Goal: Task Accomplishment & Management: Complete application form

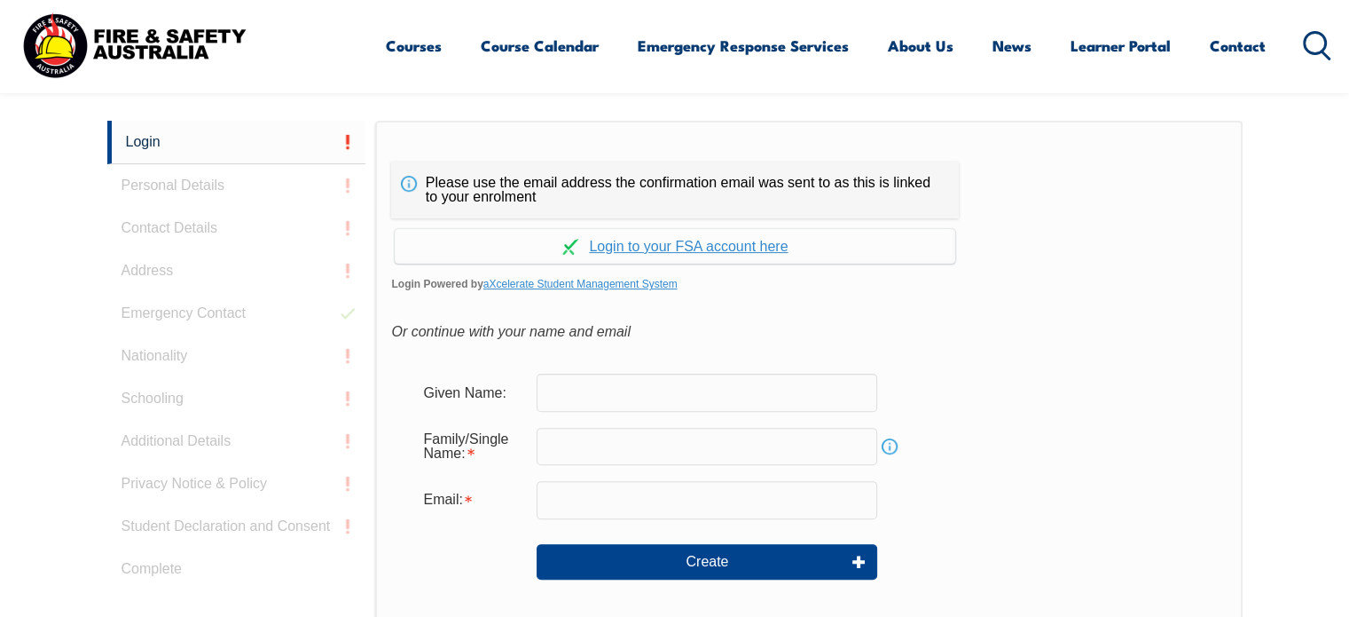
scroll to position [472, 0]
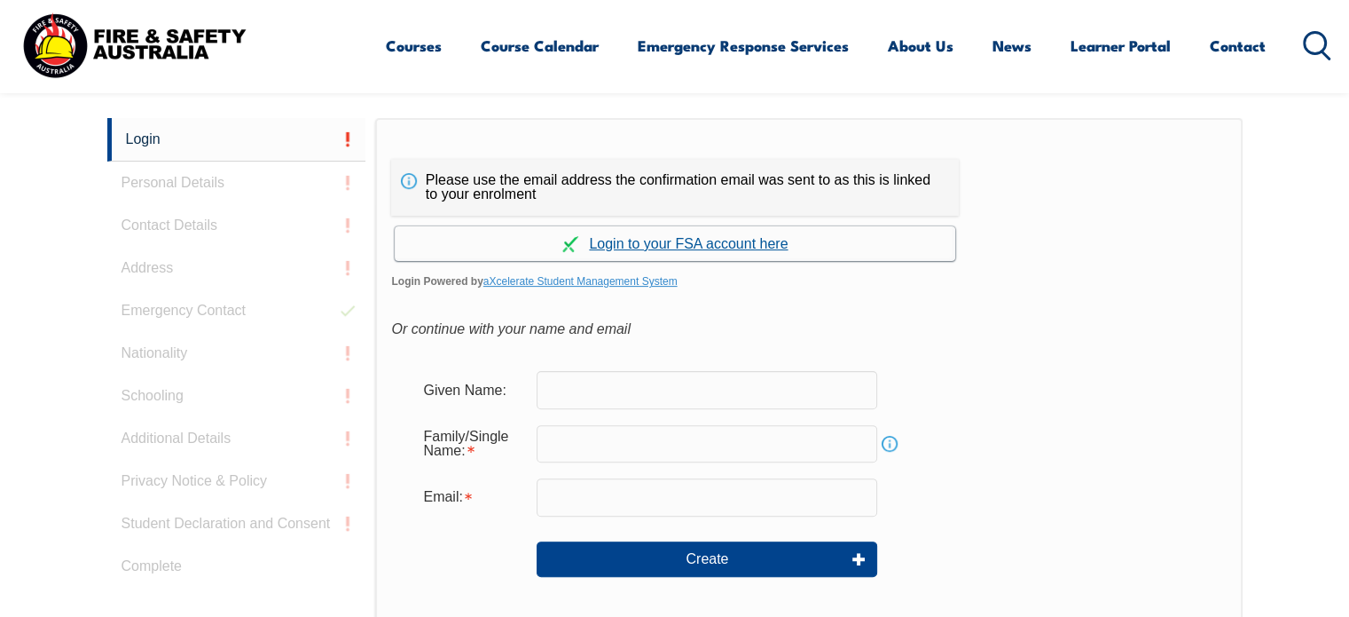
click at [715, 236] on link "Continue with aXcelerate" at bounding box center [675, 243] width 561 height 35
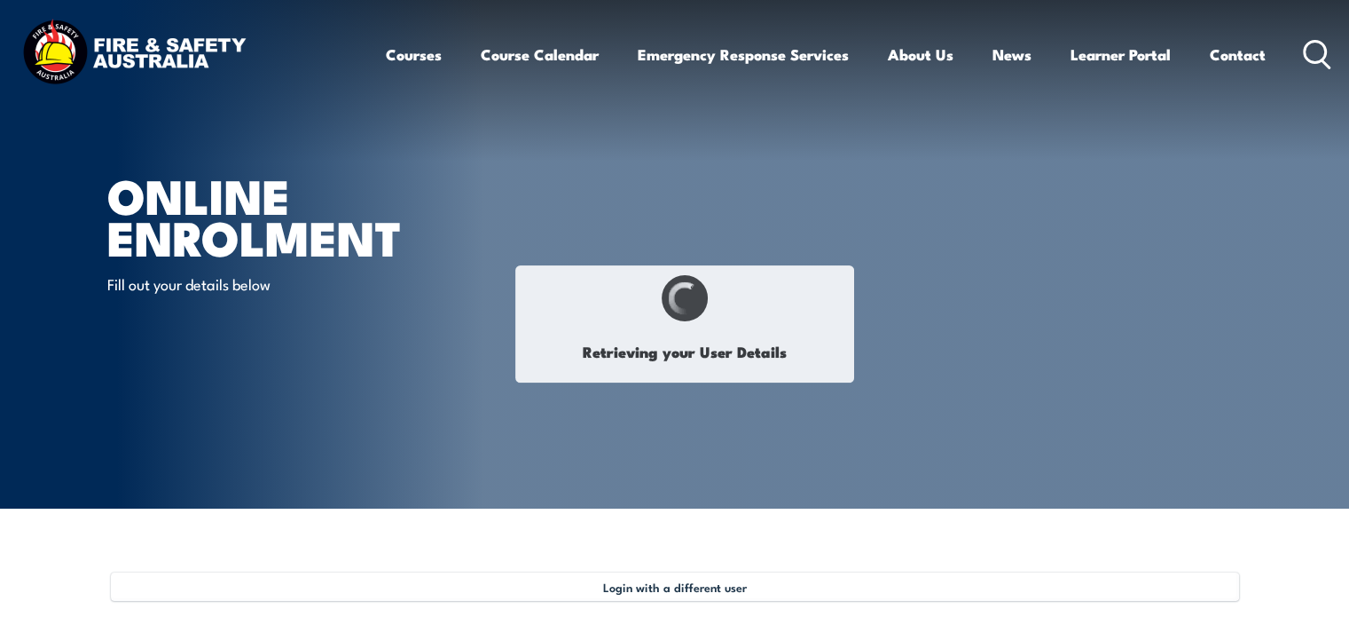
type input "[PERSON_NAME]"
type input "Permezel"
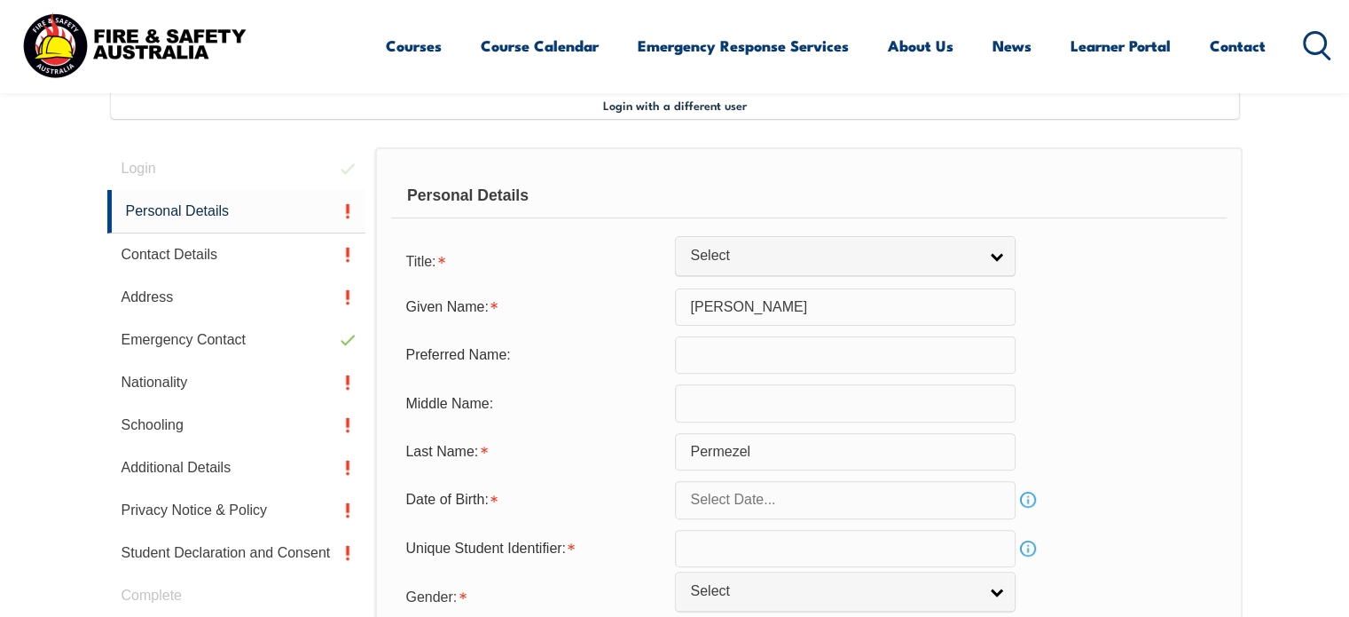
scroll to position [483, 0]
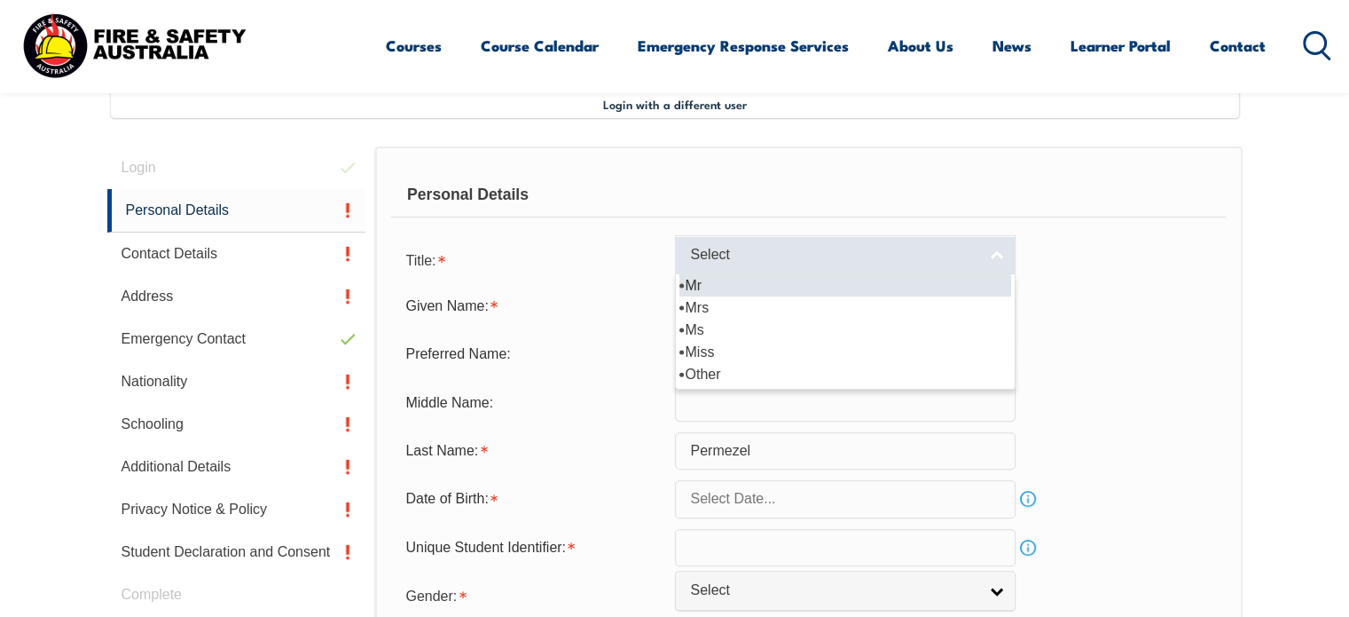
click at [719, 257] on span "Select" at bounding box center [833, 255] width 287 height 19
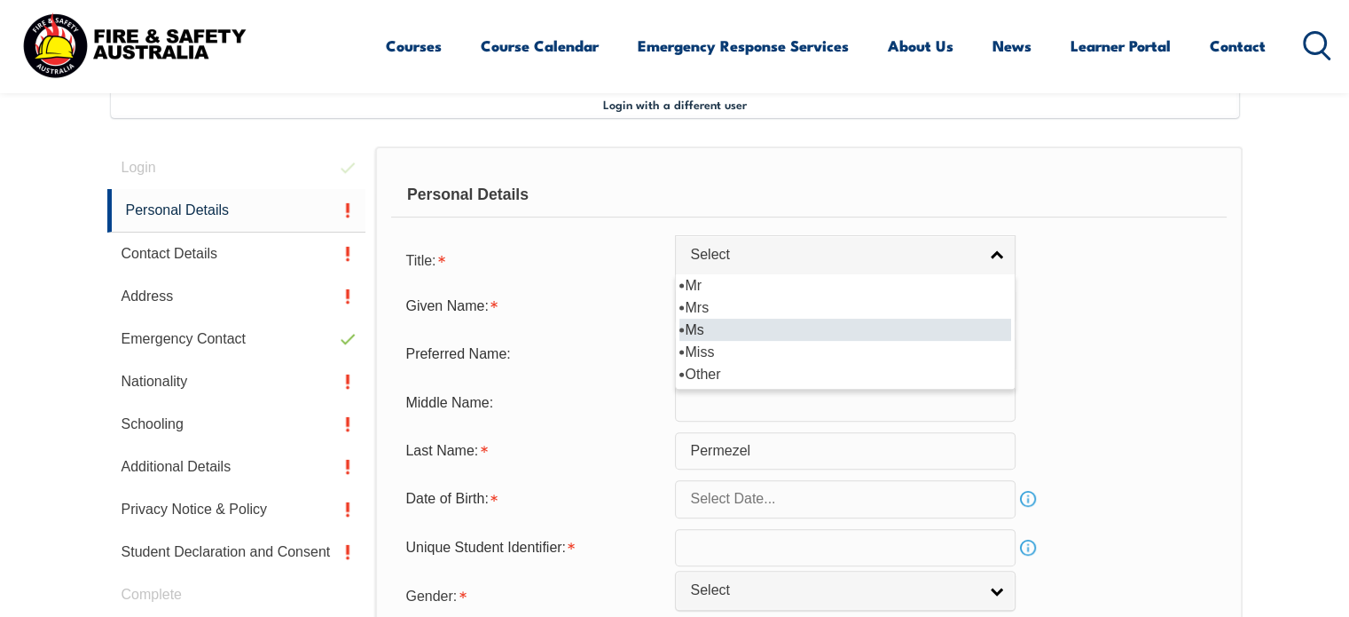
click at [699, 331] on li "Ms" at bounding box center [845, 329] width 332 height 22
select select "Ms"
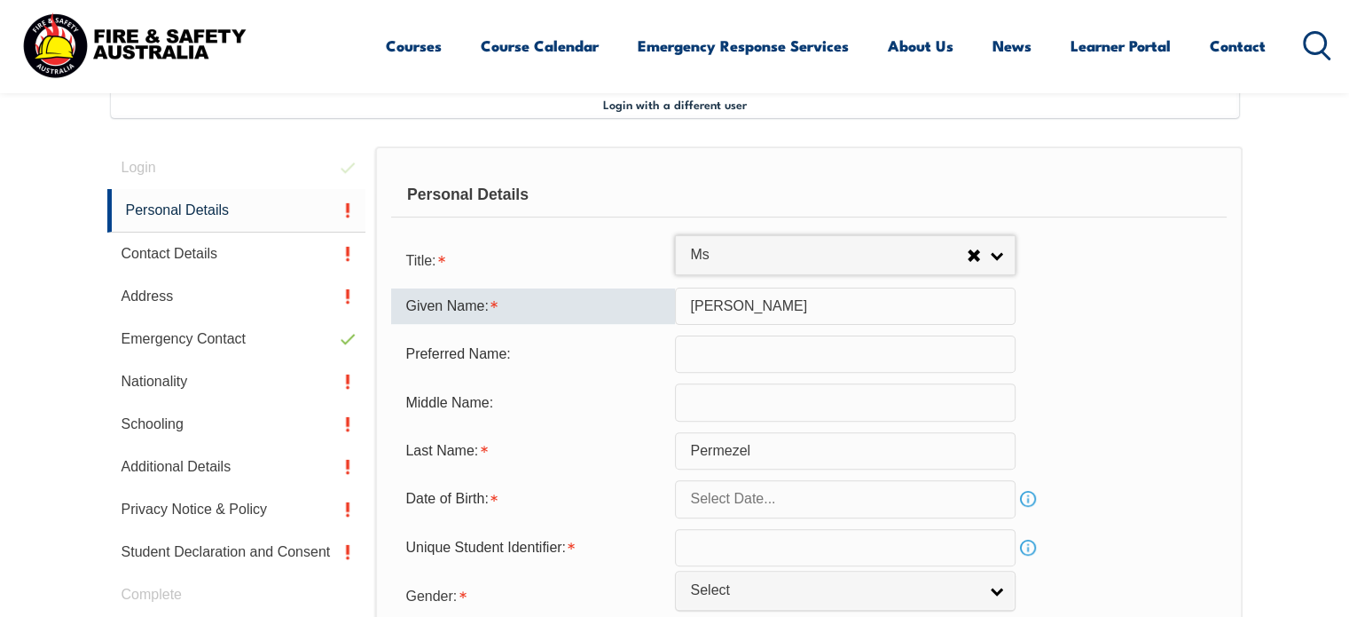
click at [752, 310] on input "Lucy" at bounding box center [845, 305] width 341 height 37
type input "Lucinda"
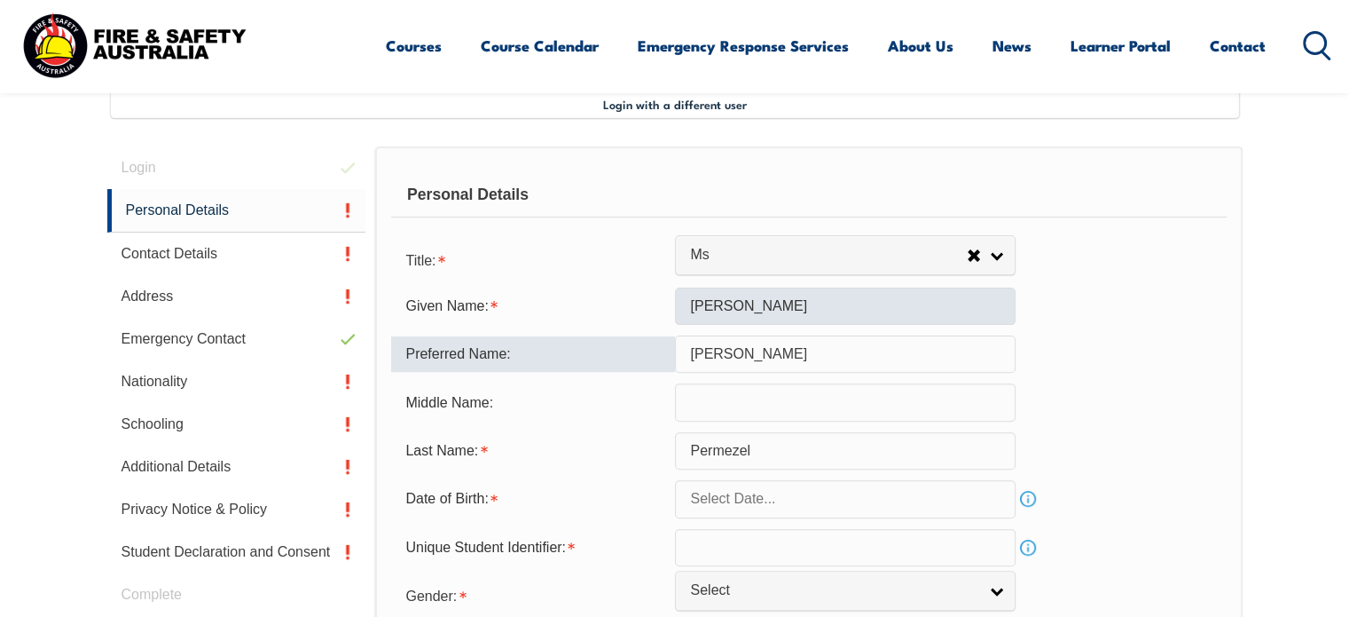
type input "Lucy"
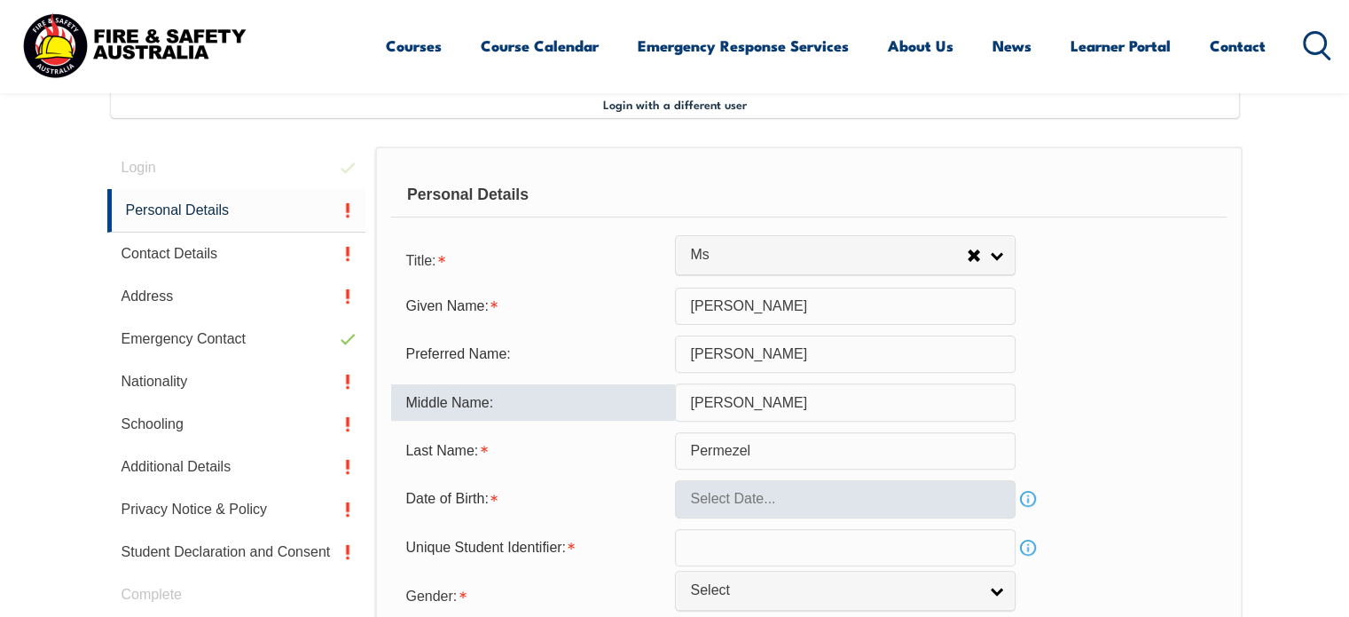
type input "Jane"
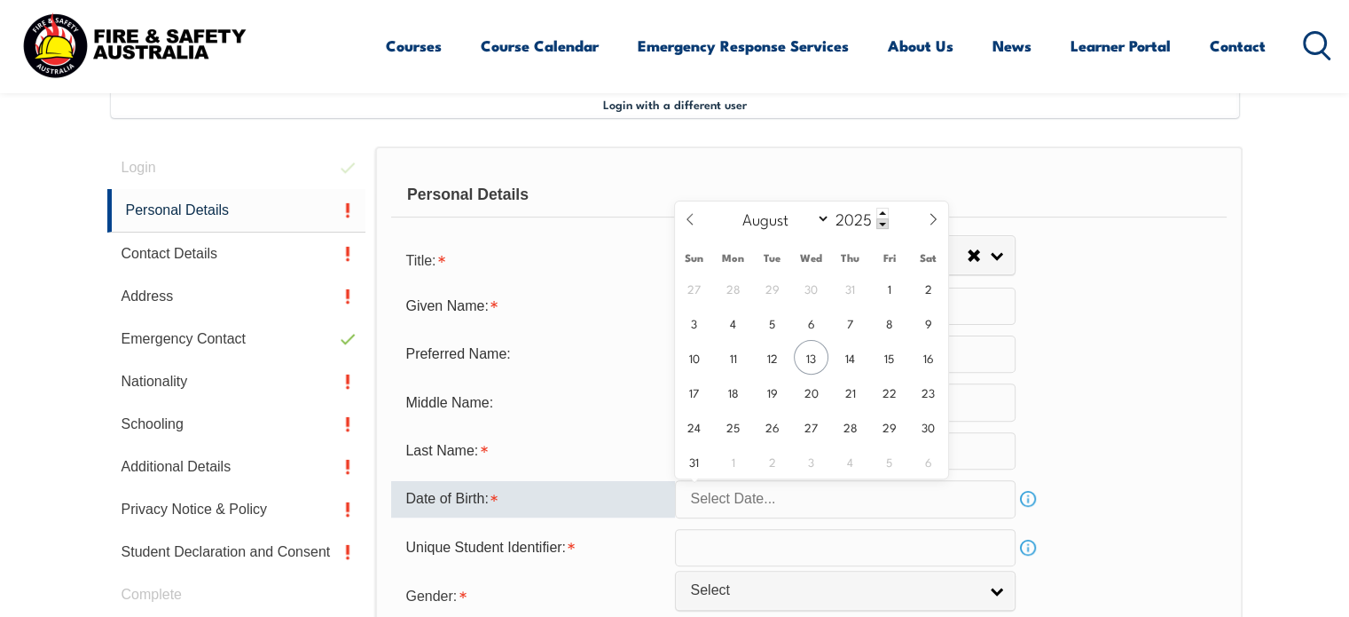
click at [779, 513] on input "text" at bounding box center [845, 498] width 341 height 37
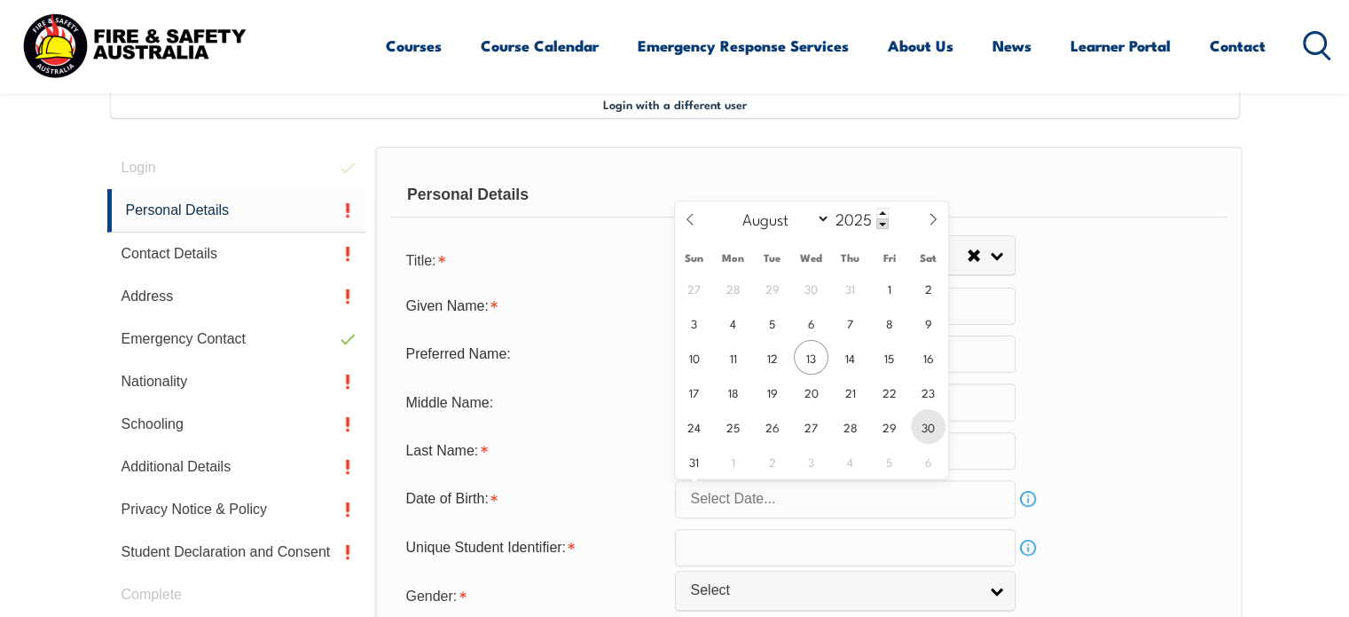
click at [933, 427] on span "30" at bounding box center [928, 426] width 35 height 35
type input "August 30, 2025"
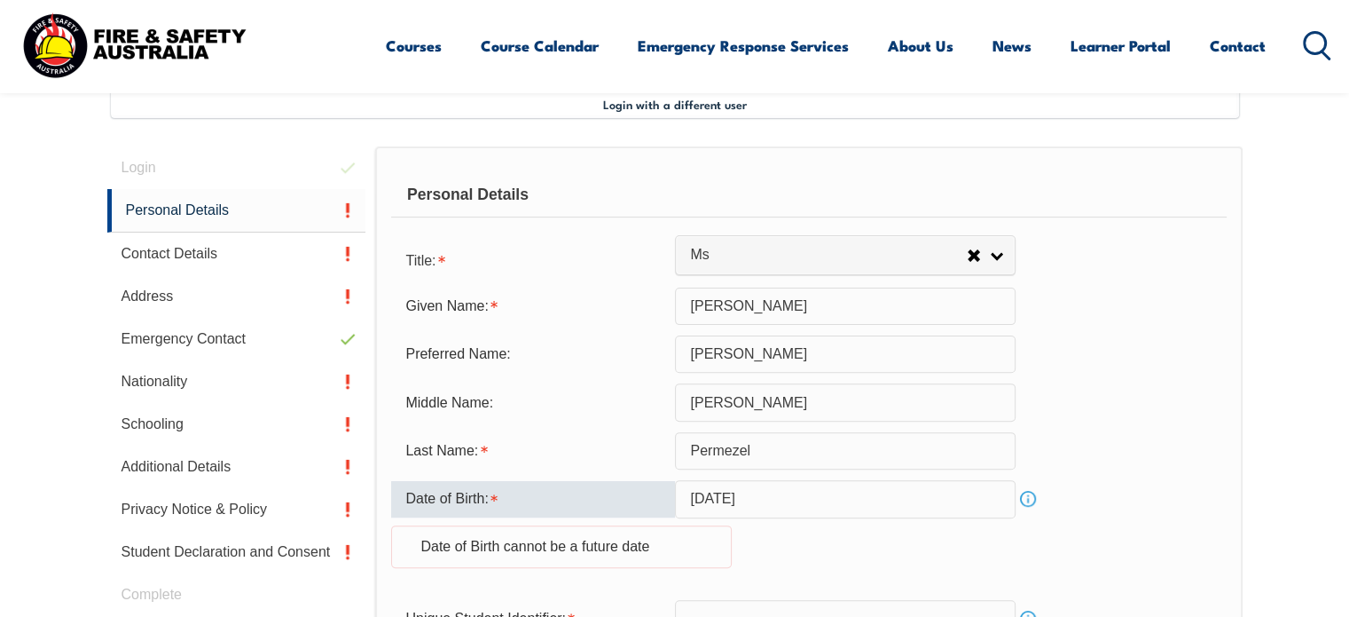
click at [791, 511] on input "August 30, 2025" at bounding box center [845, 498] width 341 height 37
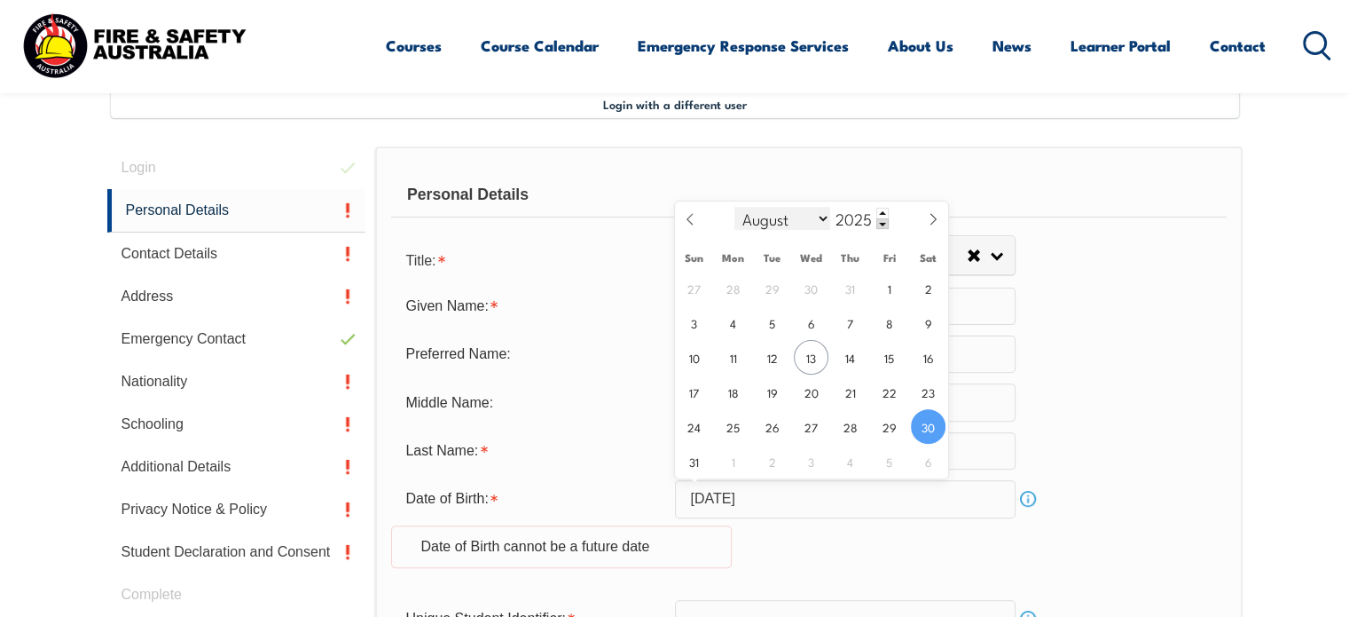
click at [824, 226] on select "January February March April May June July August September October November De…" at bounding box center [782, 218] width 97 height 23
select select "5"
click at [734, 207] on select "January February March April May June July August September October November De…" at bounding box center [782, 218] width 97 height 23
click at [884, 212] on span at bounding box center [882, 213] width 12 height 11
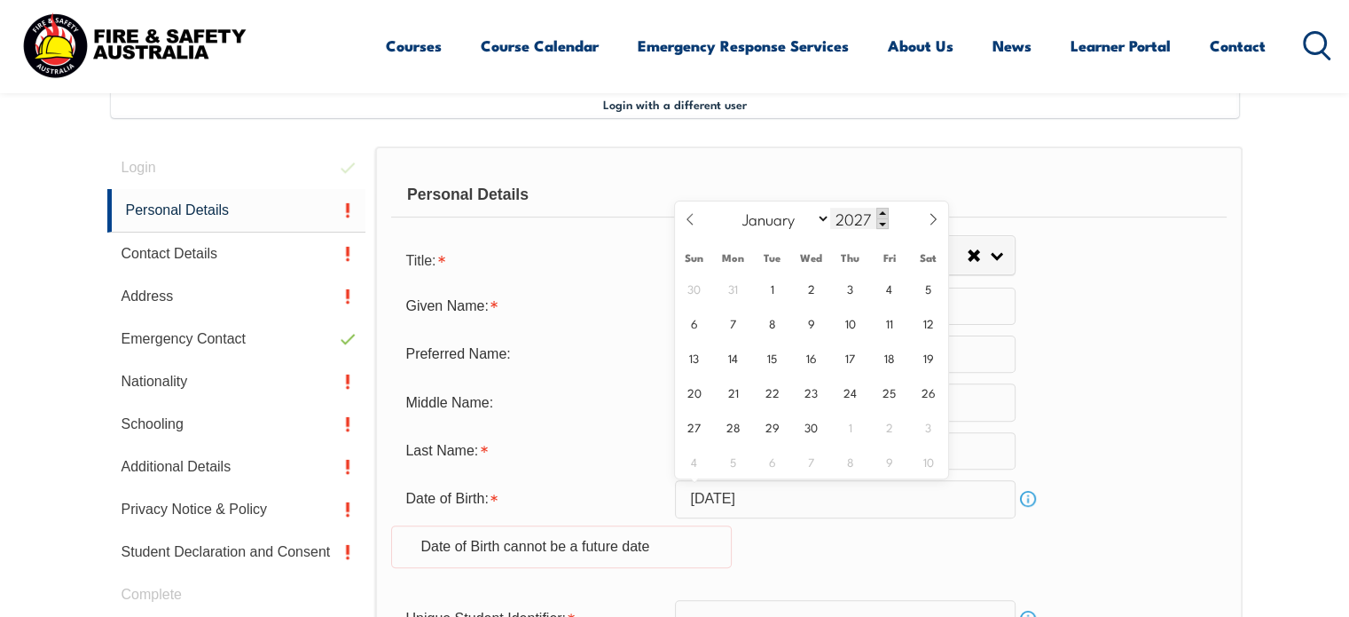
click at [884, 212] on span at bounding box center [882, 213] width 12 height 11
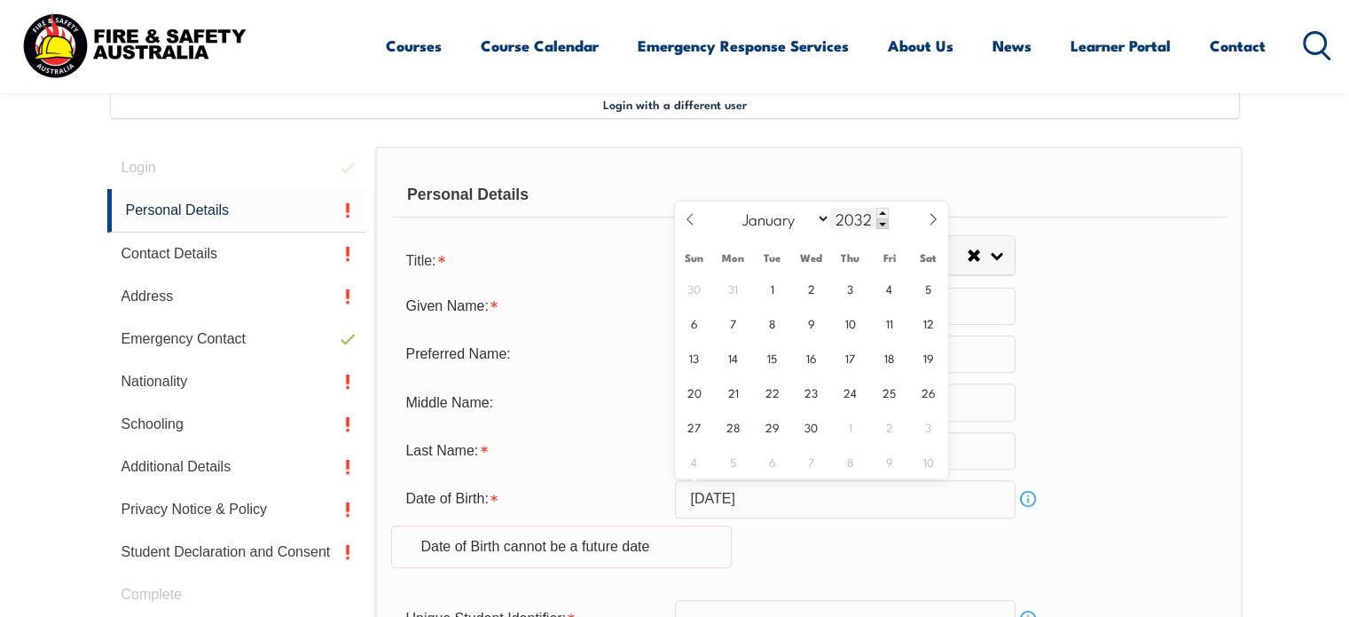
click at [884, 226] on span at bounding box center [882, 223] width 12 height 11
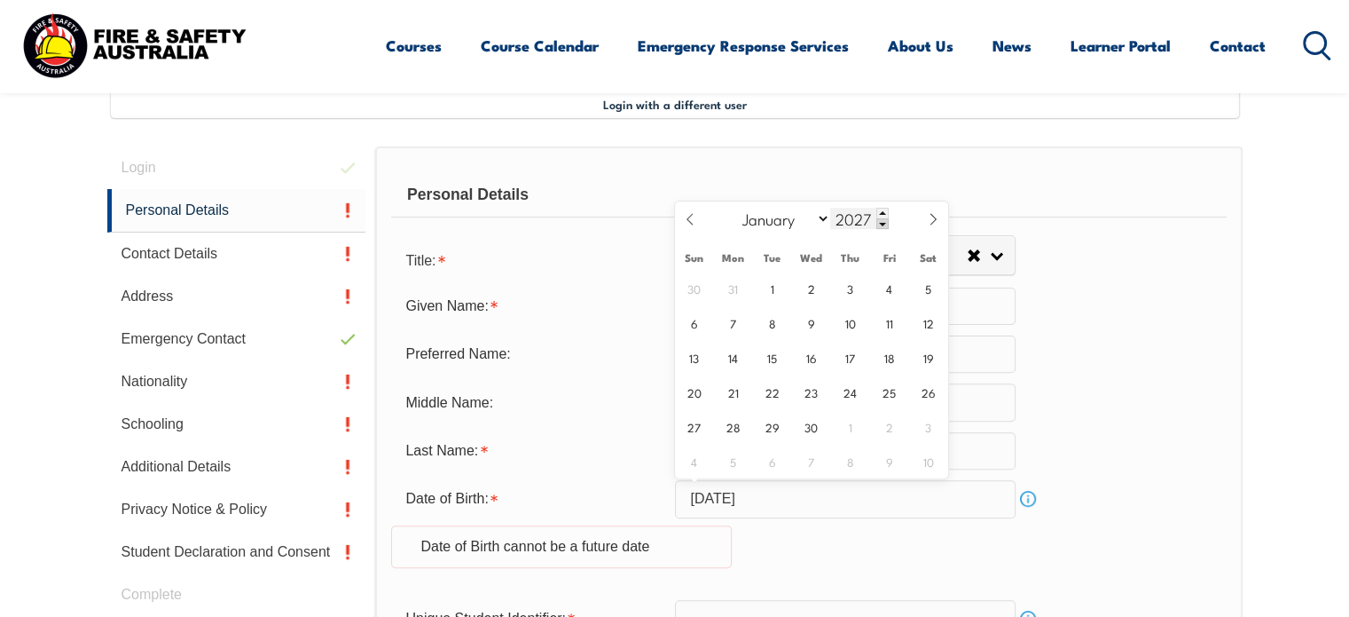
click at [884, 226] on span at bounding box center [882, 223] width 12 height 11
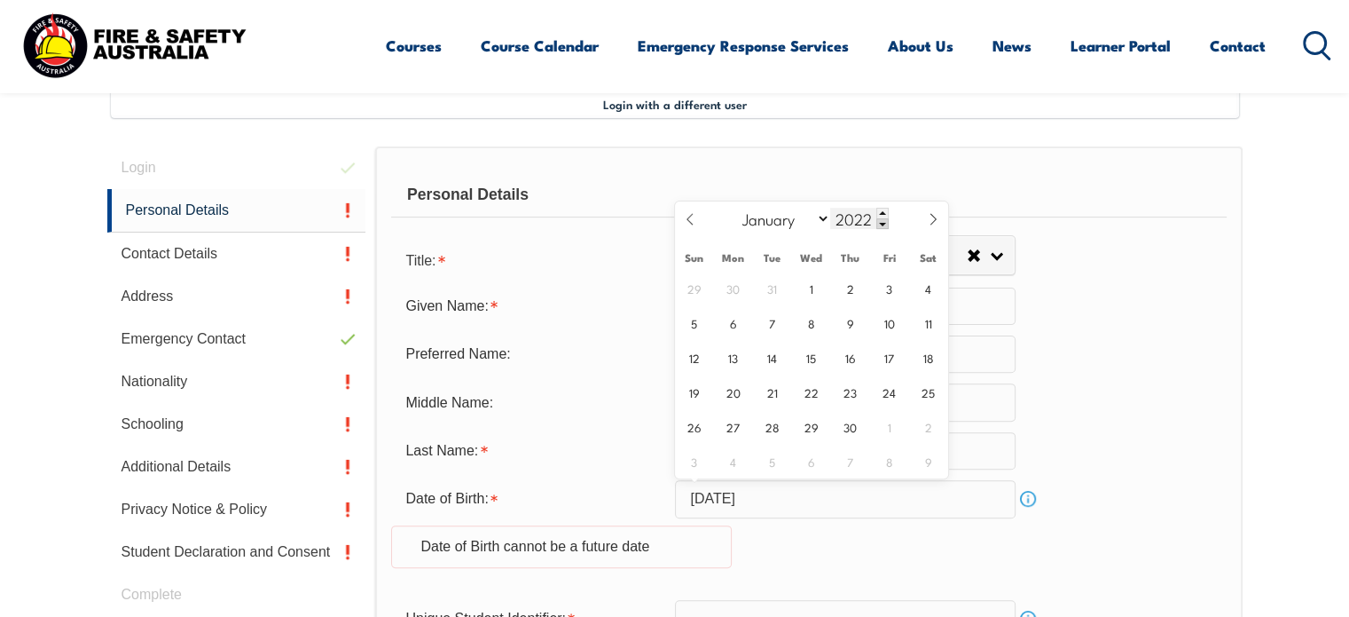
click at [884, 226] on span at bounding box center [882, 223] width 12 height 11
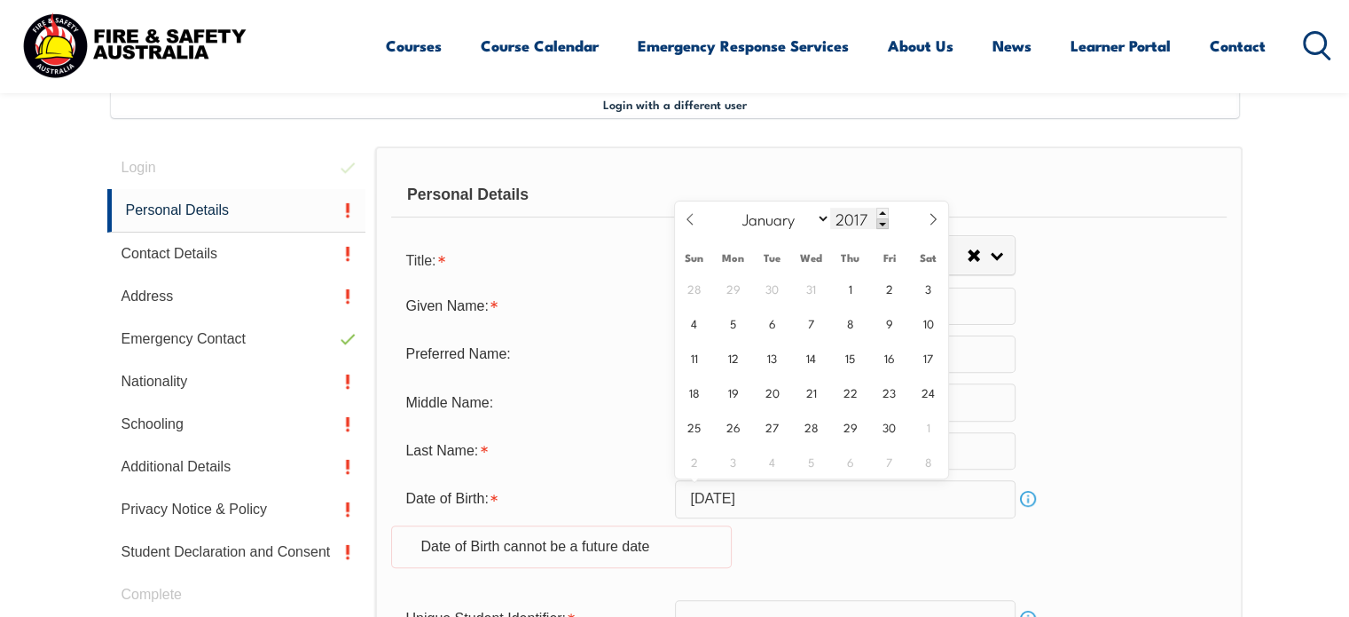
click at [884, 226] on span at bounding box center [882, 223] width 12 height 11
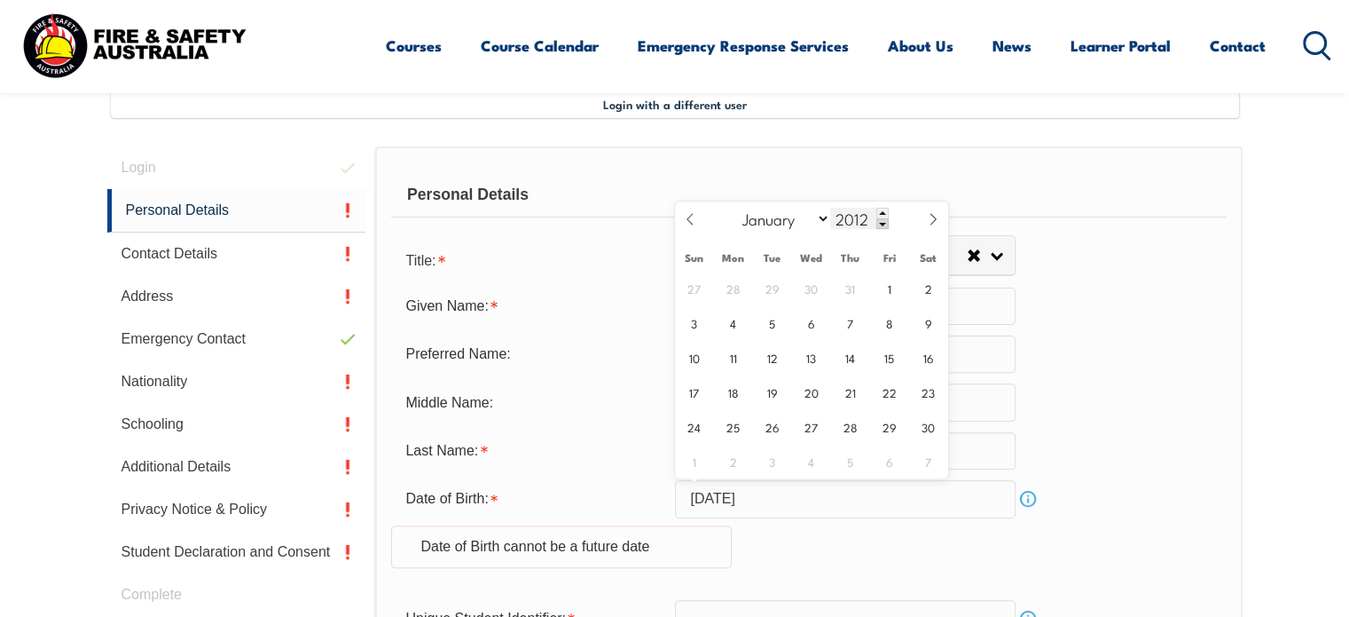
click at [884, 226] on span at bounding box center [882, 223] width 12 height 11
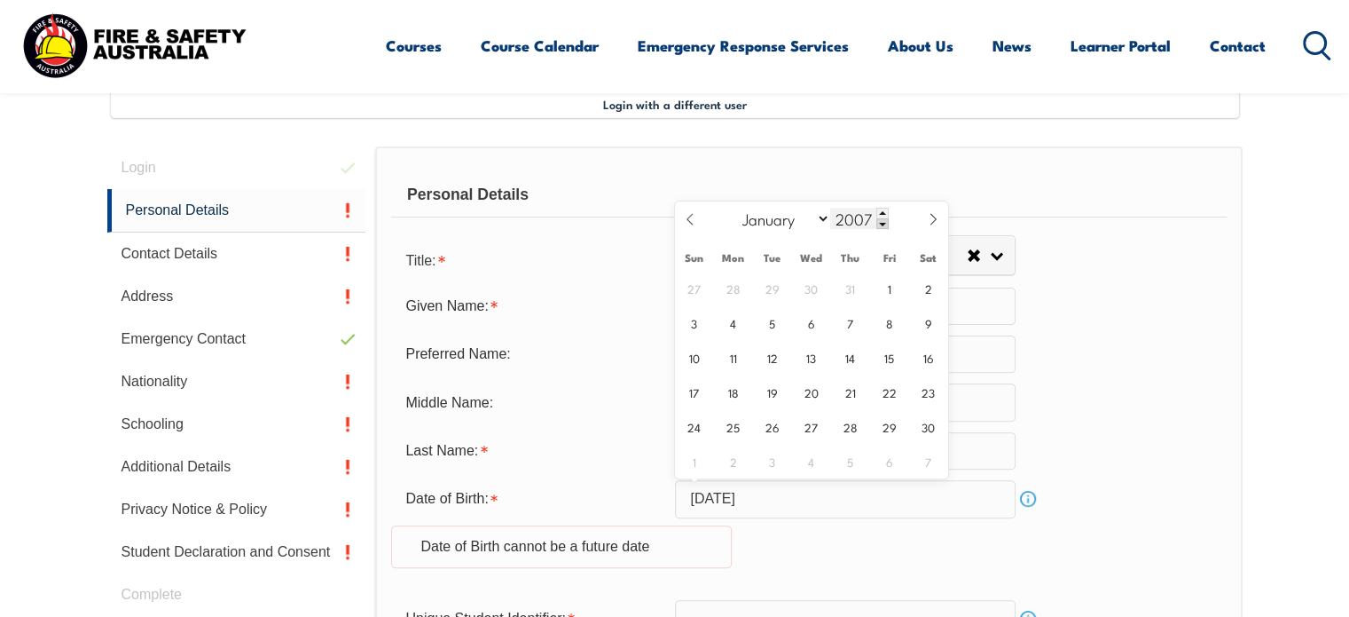
click at [884, 226] on span at bounding box center [882, 223] width 12 height 11
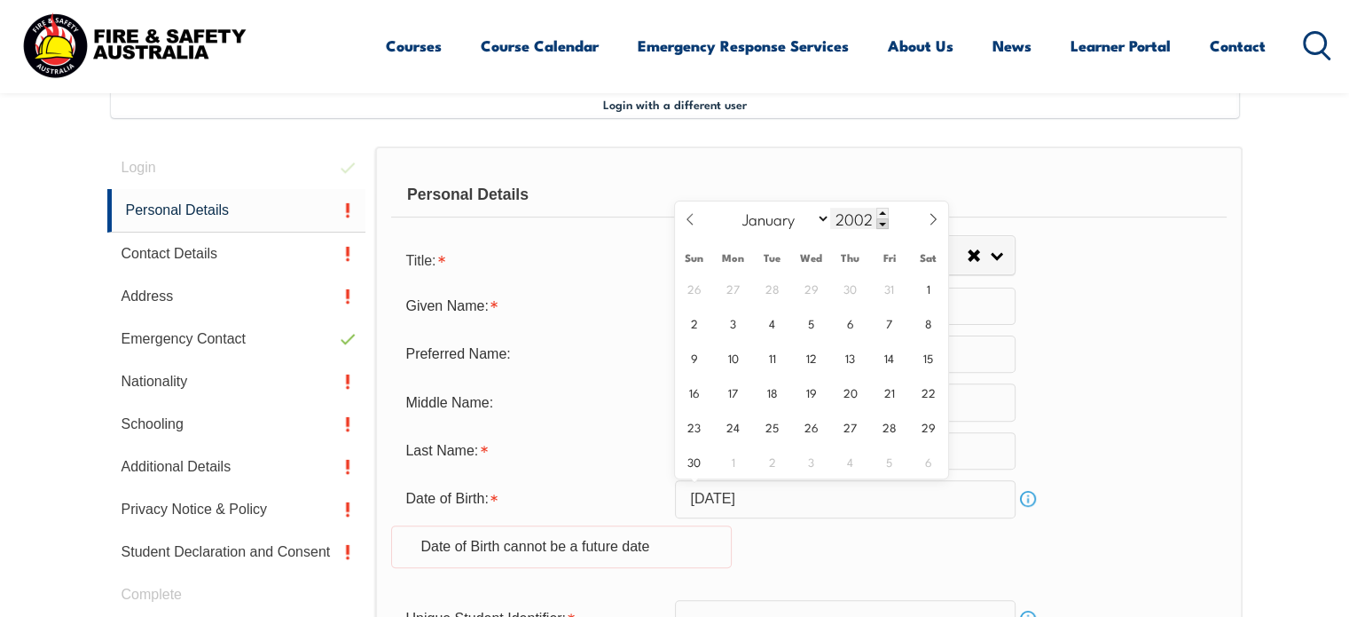
click at [884, 226] on span at bounding box center [882, 223] width 12 height 11
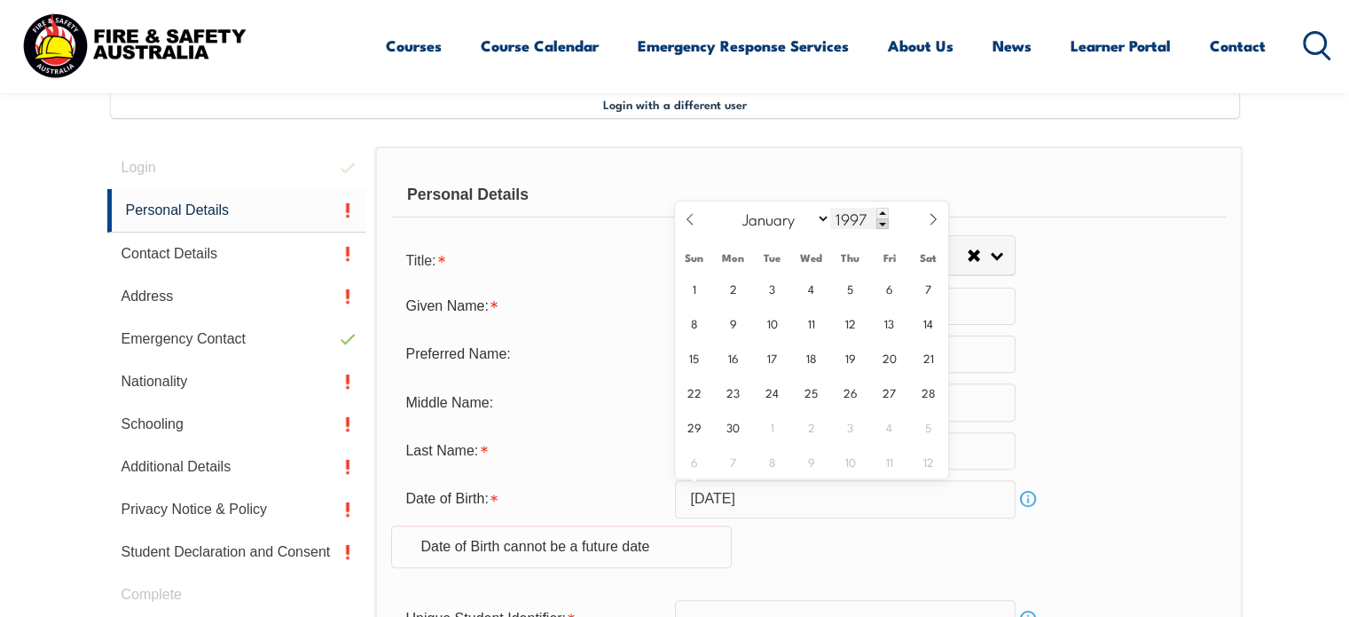
click at [884, 226] on span at bounding box center [882, 223] width 12 height 11
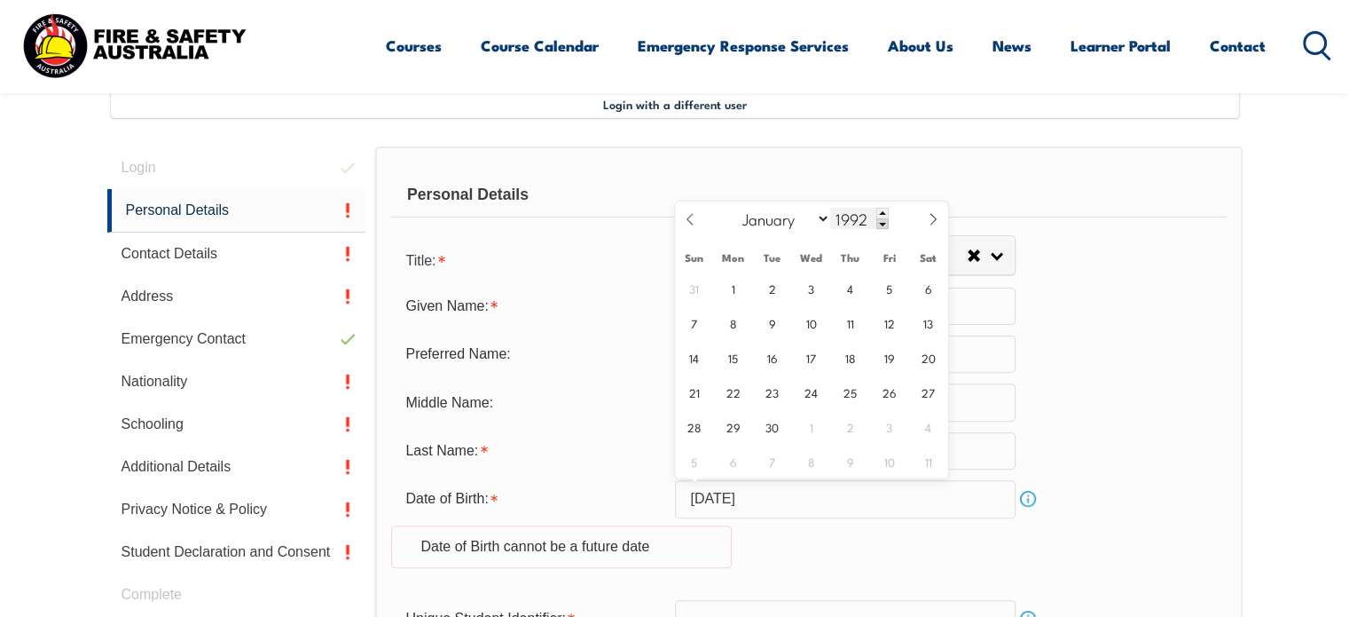
click at [884, 226] on span at bounding box center [882, 223] width 12 height 11
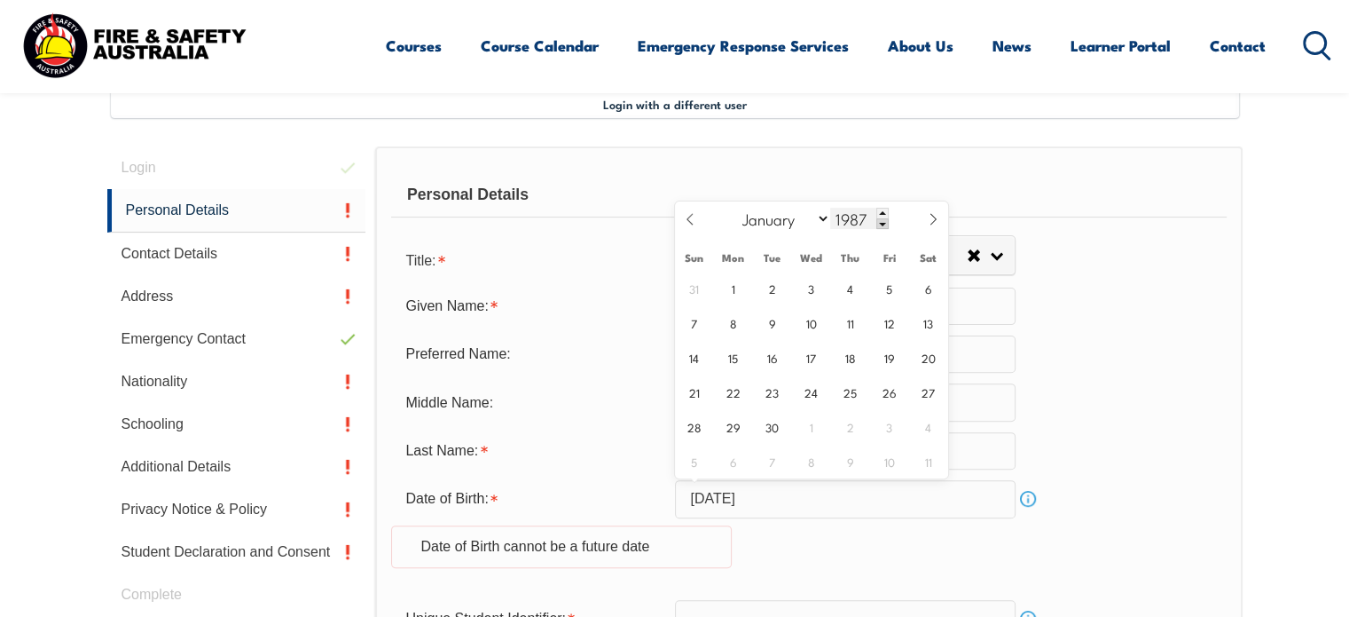
click at [884, 226] on span at bounding box center [882, 223] width 12 height 11
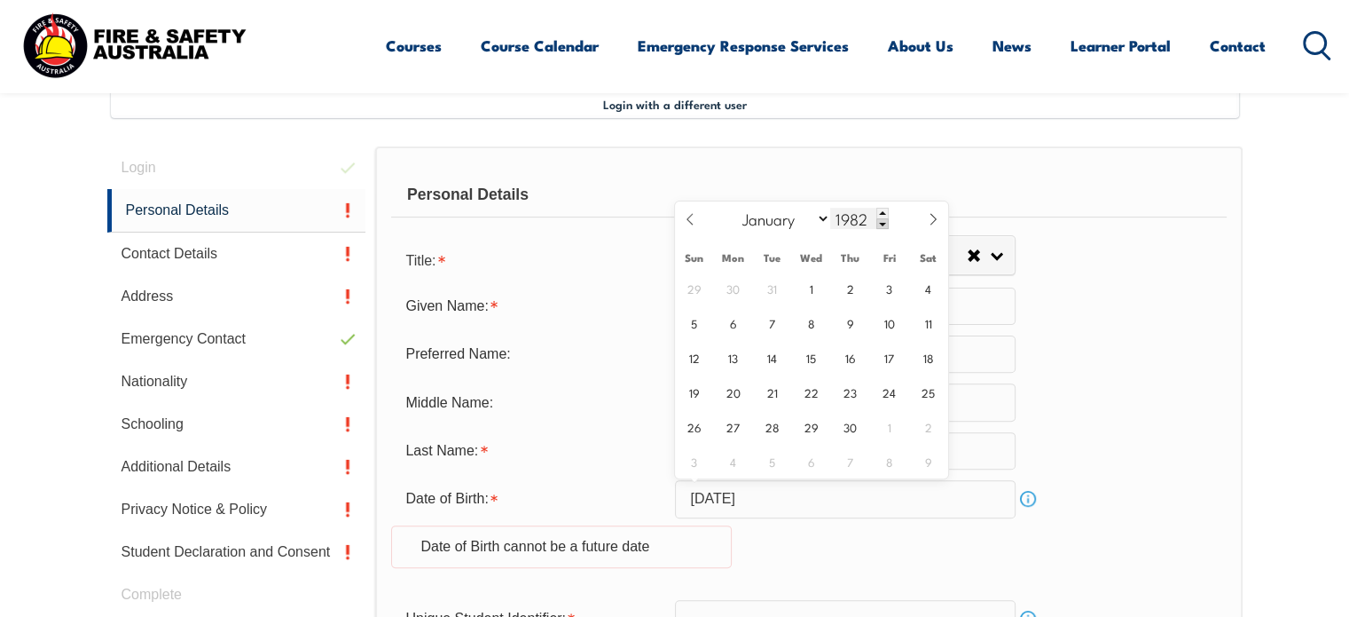
click at [884, 226] on span at bounding box center [882, 223] width 12 height 11
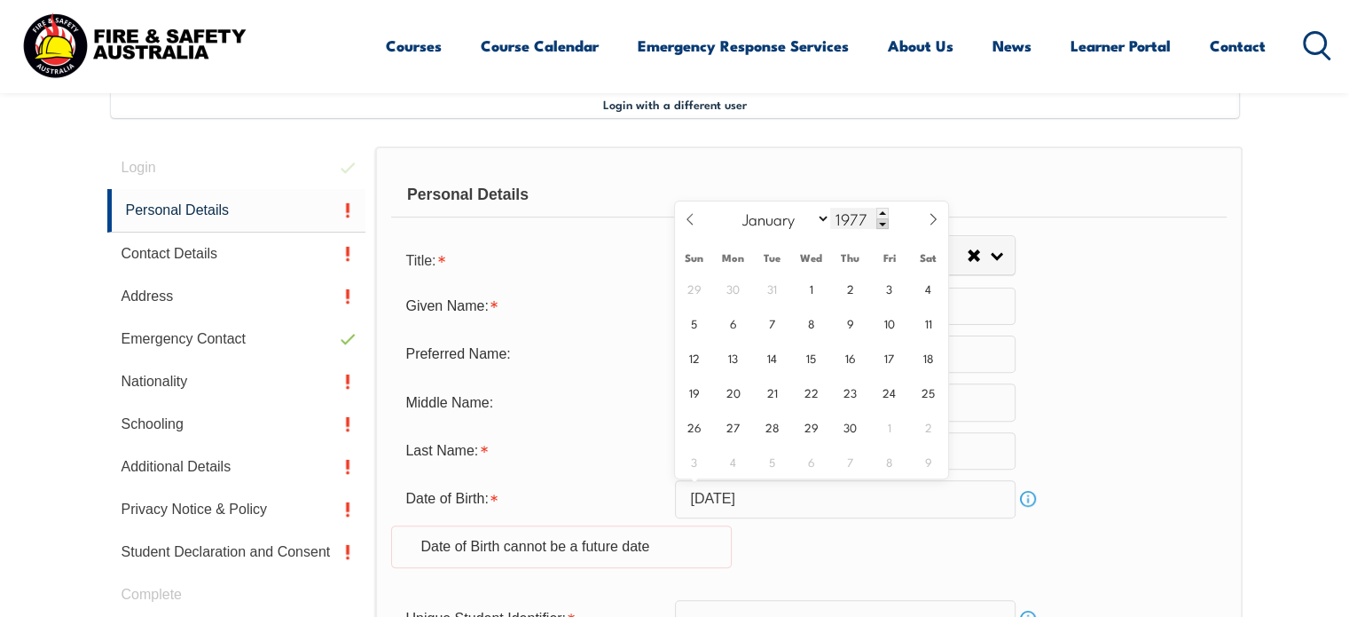
click at [884, 226] on span at bounding box center [882, 223] width 12 height 11
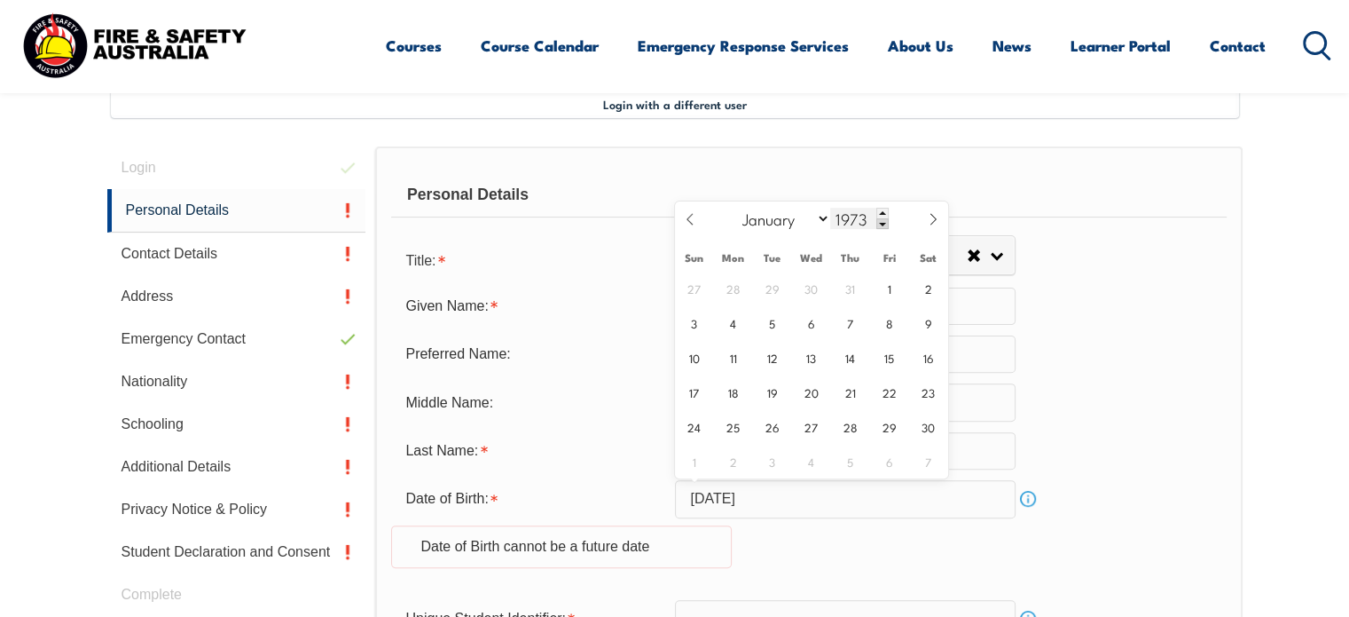
type input "1972"
click at [889, 425] on span "30" at bounding box center [889, 426] width 35 height 35
type input "June 30, 1972"
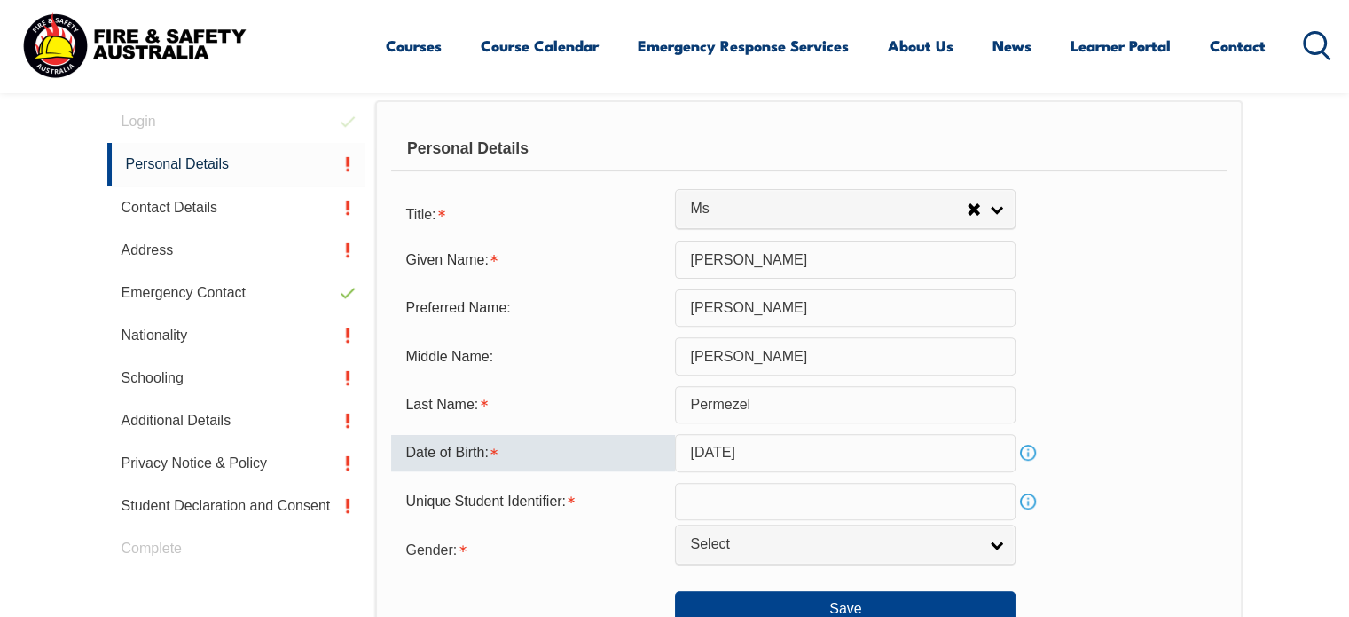
scroll to position [536, 0]
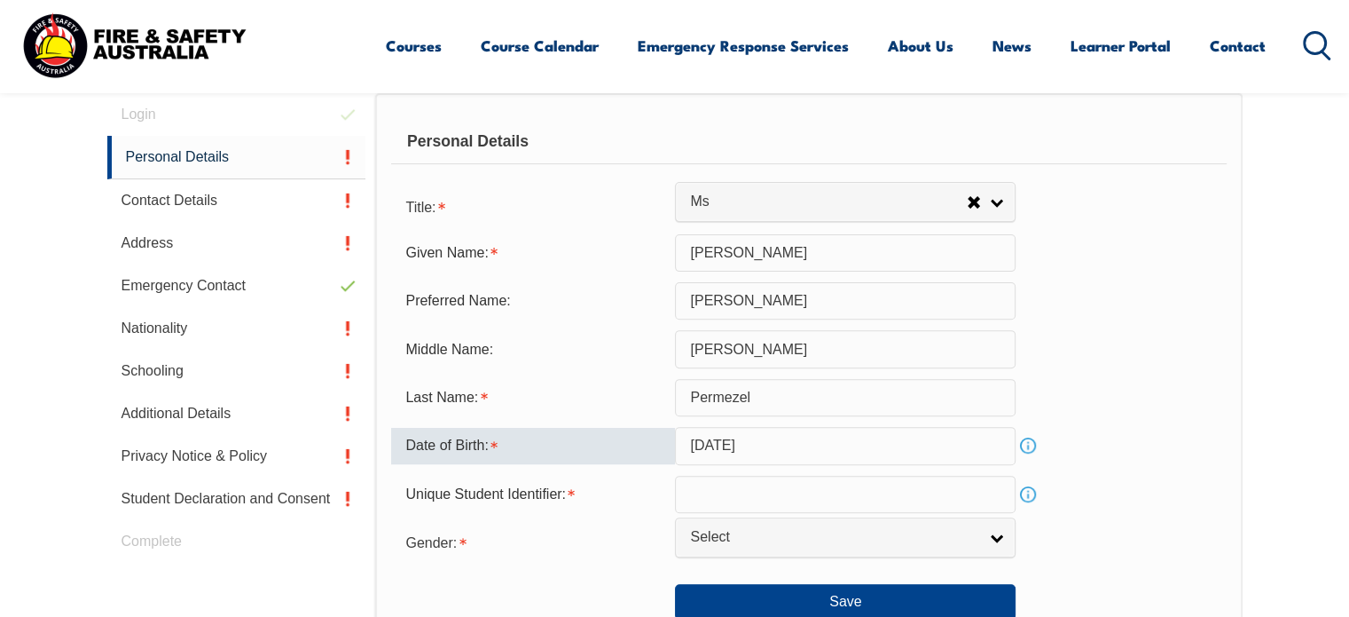
click at [838, 487] on input "text" at bounding box center [845, 493] width 341 height 37
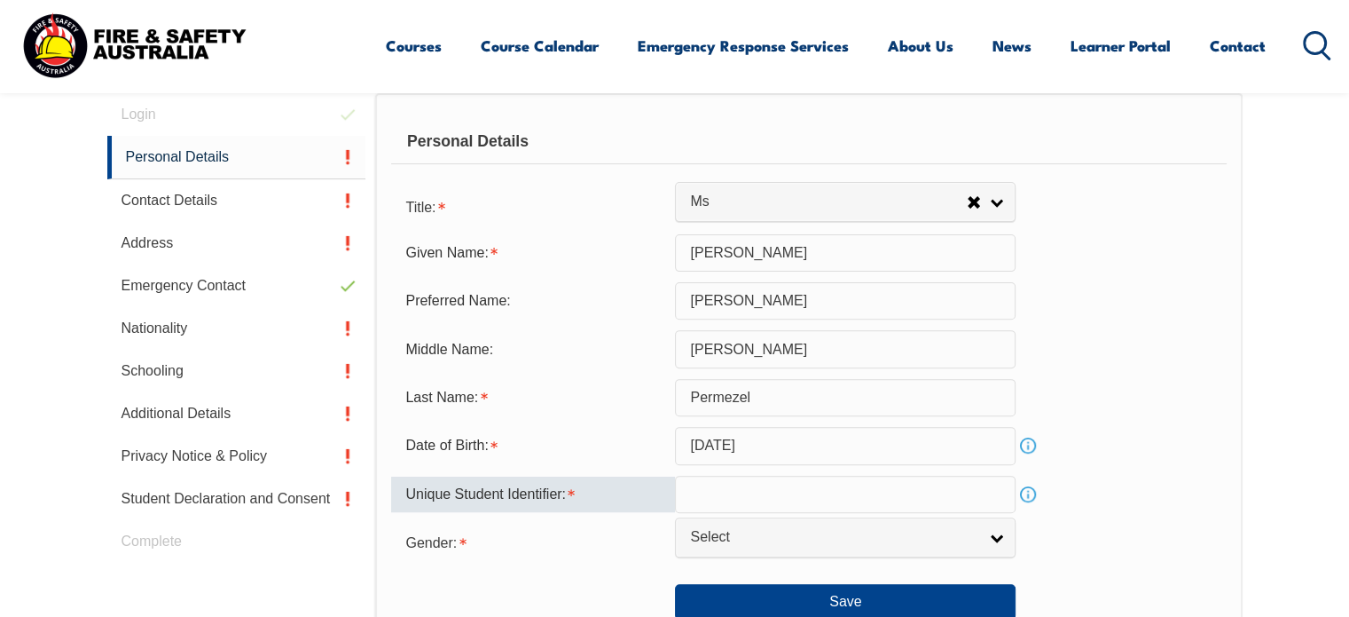
click at [703, 494] on input "text" at bounding box center [845, 493] width 341 height 37
paste input "9D3CBH2DXN"
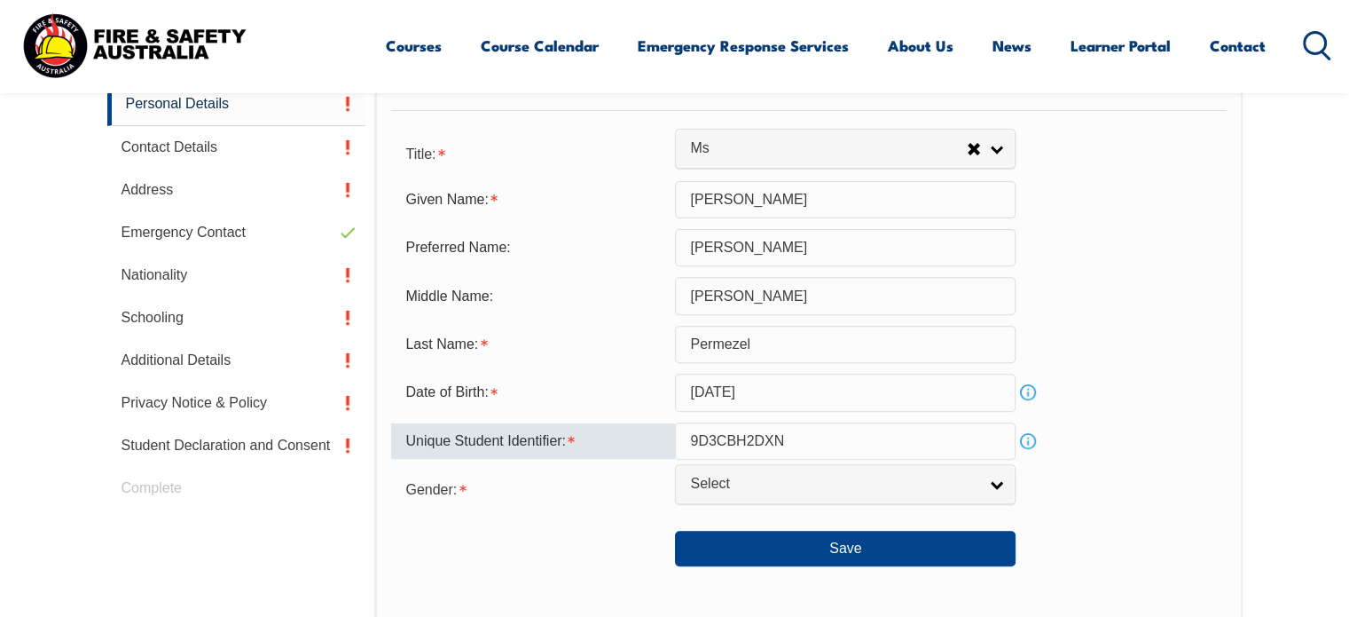
scroll to position [593, 0]
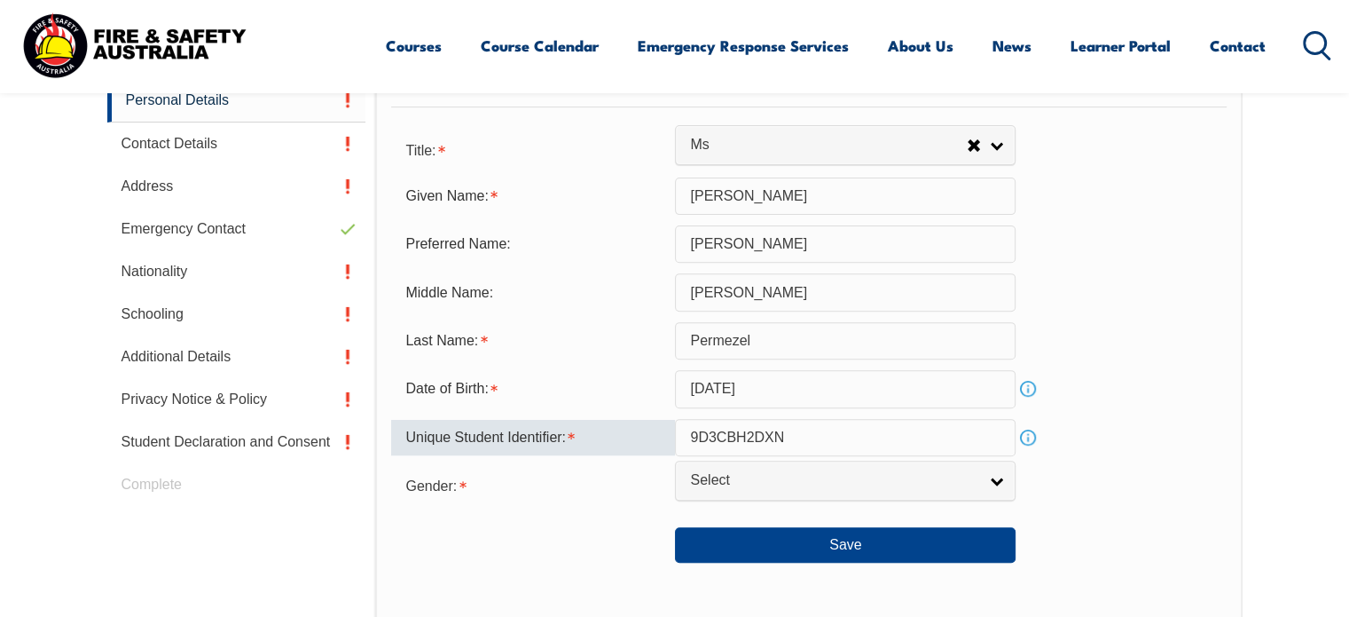
type input "9D3CBH2DXN"
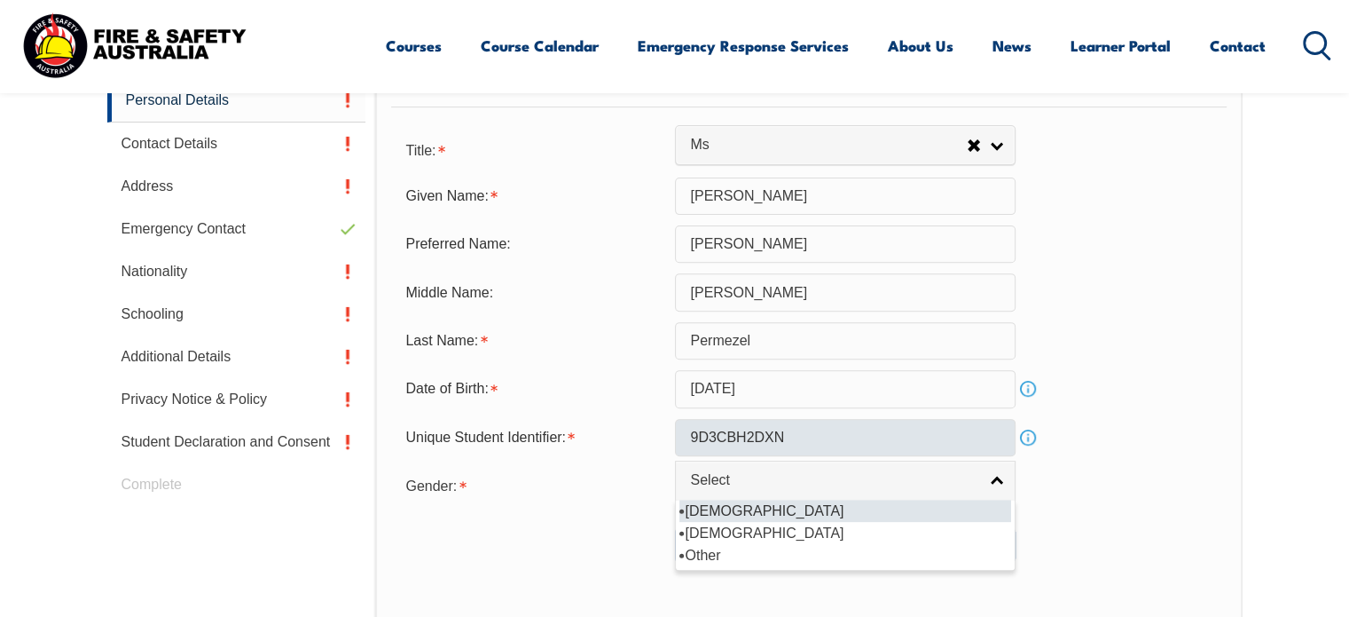
click at [703, 494] on link "Select" at bounding box center [845, 480] width 341 height 40
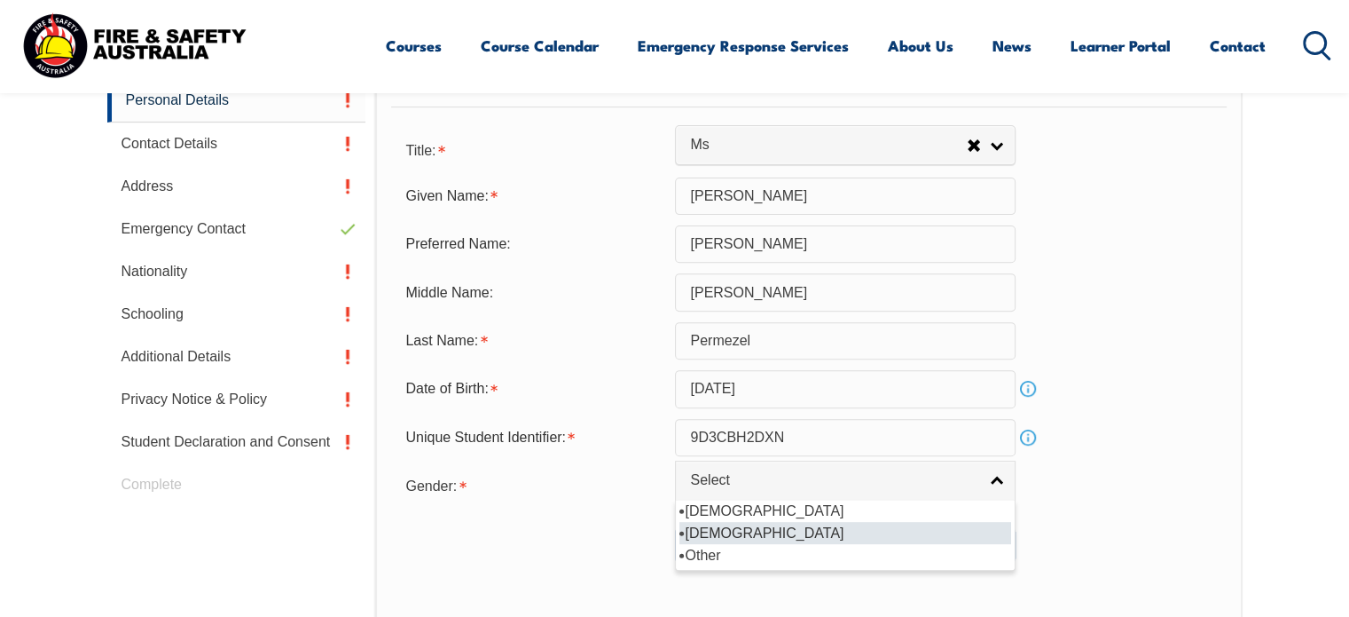
click at [708, 525] on li "Female" at bounding box center [845, 533] width 332 height 22
select select "F"
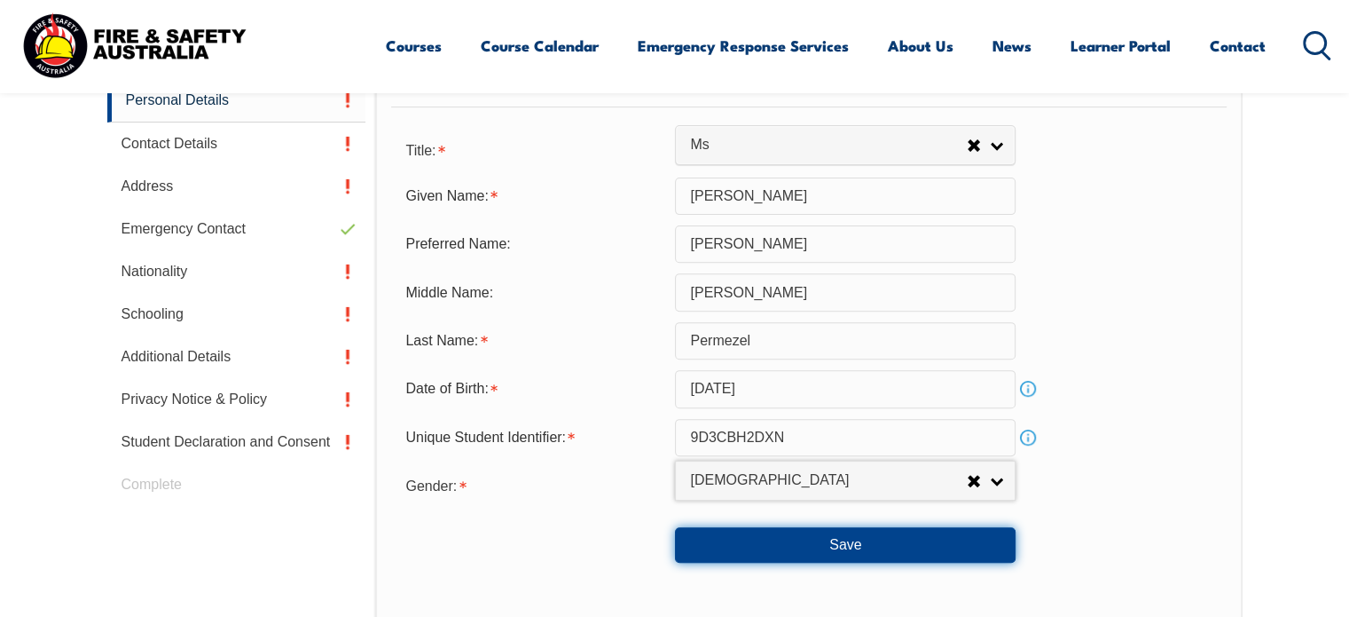
click at [724, 533] on button "Save" at bounding box center [845, 544] width 341 height 35
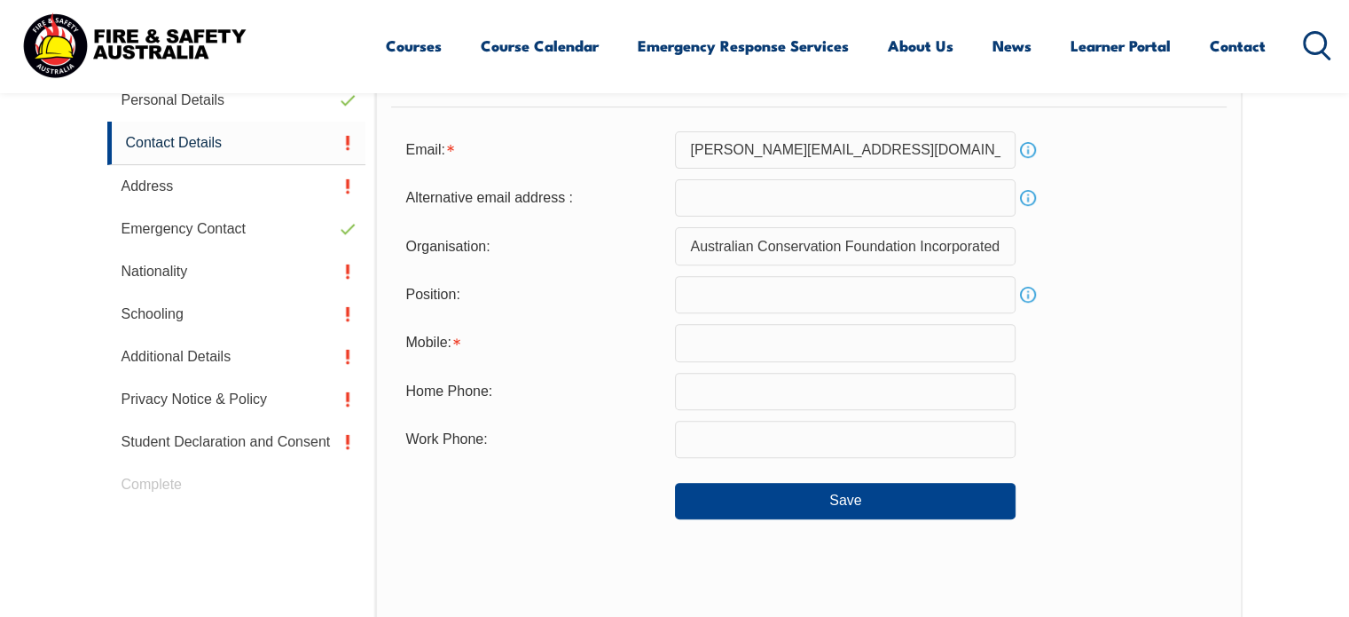
scroll to position [483, 0]
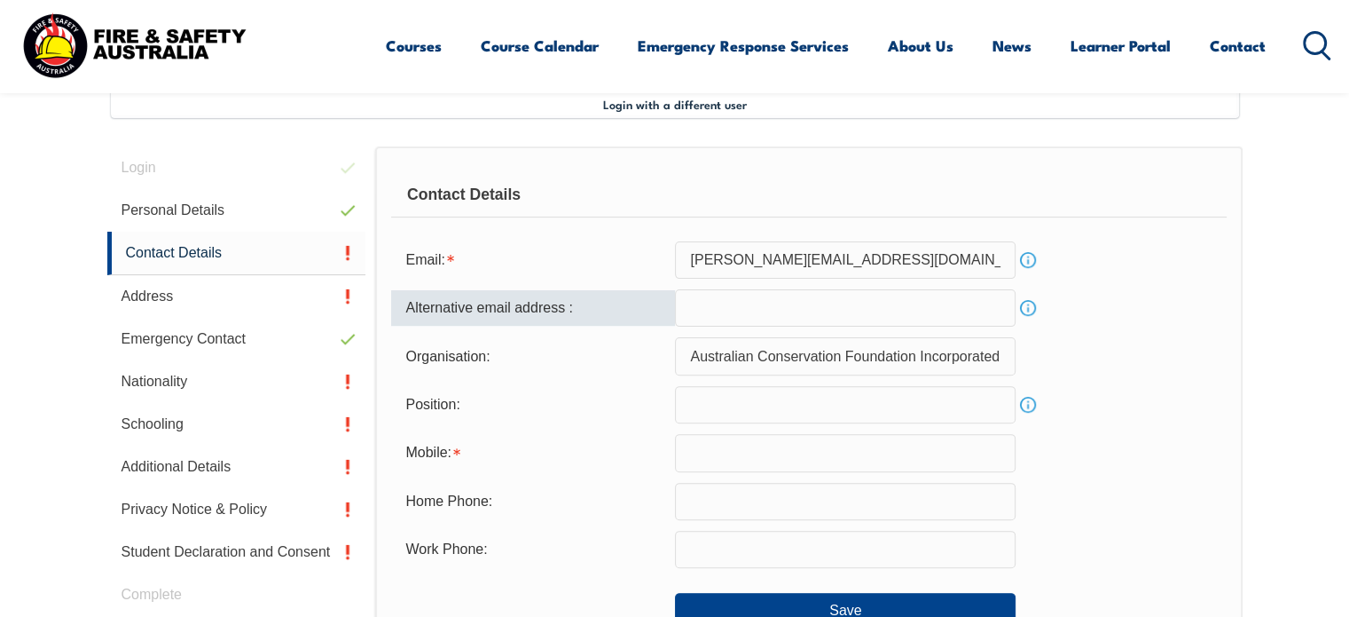
click at [776, 311] on input "email" at bounding box center [845, 307] width 341 height 37
type input "ljpermezel@gmail.com"
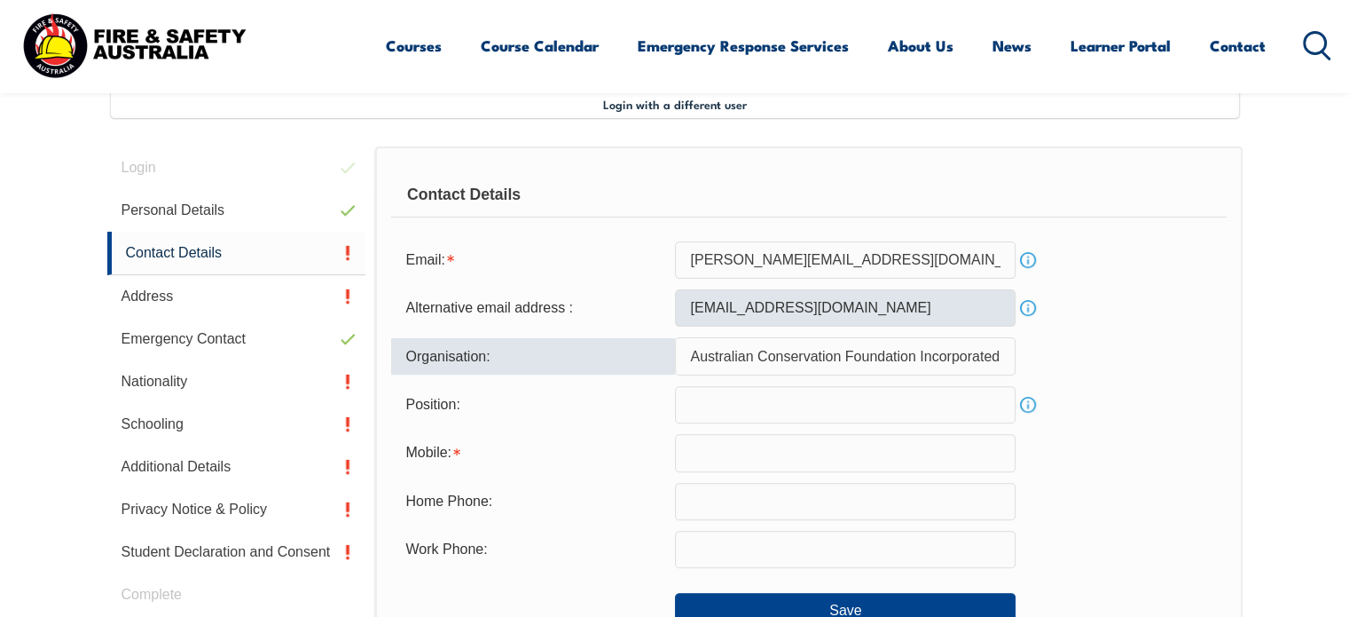
type input "v"
type input "Victorian National Parks Association"
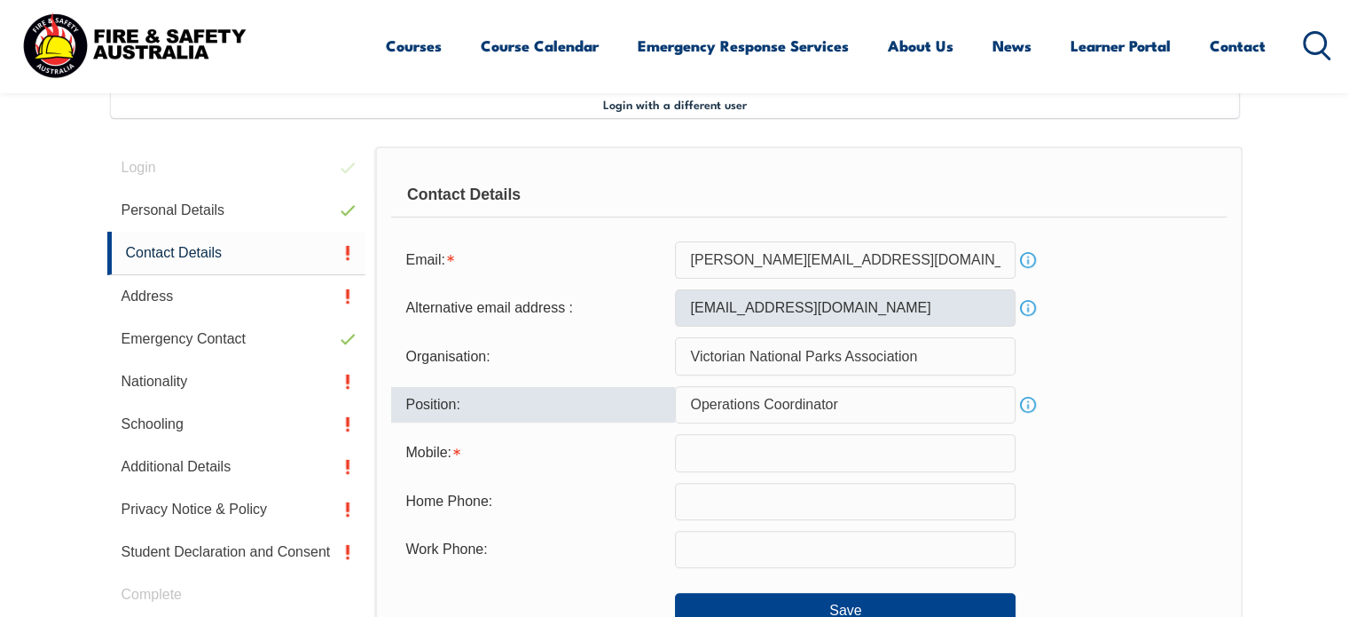
type input "Operations Coordinator"
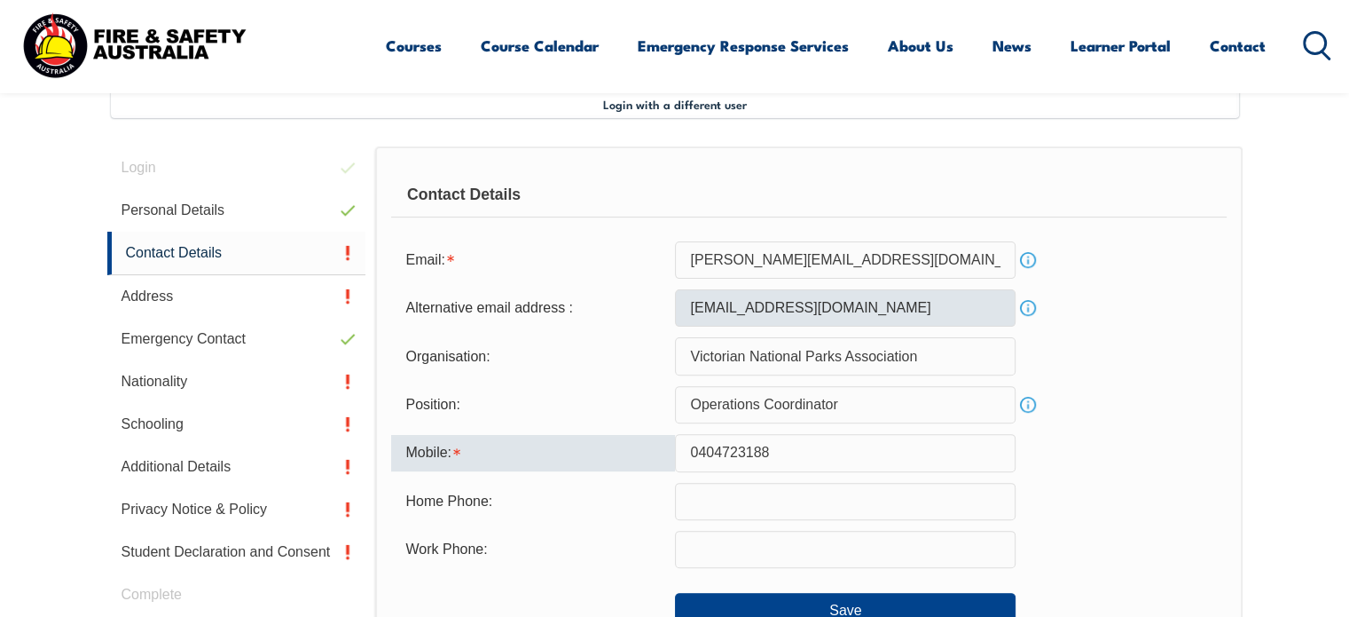
type input "0404723188"
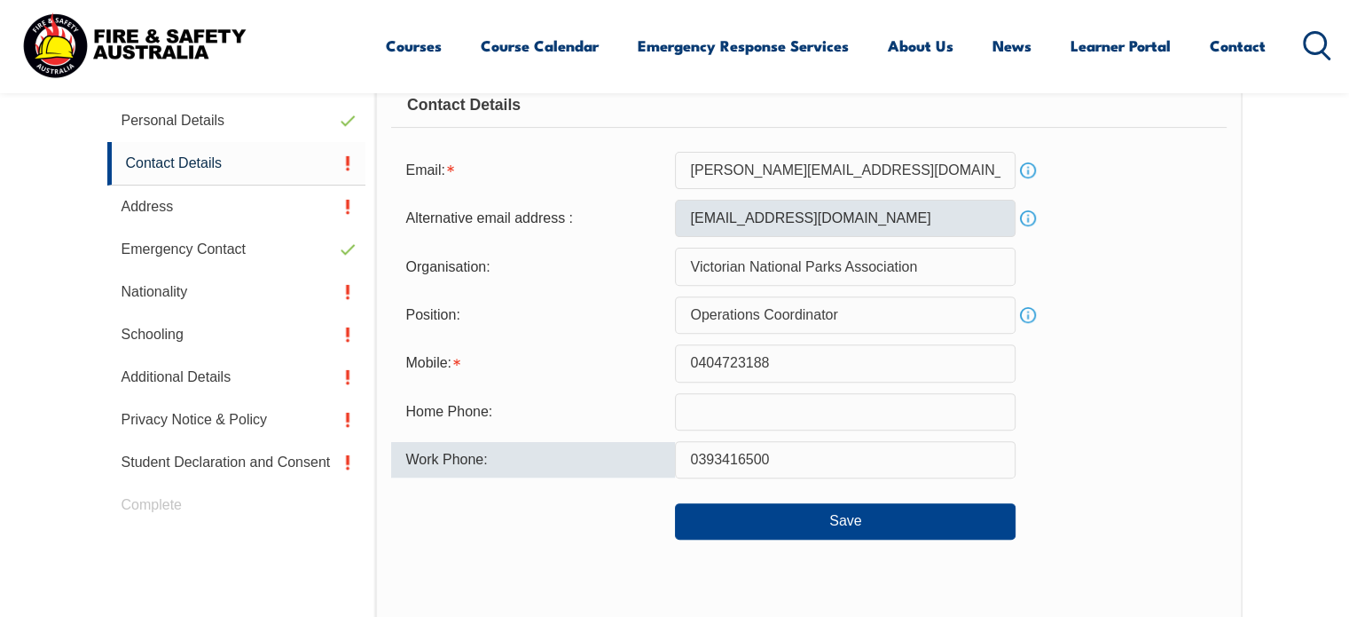
scroll to position [581, 0]
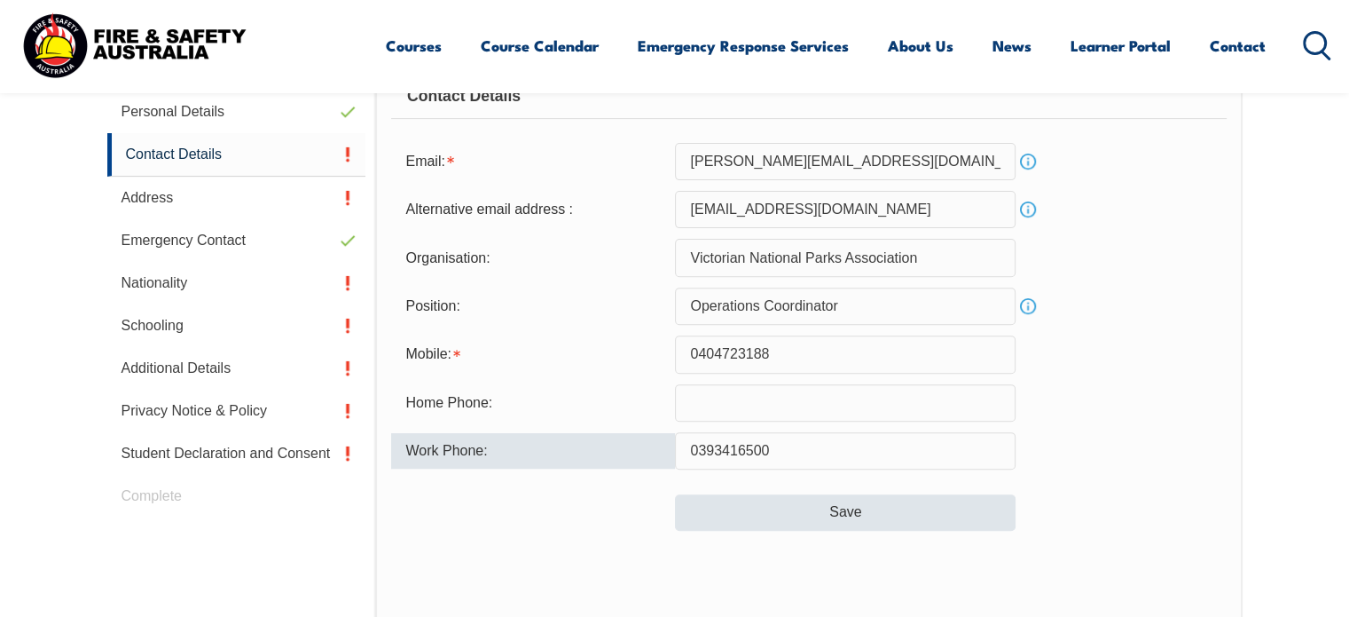
type input "0393416500"
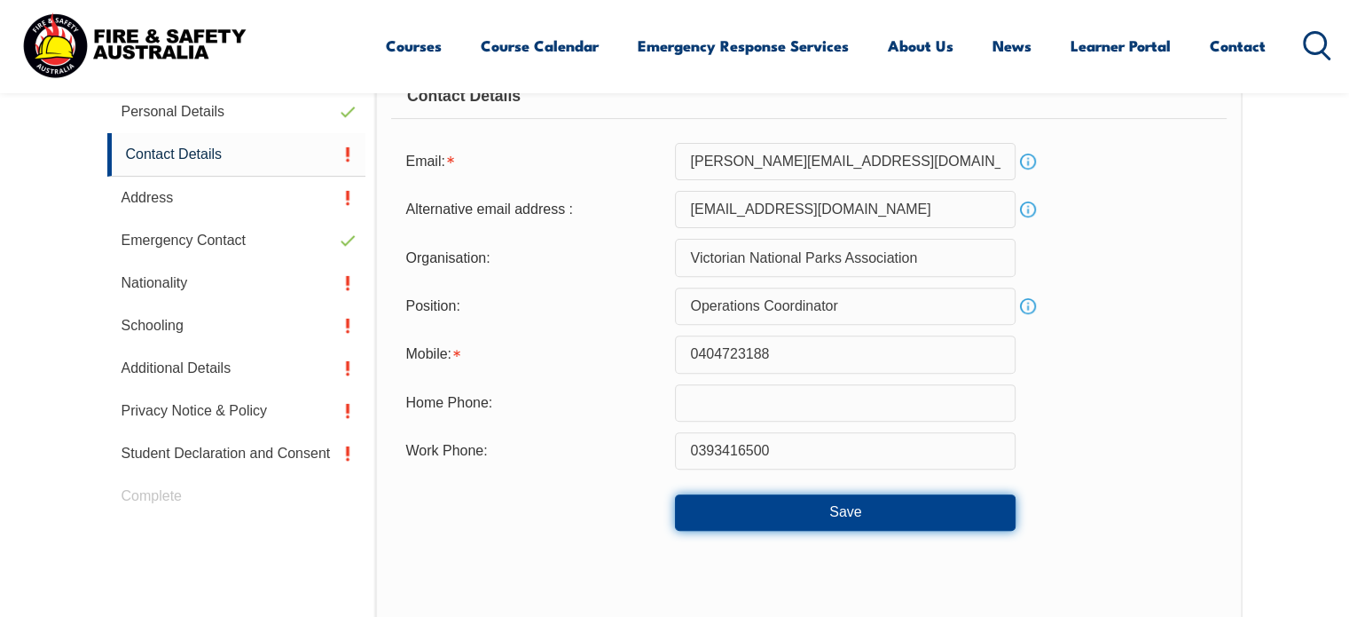
click at [825, 505] on button "Save" at bounding box center [845, 511] width 341 height 35
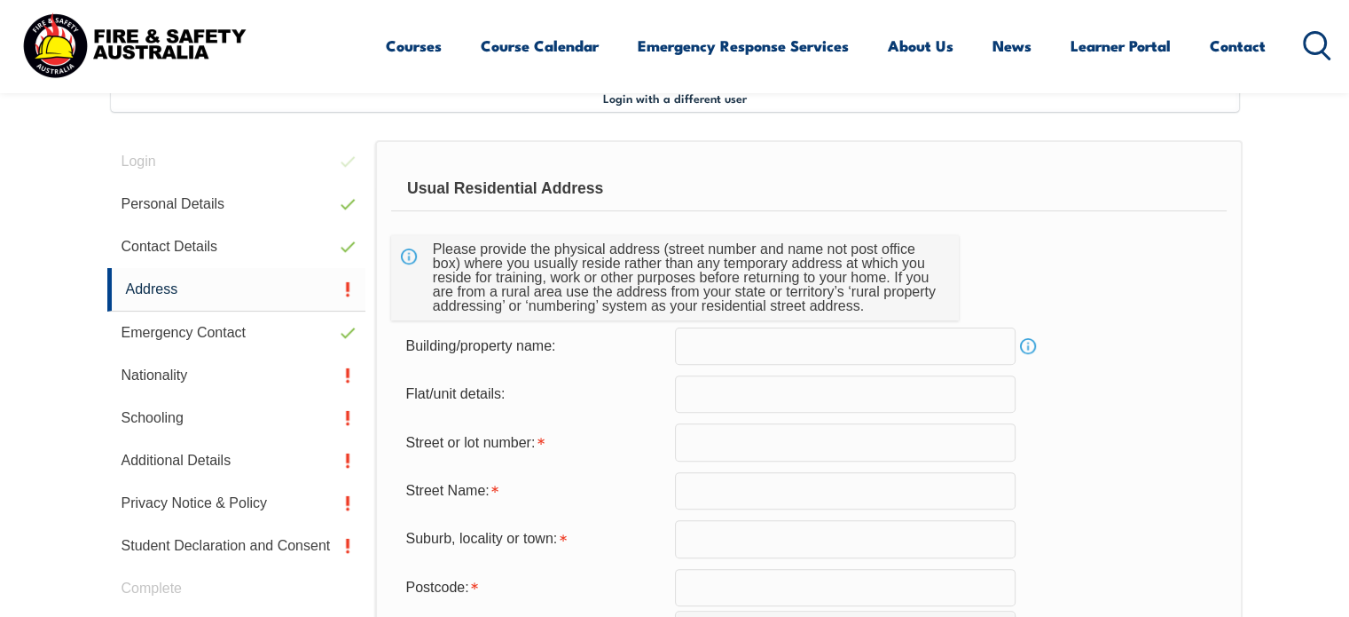
scroll to position [483, 0]
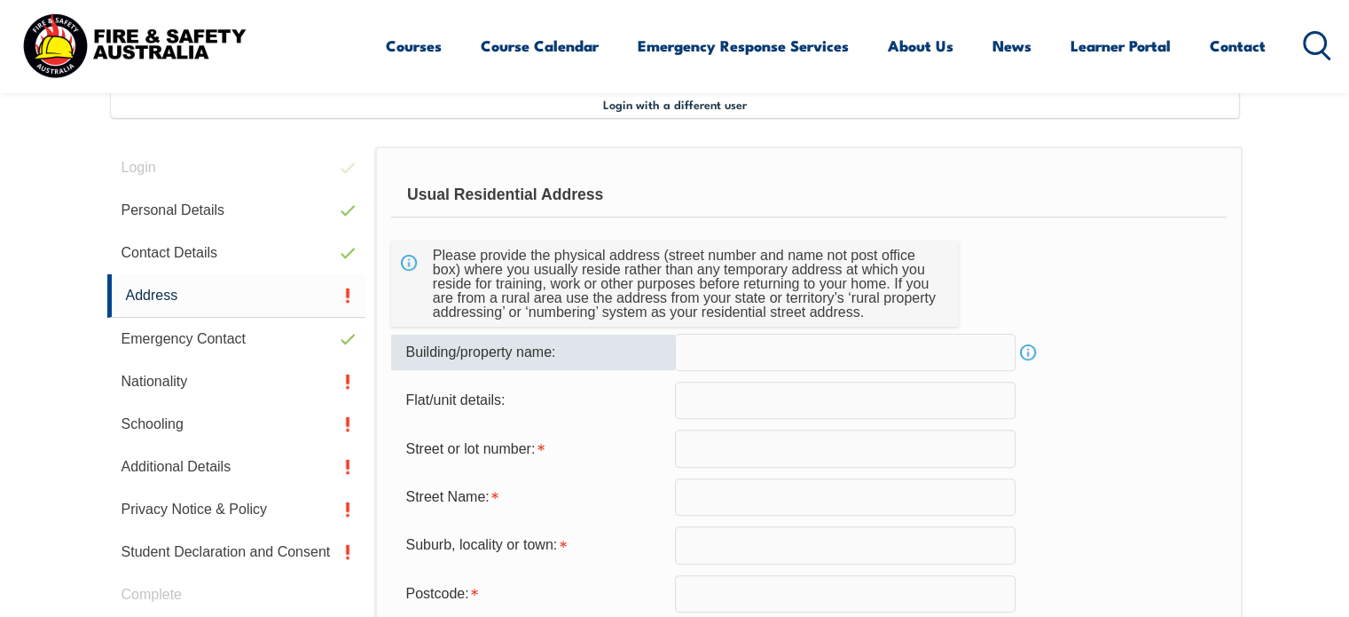
click at [804, 365] on input "text" at bounding box center [845, 352] width 341 height 37
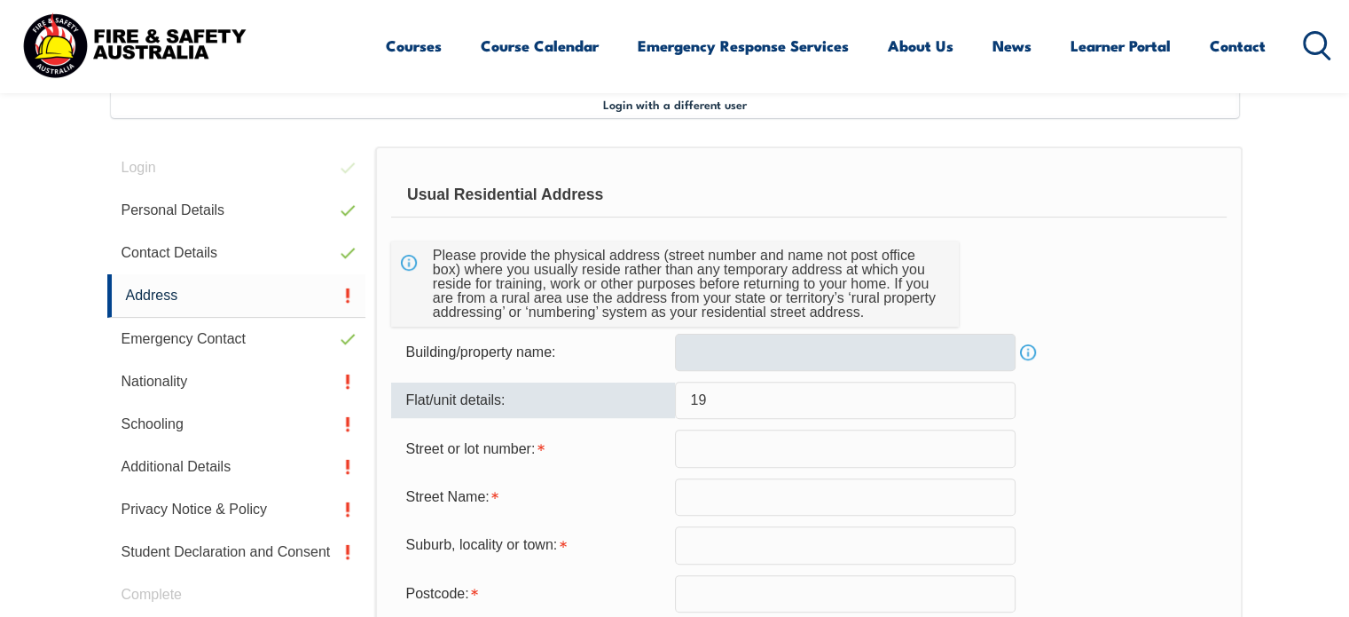
type input "19"
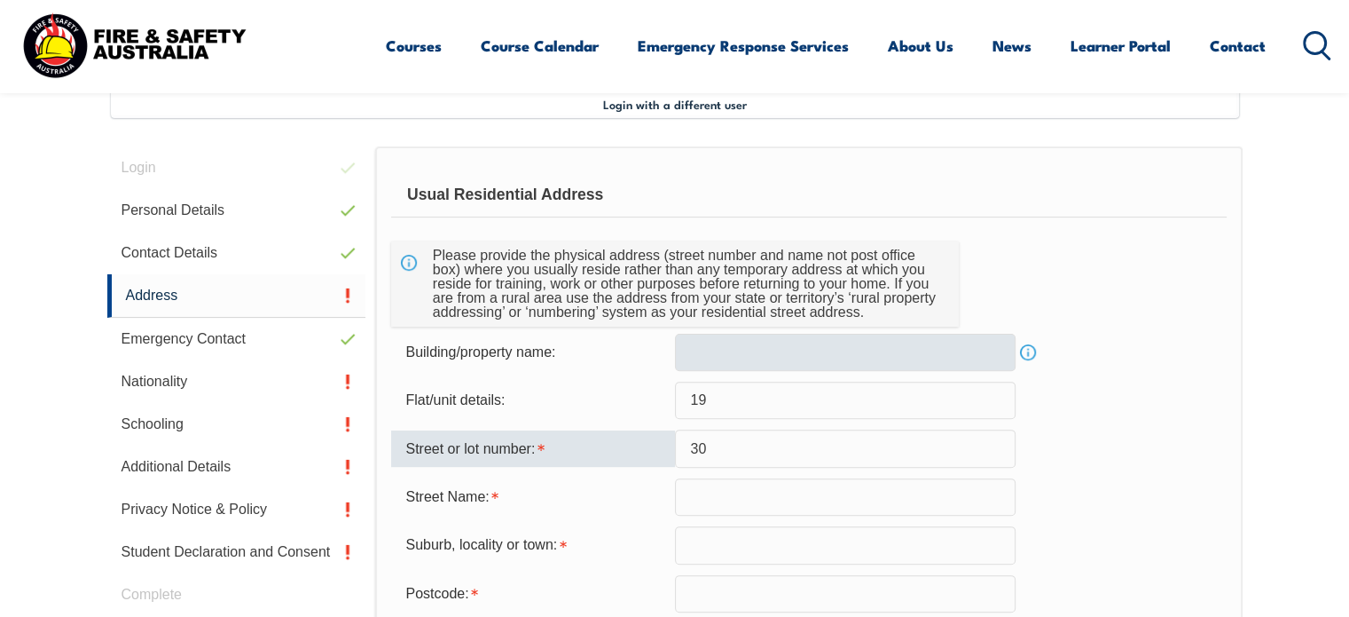
type input "30"
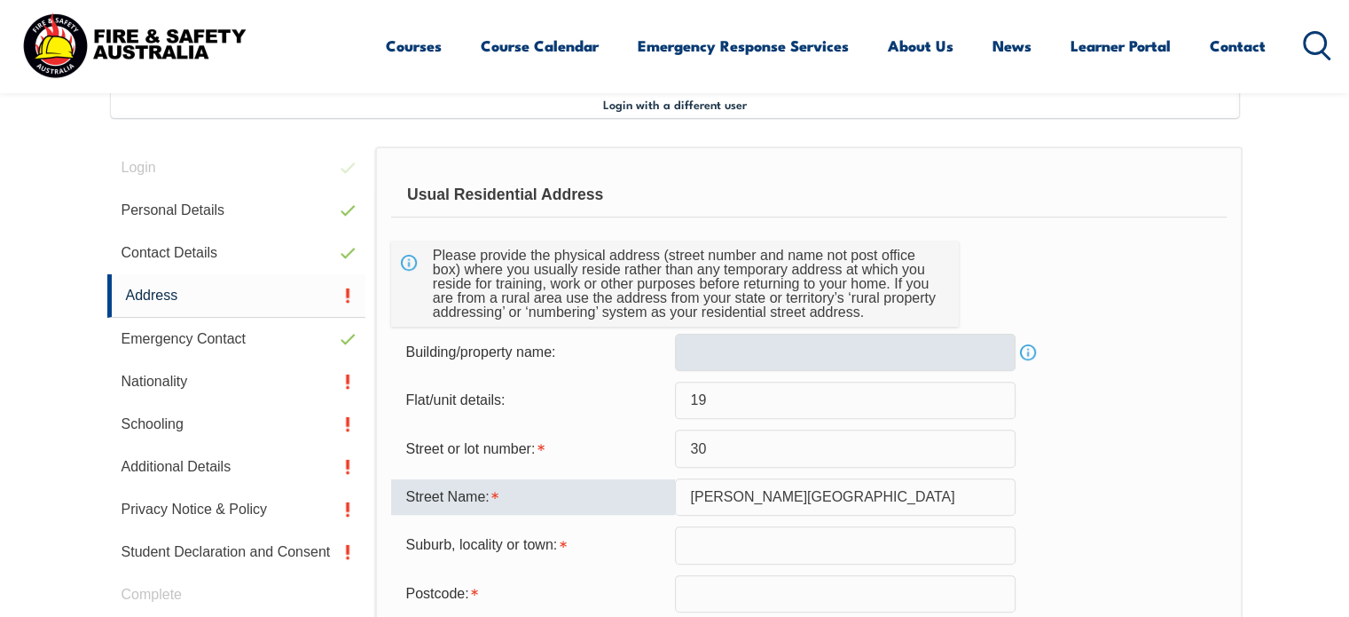
type input "Tanner Street"
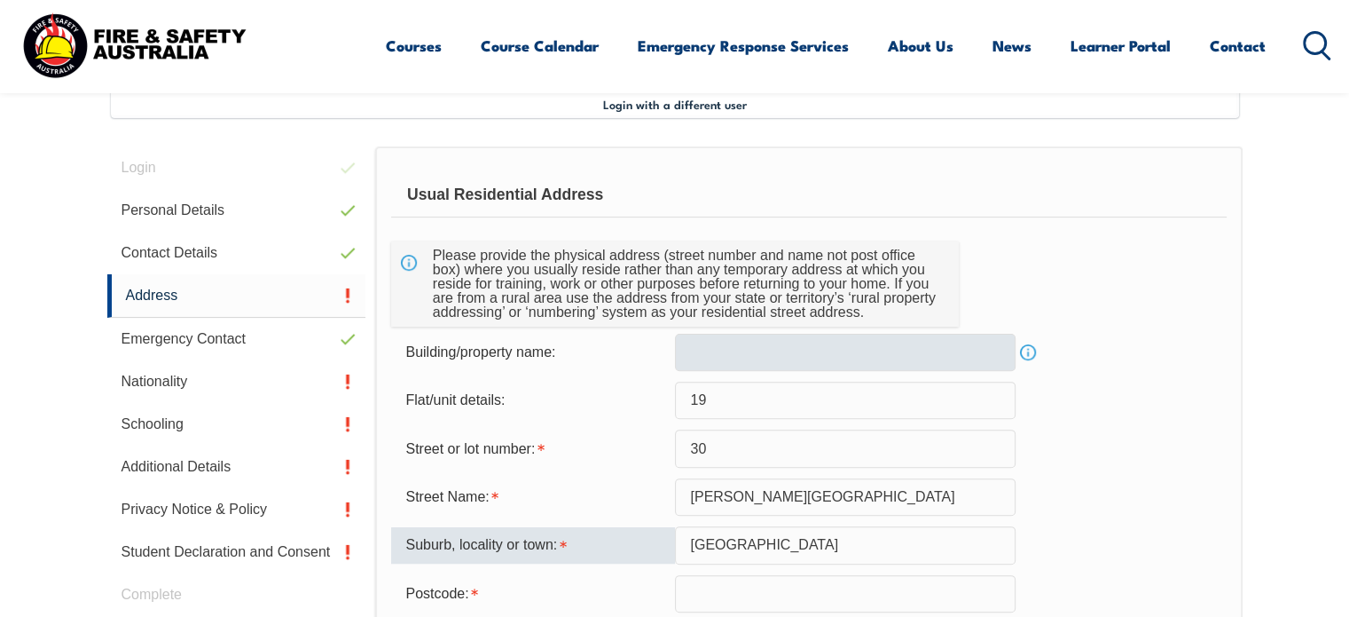
type input "Richmond"
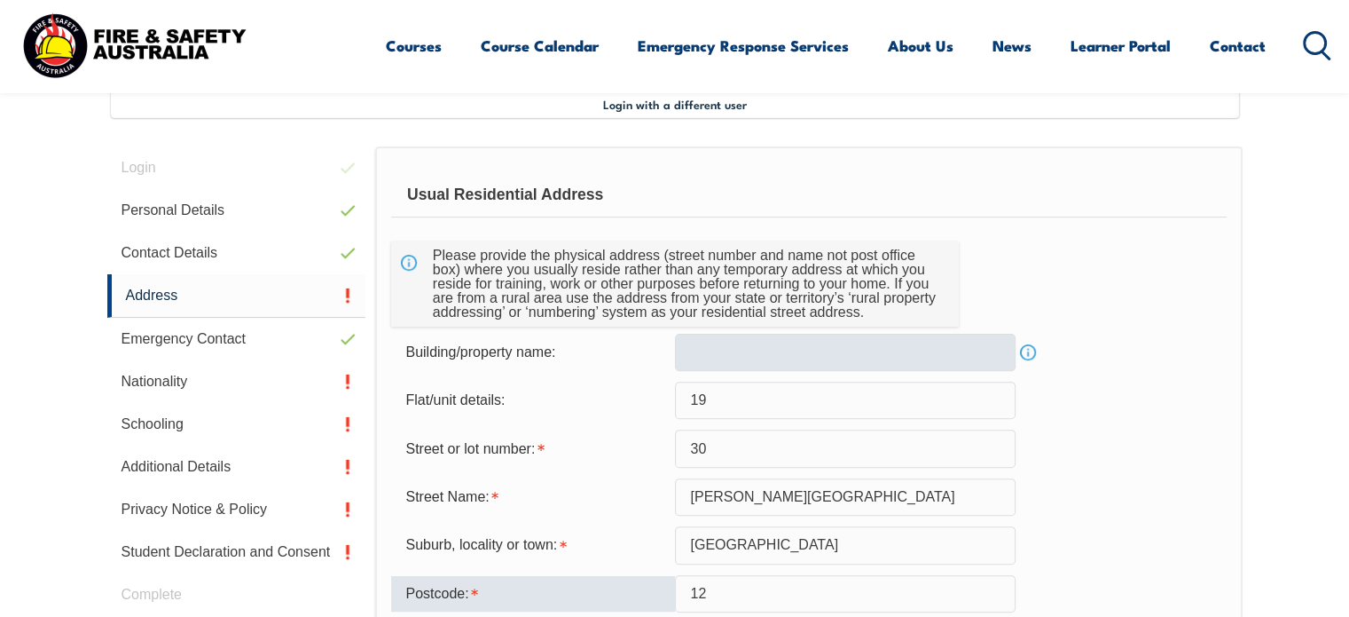
type input "1"
type input "3121"
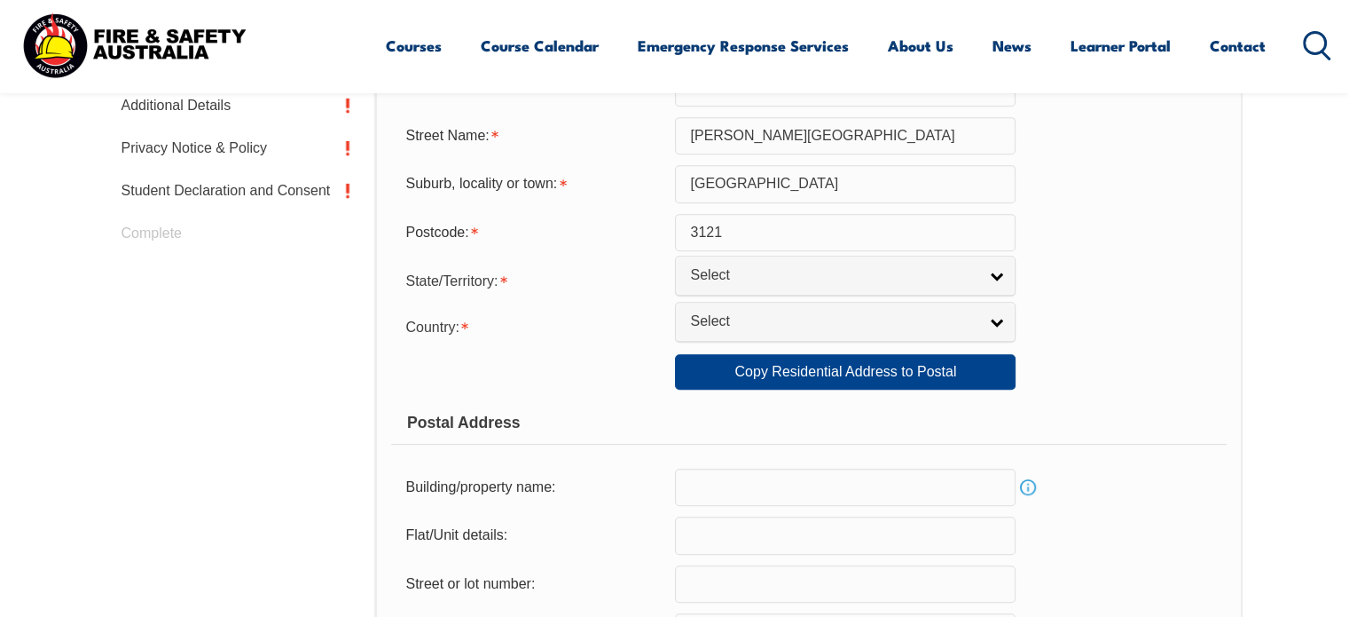
scroll to position [844, 0]
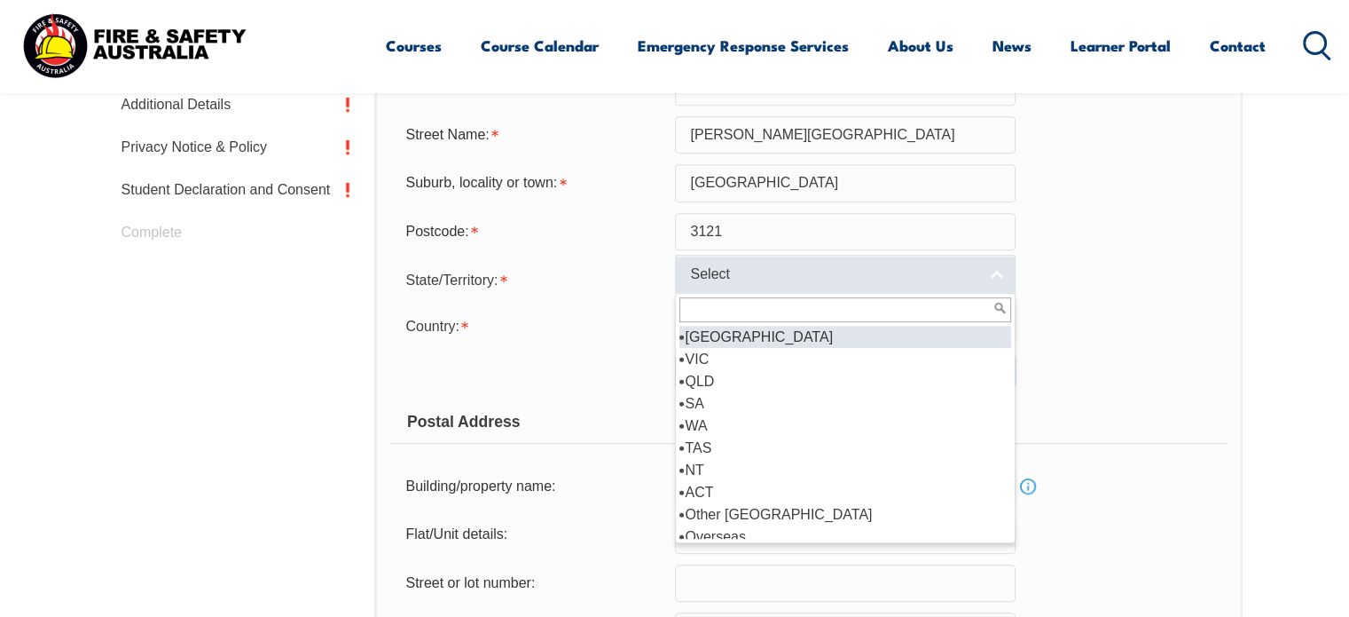
click at [815, 261] on link "Select" at bounding box center [845, 275] width 341 height 40
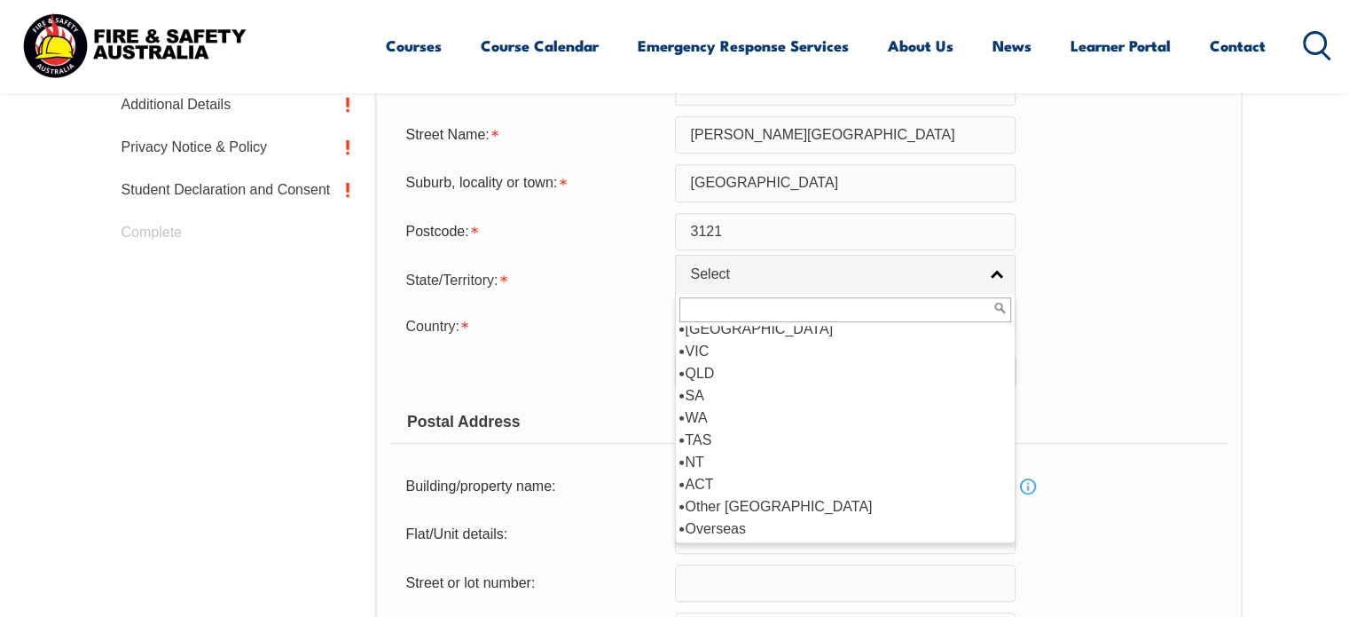
scroll to position [0, 0]
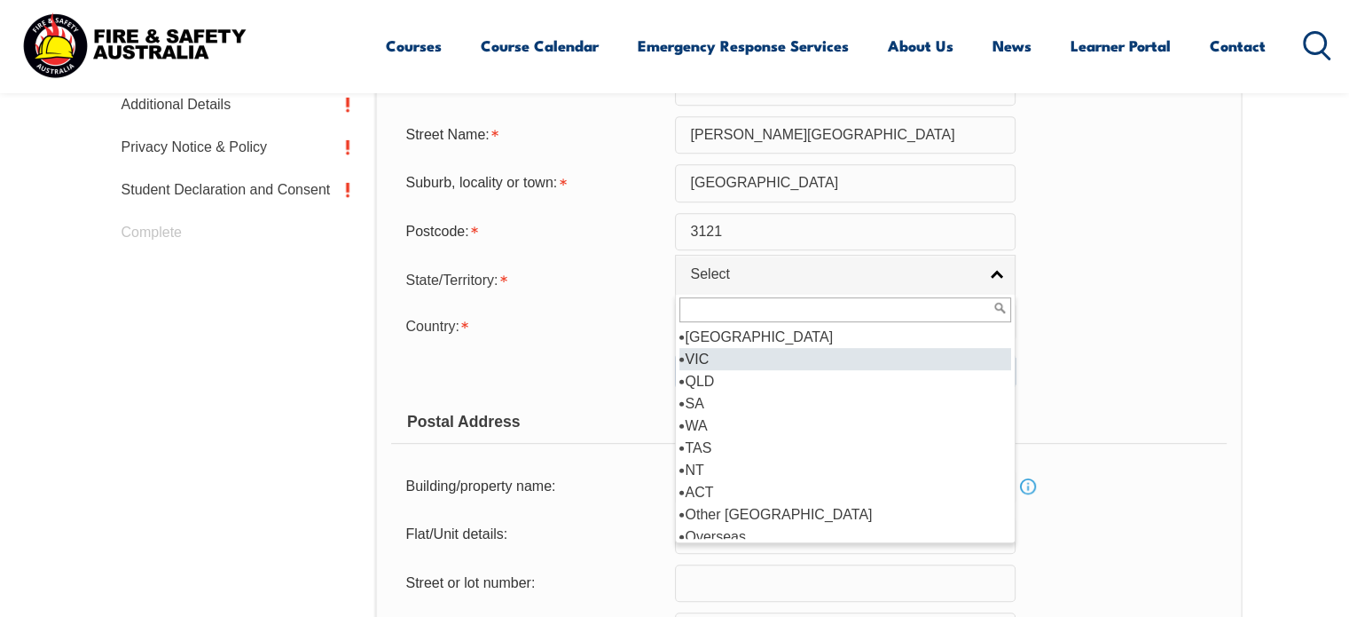
click at [699, 358] on li "VIC" at bounding box center [845, 359] width 332 height 22
select select "VIC"
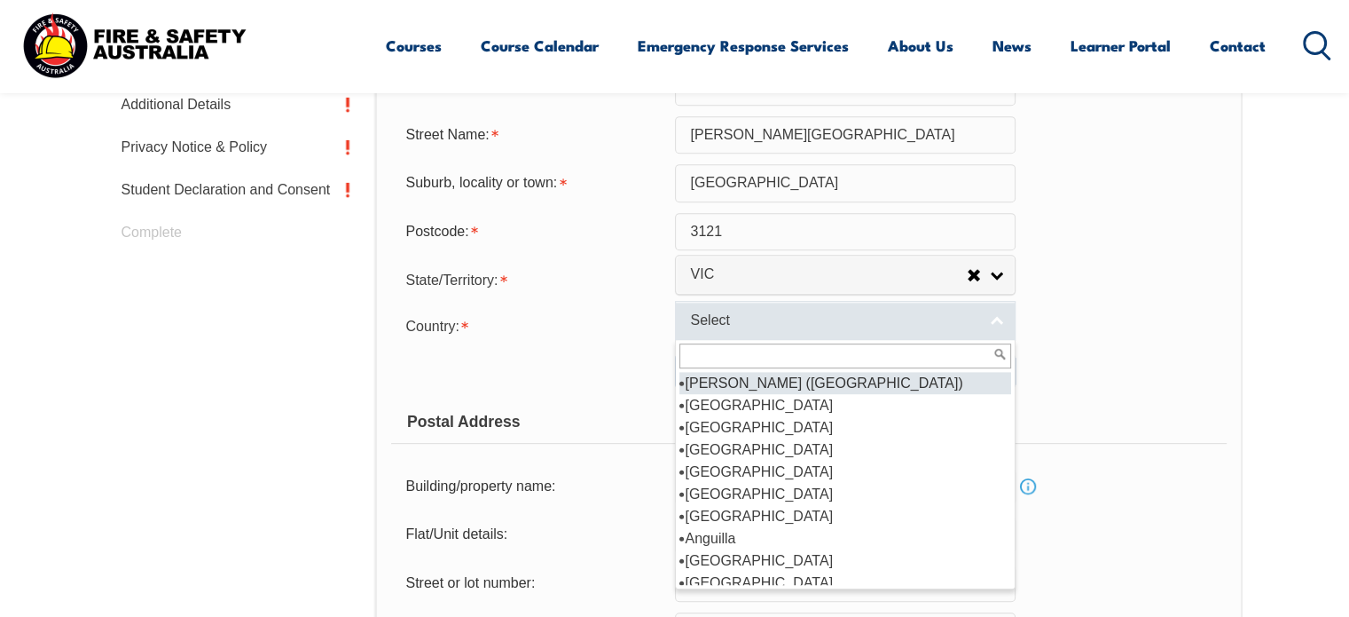
click at [711, 334] on link "Select" at bounding box center [845, 321] width 341 height 40
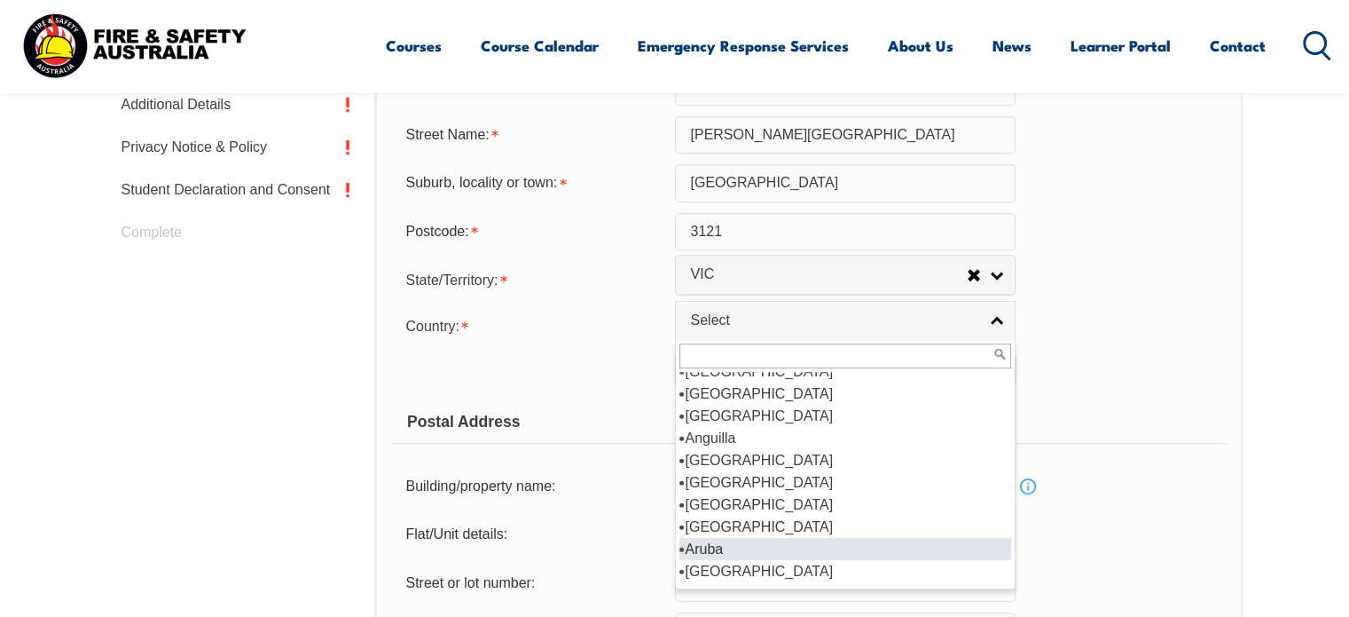
scroll to position [114, 0]
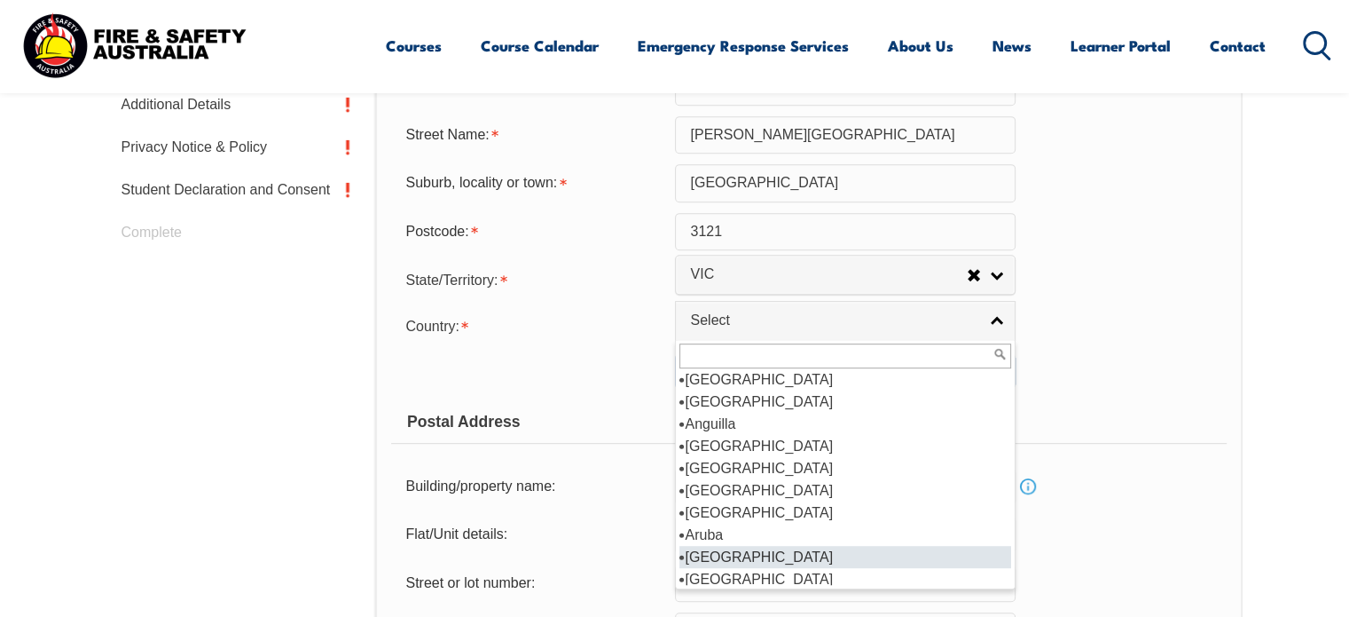
click at [727, 546] on li "Australia" at bounding box center [845, 557] width 332 height 22
select select "1101"
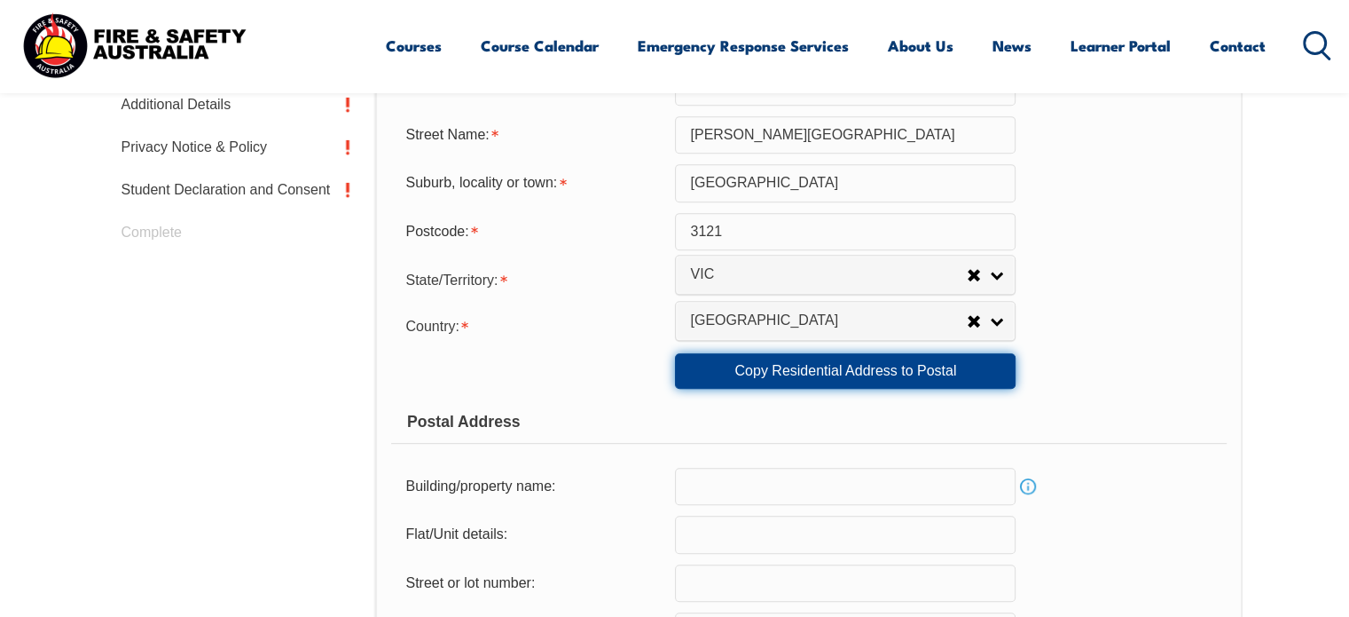
click at [789, 379] on link "Copy Residential Address to Postal" at bounding box center [845, 370] width 341 height 35
type input "19"
type input "30"
type input "Tanner Street"
type input "Richmond"
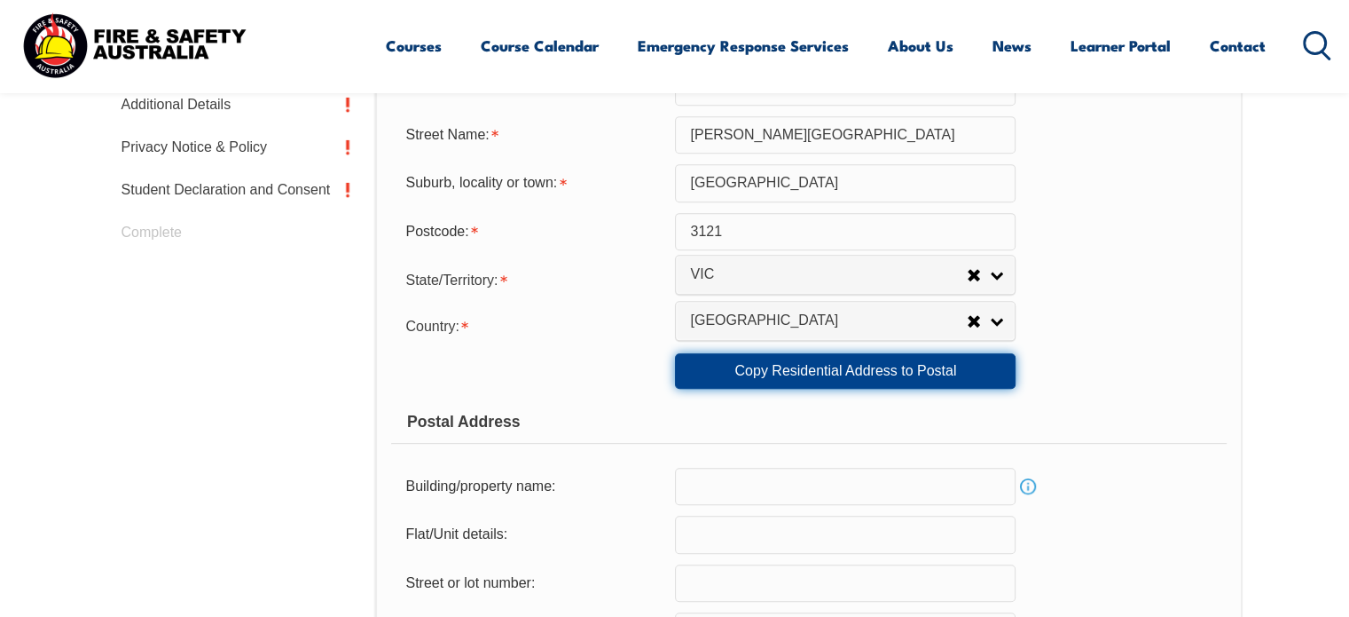
select select "VIC"
type input "3121"
select select "1101"
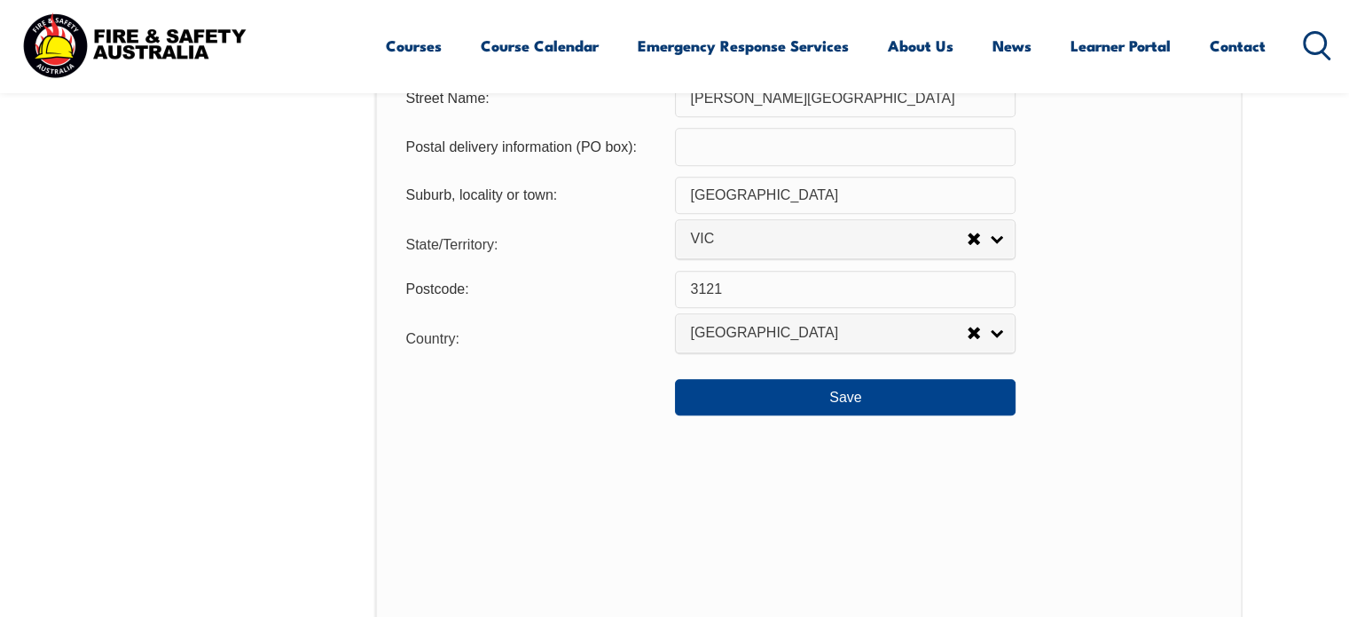
scroll to position [1385, 0]
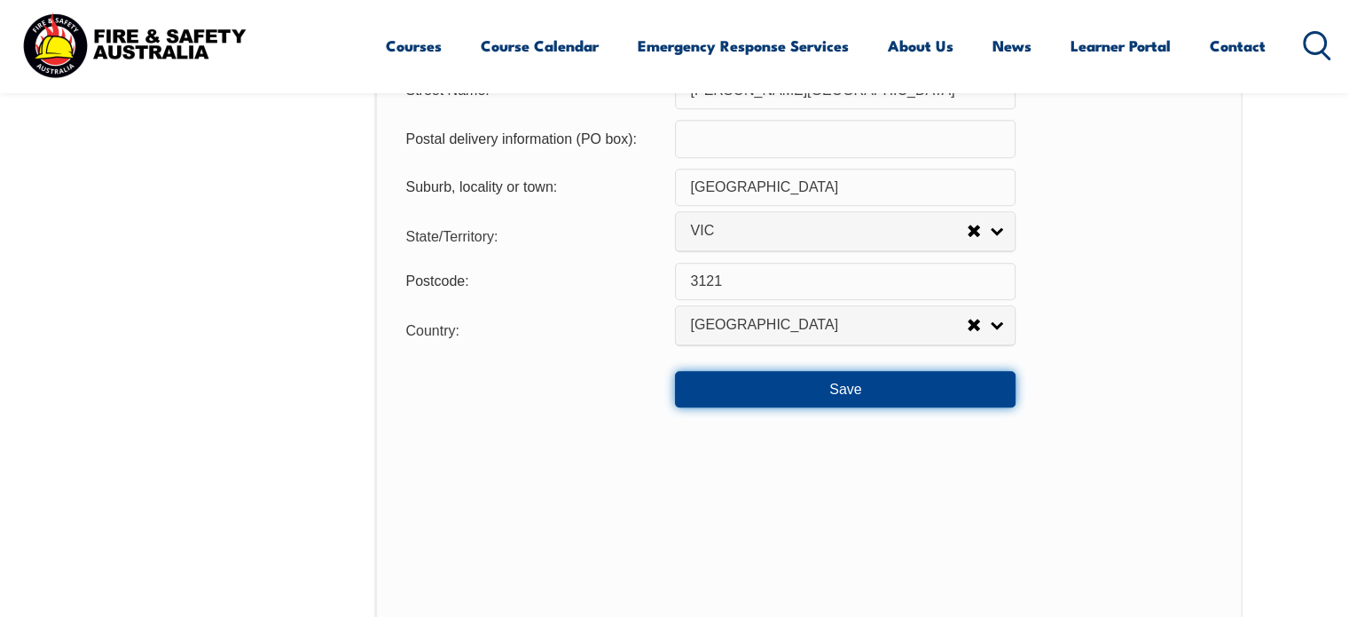
click at [789, 379] on button "Save" at bounding box center [845, 388] width 341 height 35
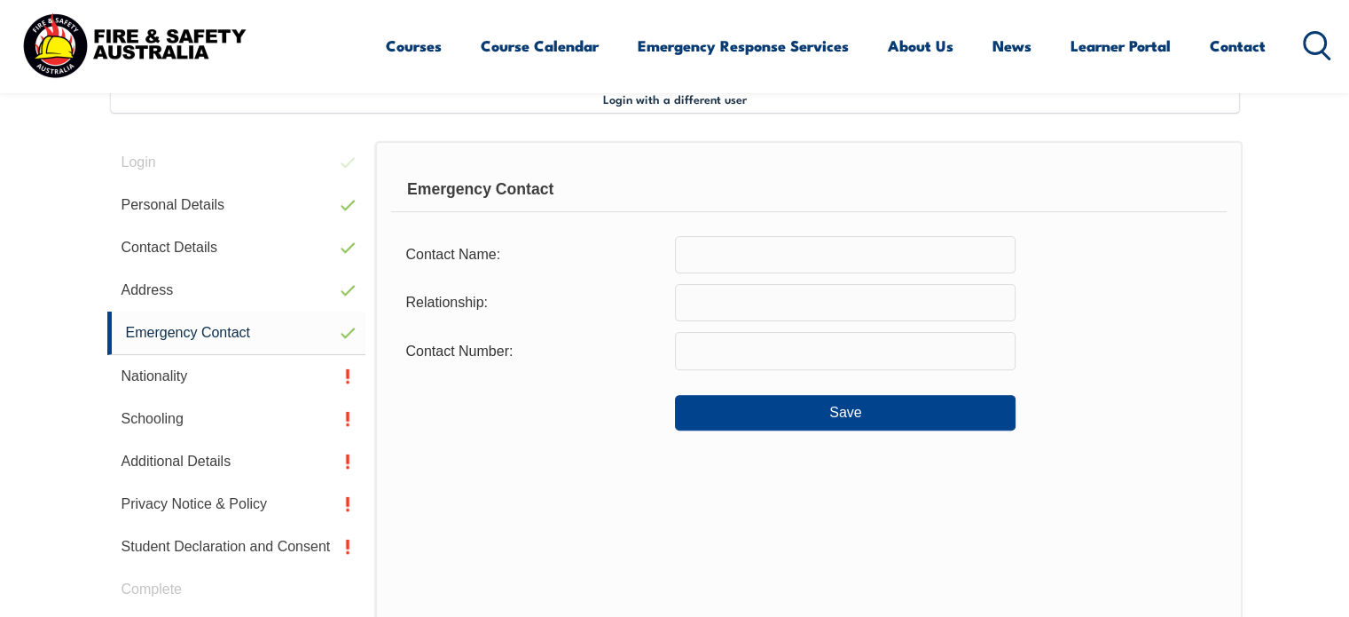
scroll to position [483, 0]
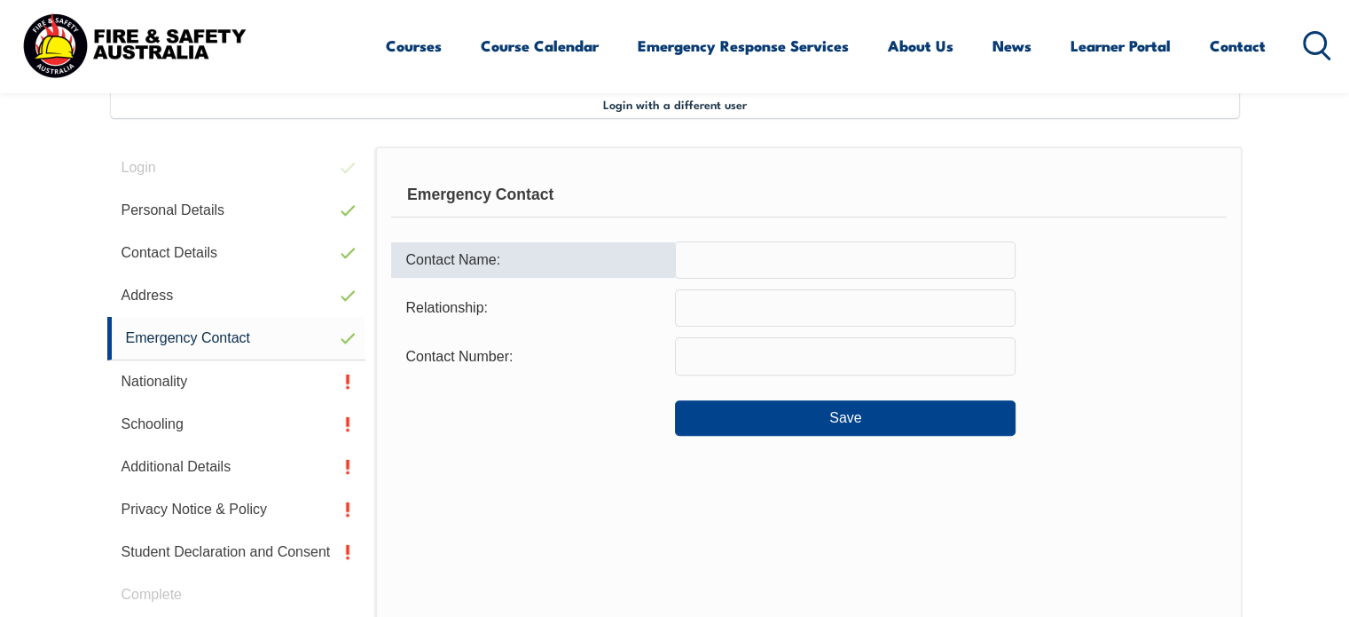
click at [741, 248] on input "text" at bounding box center [845, 259] width 341 height 37
type input "Claire McFarlane"
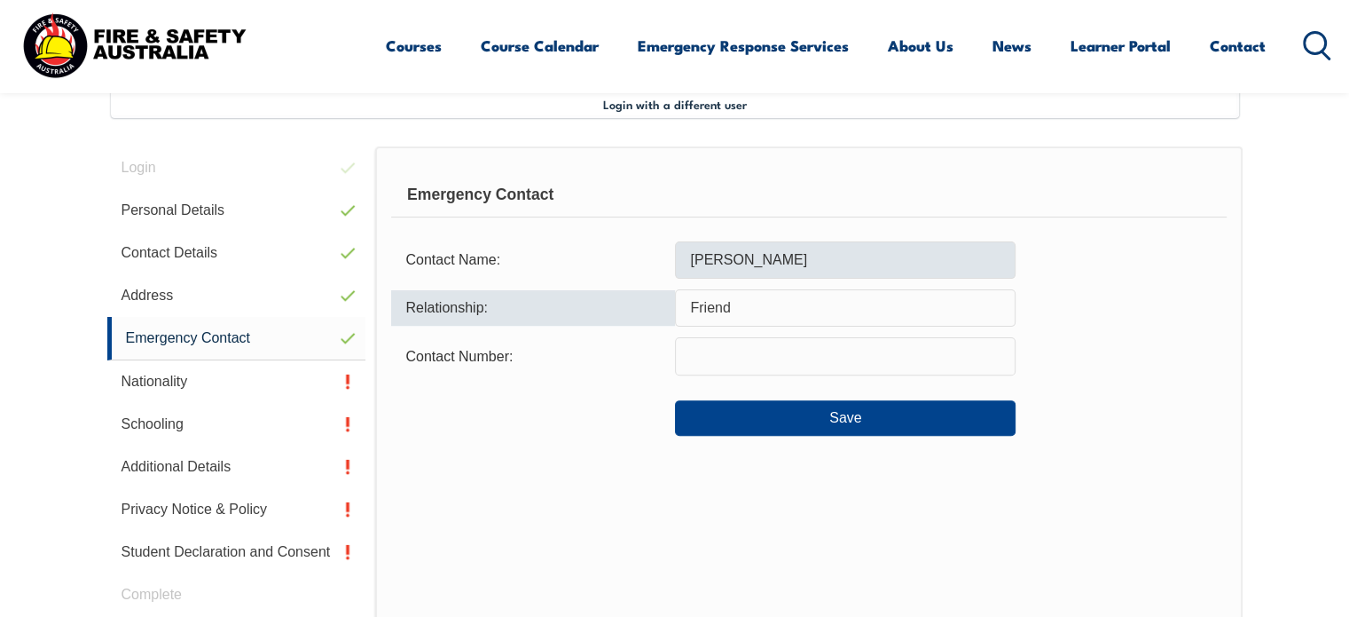
type input "Friend"
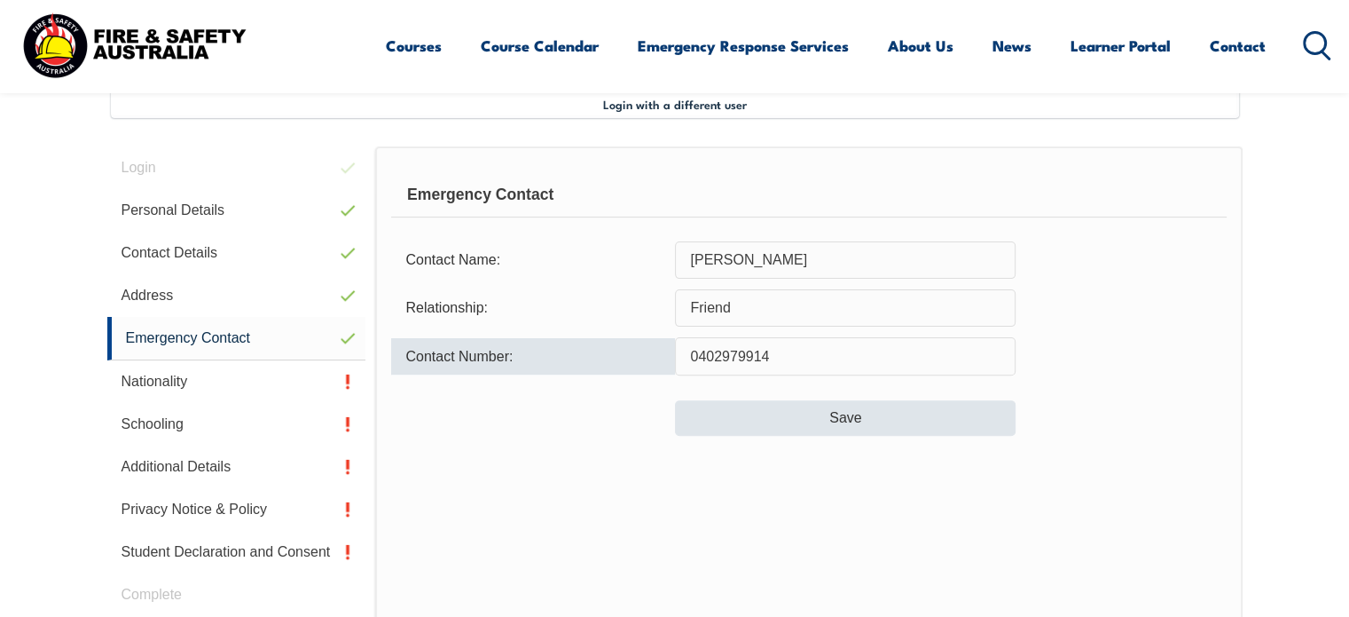
type input "0402979914"
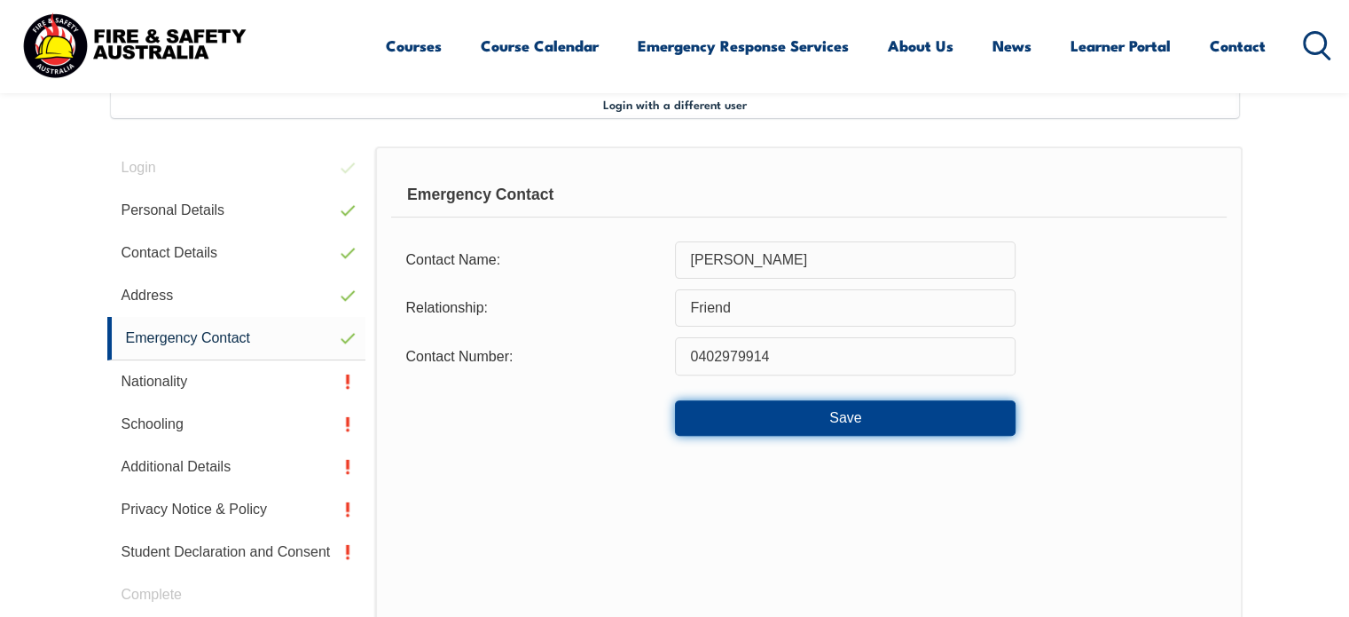
click at [925, 411] on button "Save" at bounding box center [845, 417] width 341 height 35
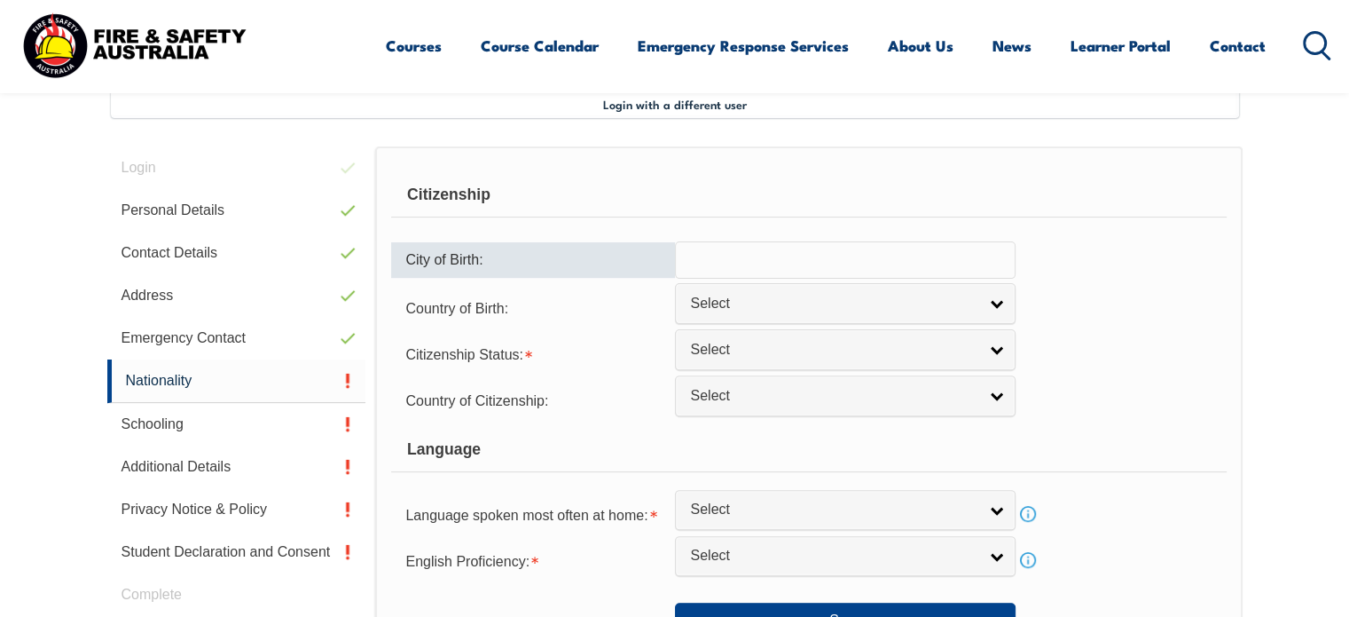
click at [852, 265] on input "text" at bounding box center [845, 259] width 341 height 37
type input "Melbourne"
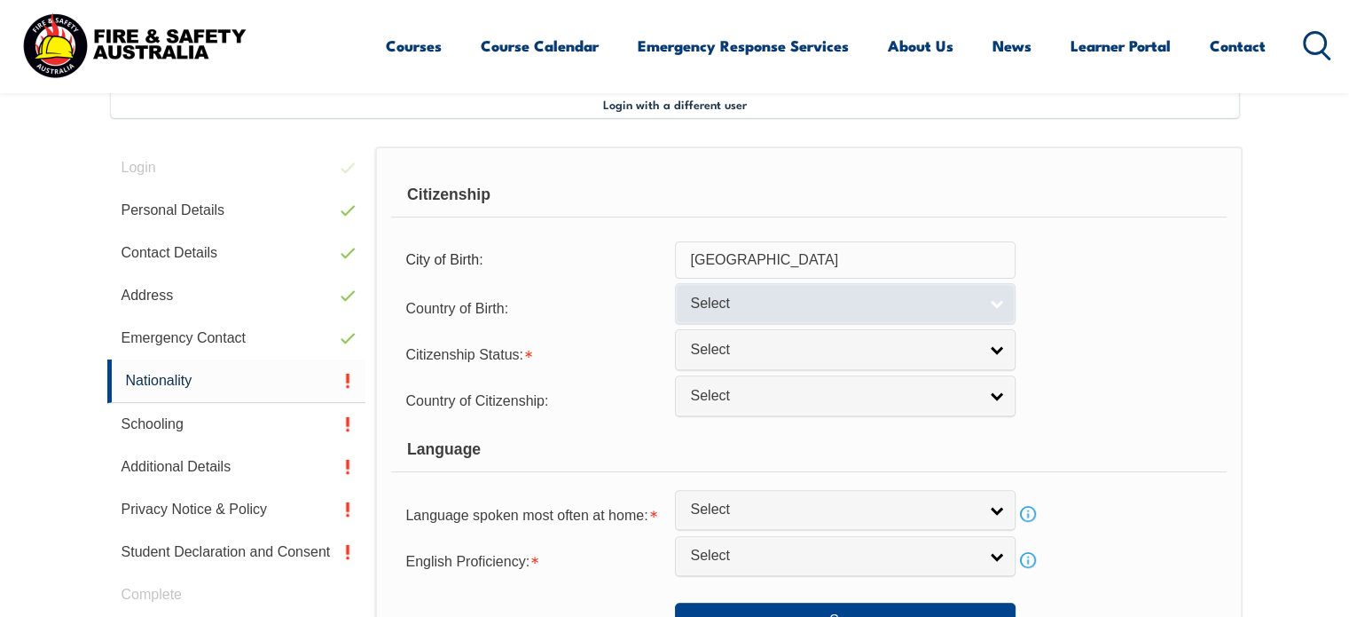
click at [870, 317] on link "Select" at bounding box center [845, 303] width 341 height 40
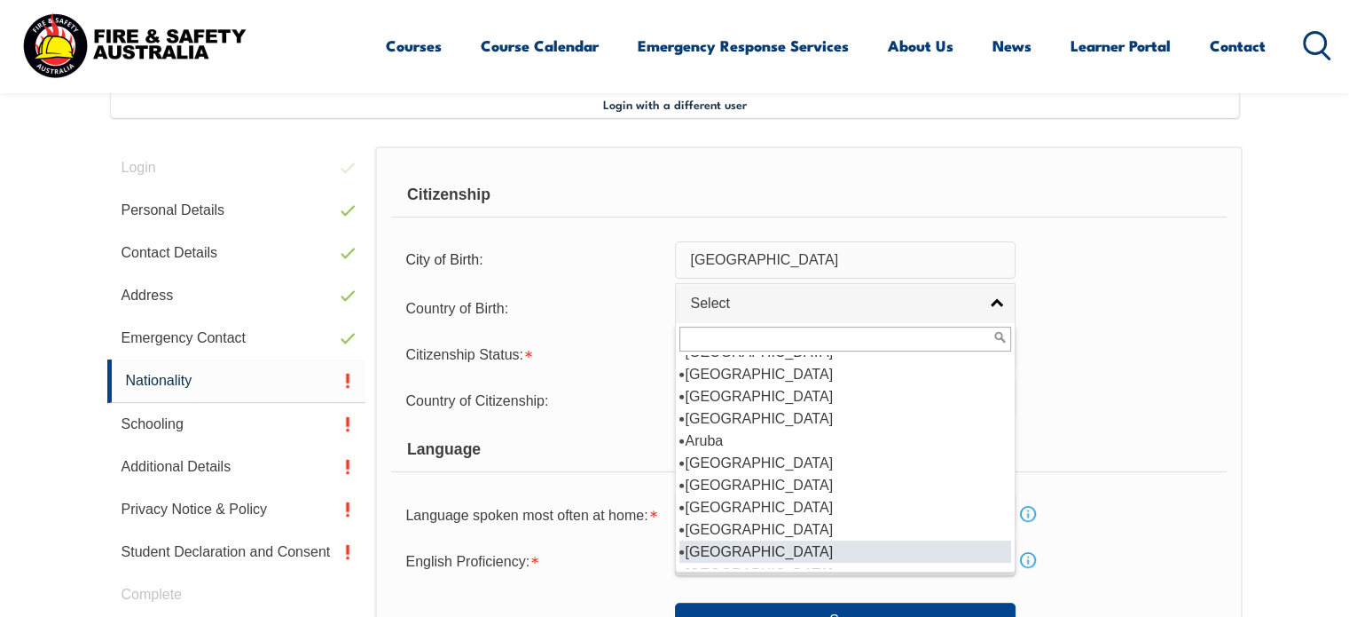
scroll to position [192, 0]
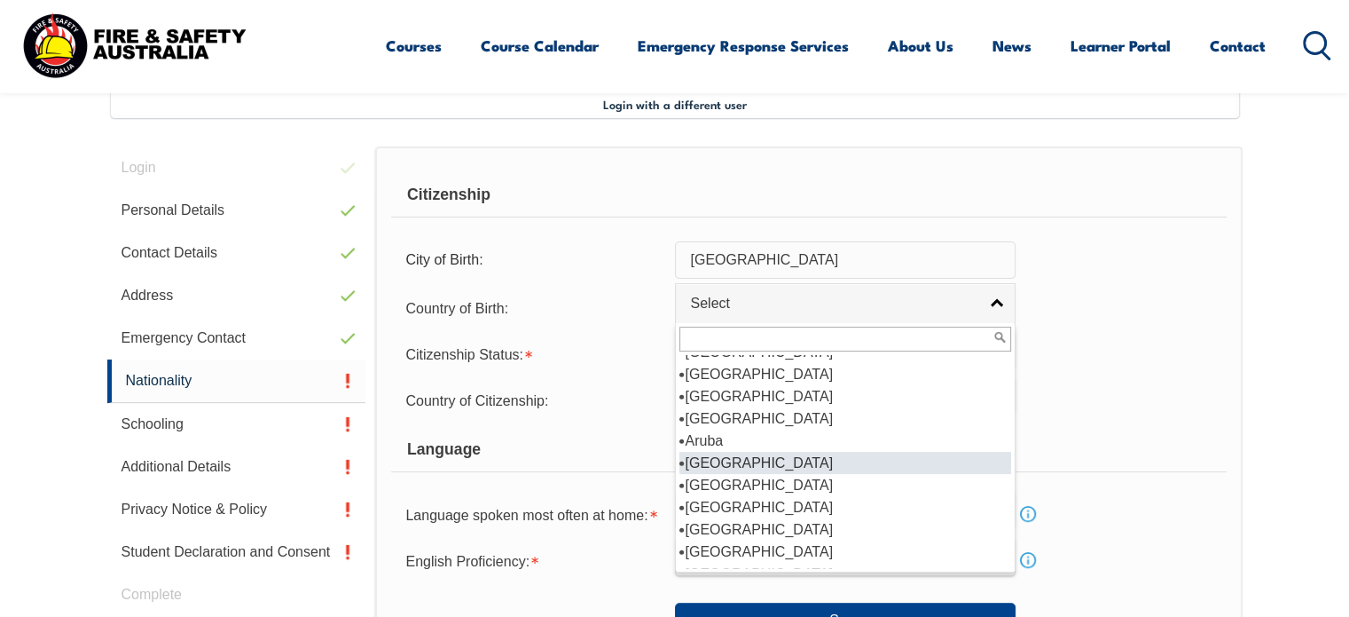
click at [727, 453] on li "Australia" at bounding box center [845, 463] width 332 height 22
select select "1101"
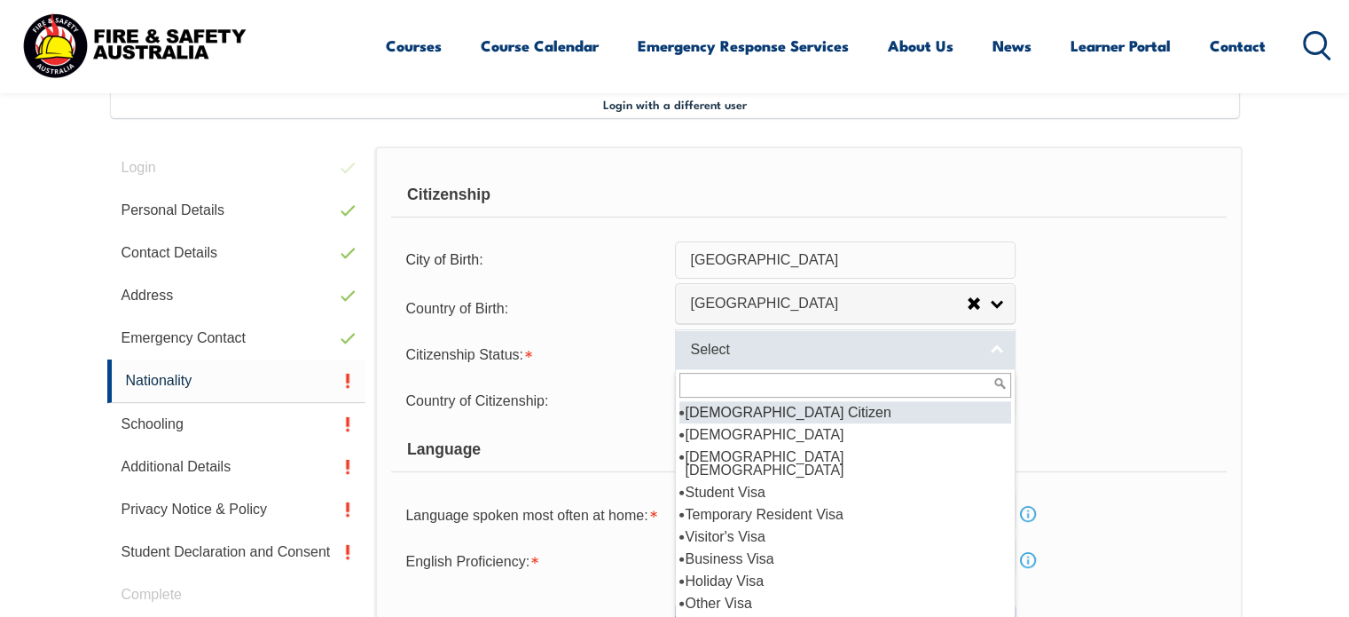
click at [745, 344] on span "Select" at bounding box center [833, 350] width 287 height 19
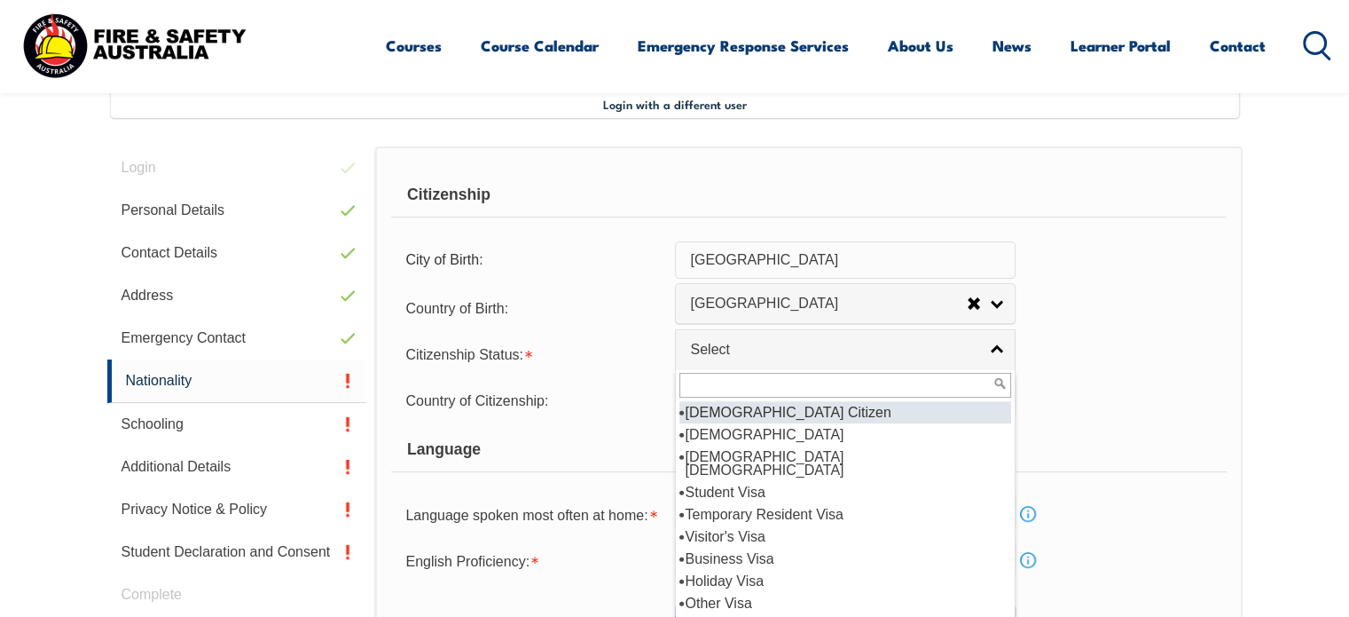
click at [728, 406] on li "Australian Citizen" at bounding box center [845, 412] width 332 height 22
select select "1"
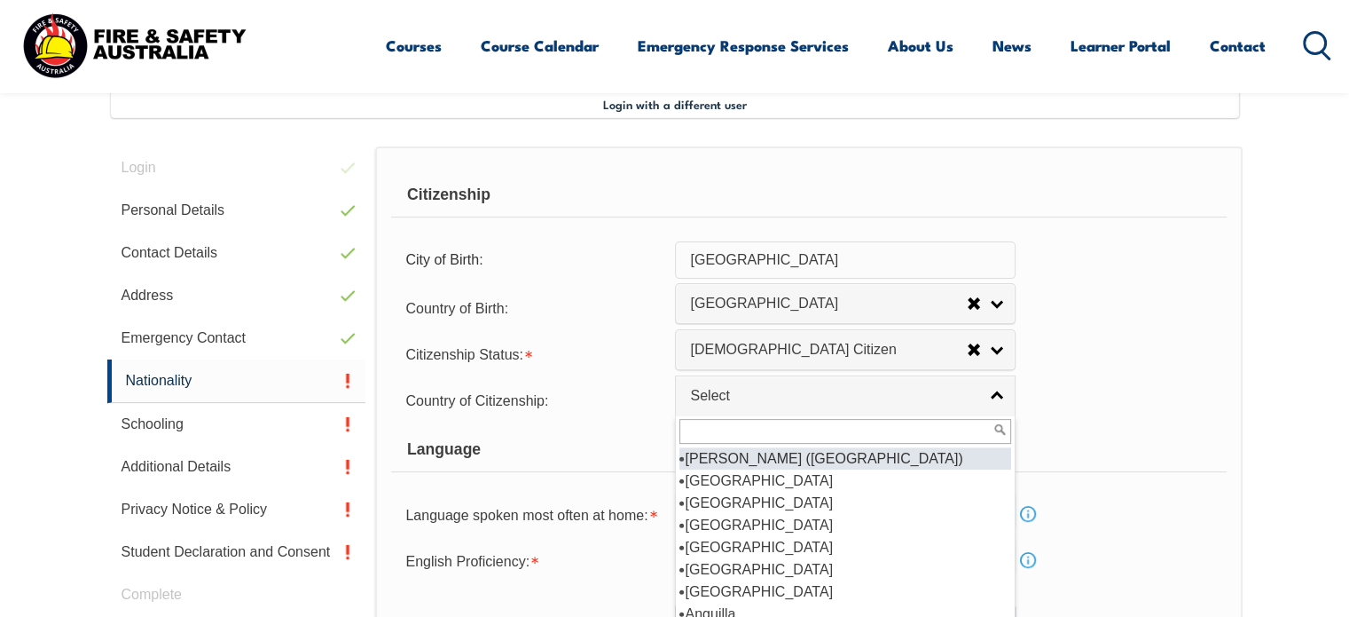
click at [728, 406] on link "Select" at bounding box center [845, 395] width 341 height 40
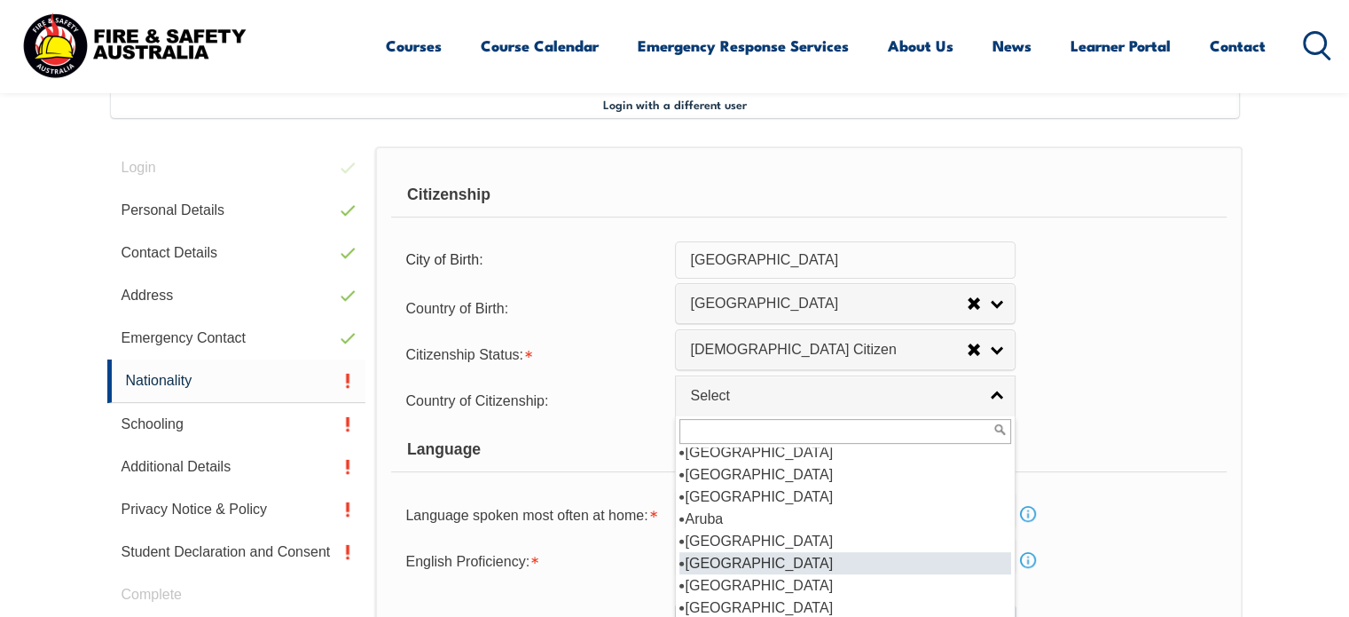
scroll to position [207, 0]
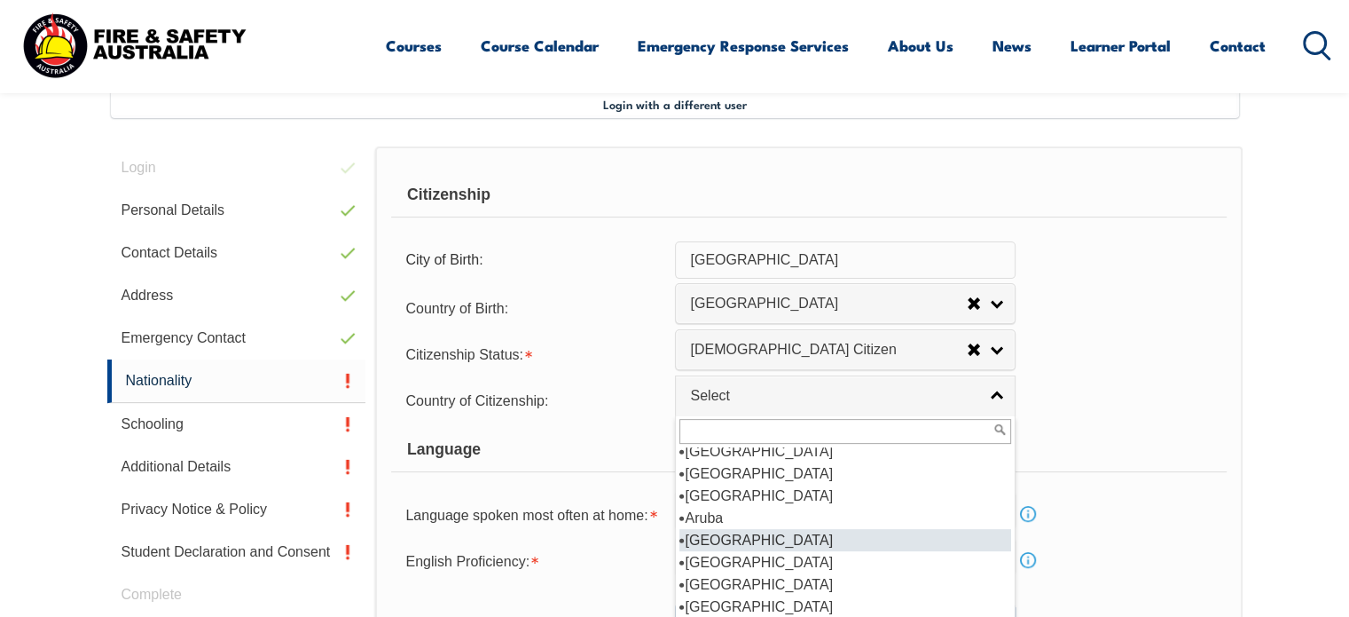
click at [720, 529] on li "Australia" at bounding box center [845, 540] width 332 height 22
select select "1101"
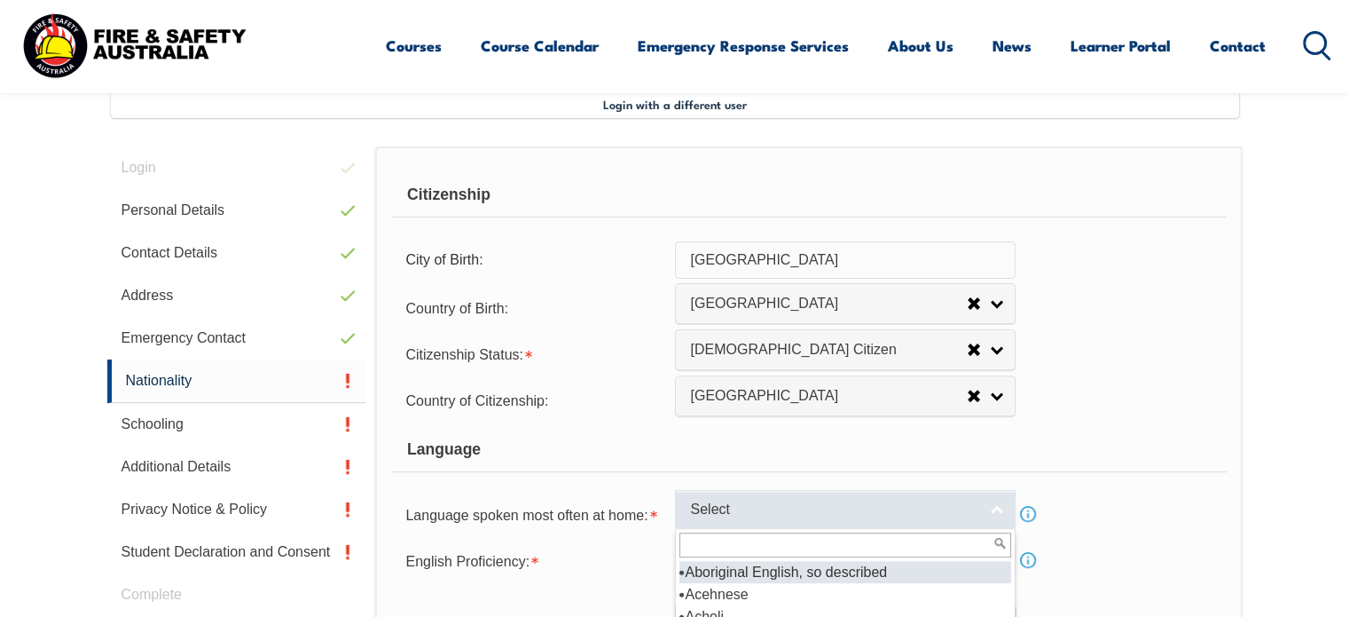
click at [724, 515] on span "Select" at bounding box center [833, 509] width 287 height 19
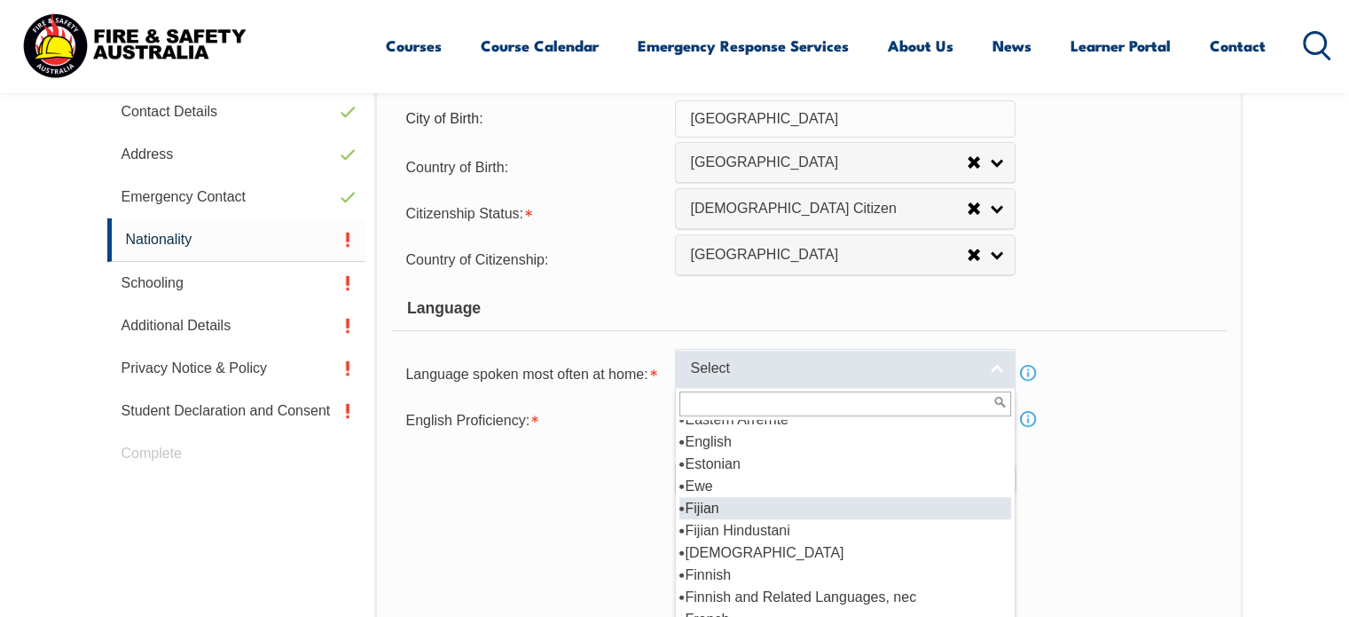
scroll to position [2208, 0]
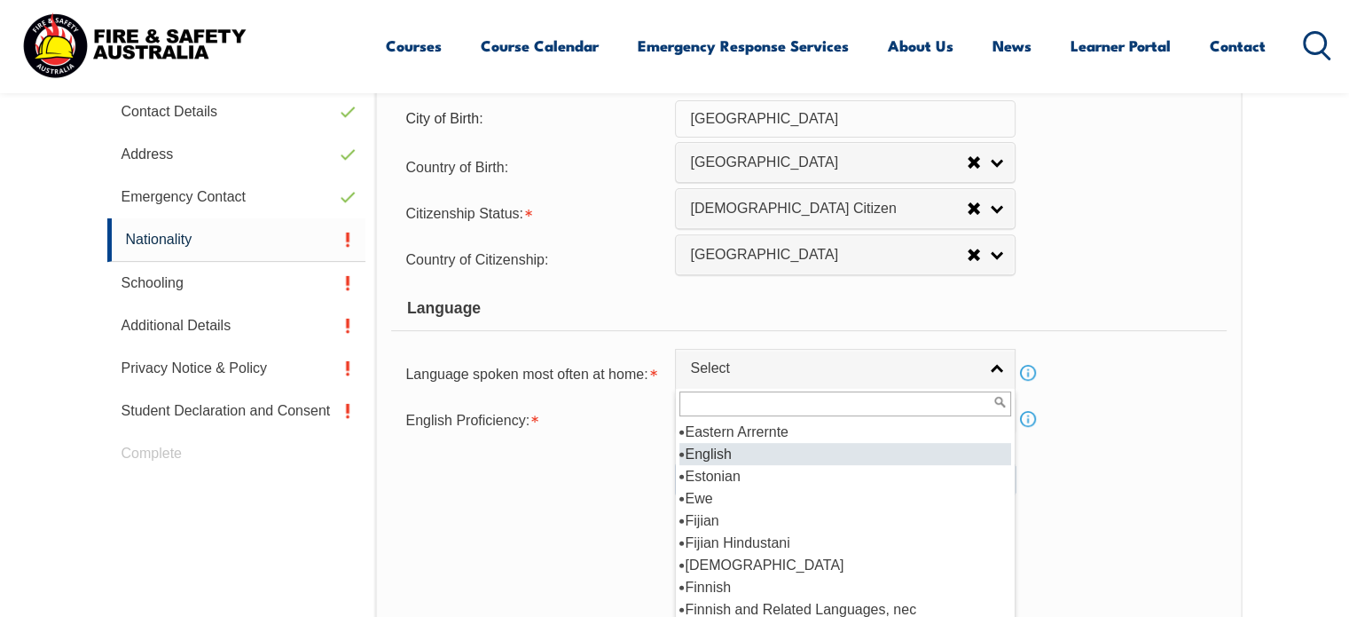
click at [709, 446] on li "English" at bounding box center [845, 454] width 332 height 22
select select "1201"
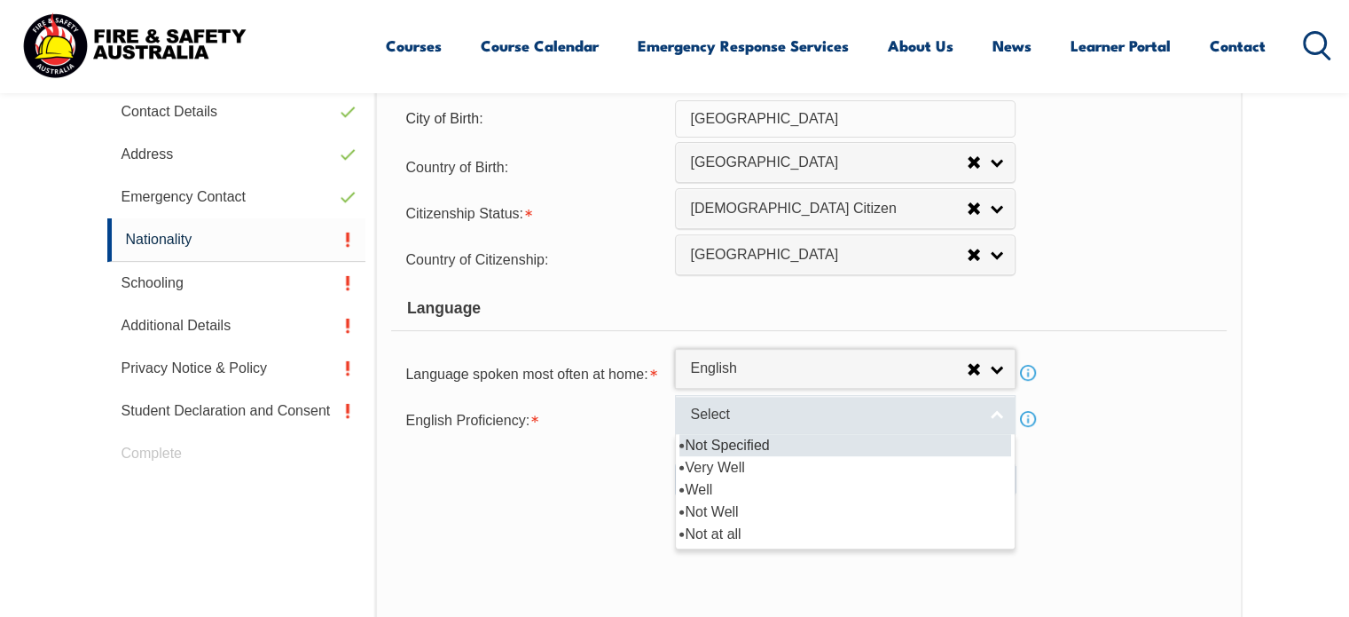
click at [718, 420] on span "Select" at bounding box center [833, 414] width 287 height 19
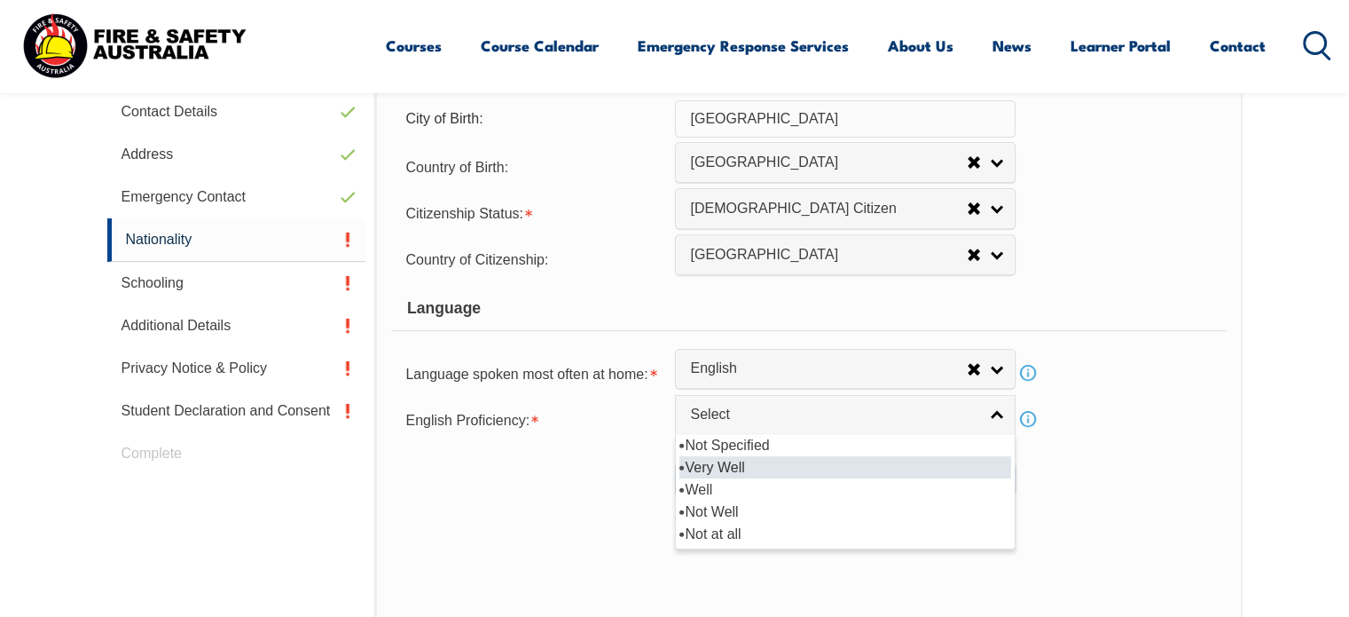
click at [715, 462] on li "Very Well" at bounding box center [845, 467] width 332 height 22
select select "1"
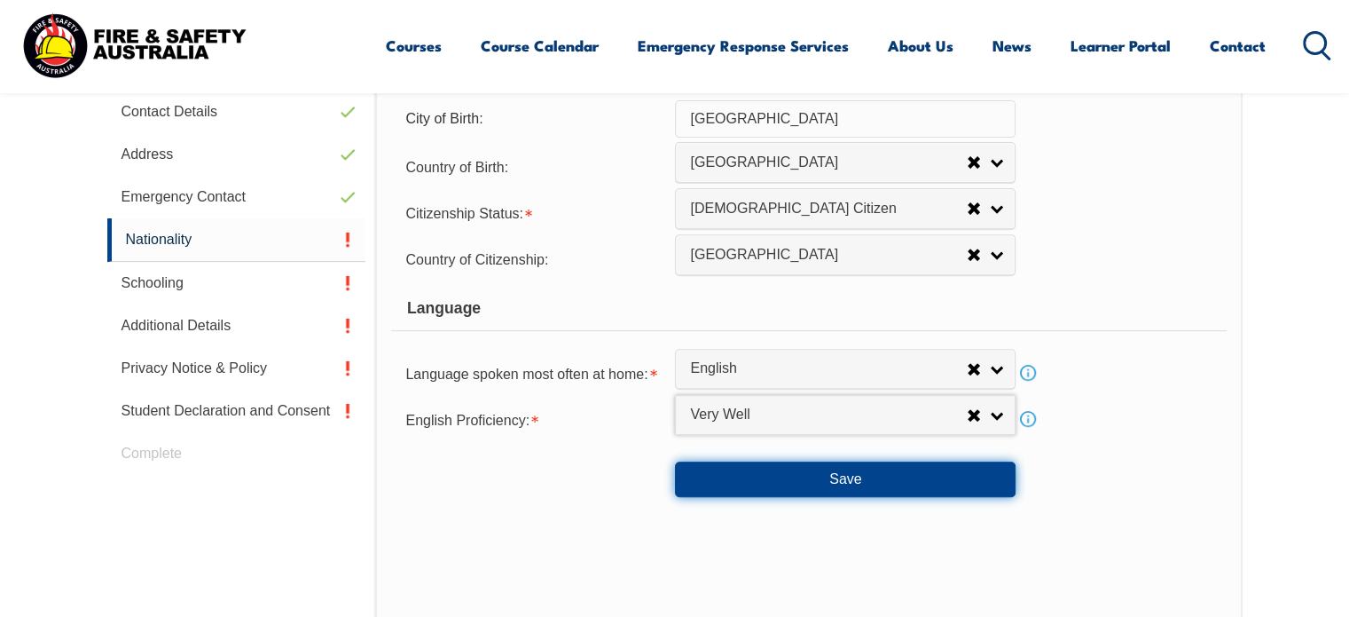
click at [744, 482] on button "Save" at bounding box center [845, 478] width 341 height 35
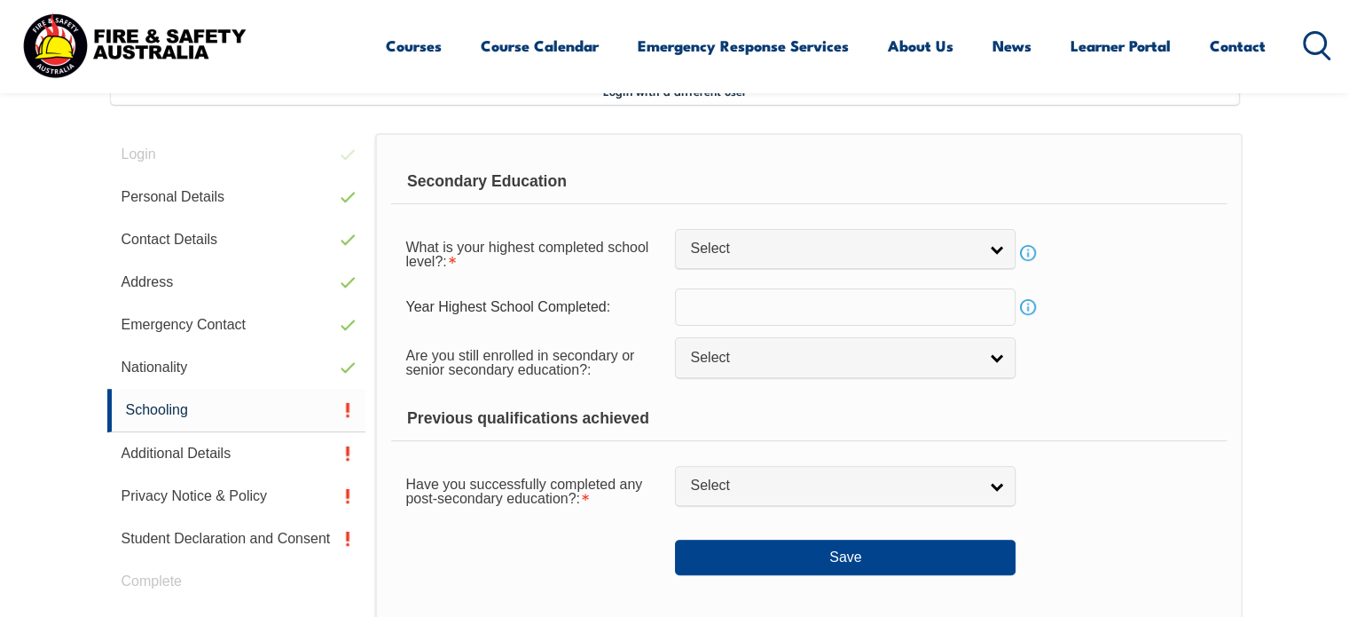
scroll to position [483, 0]
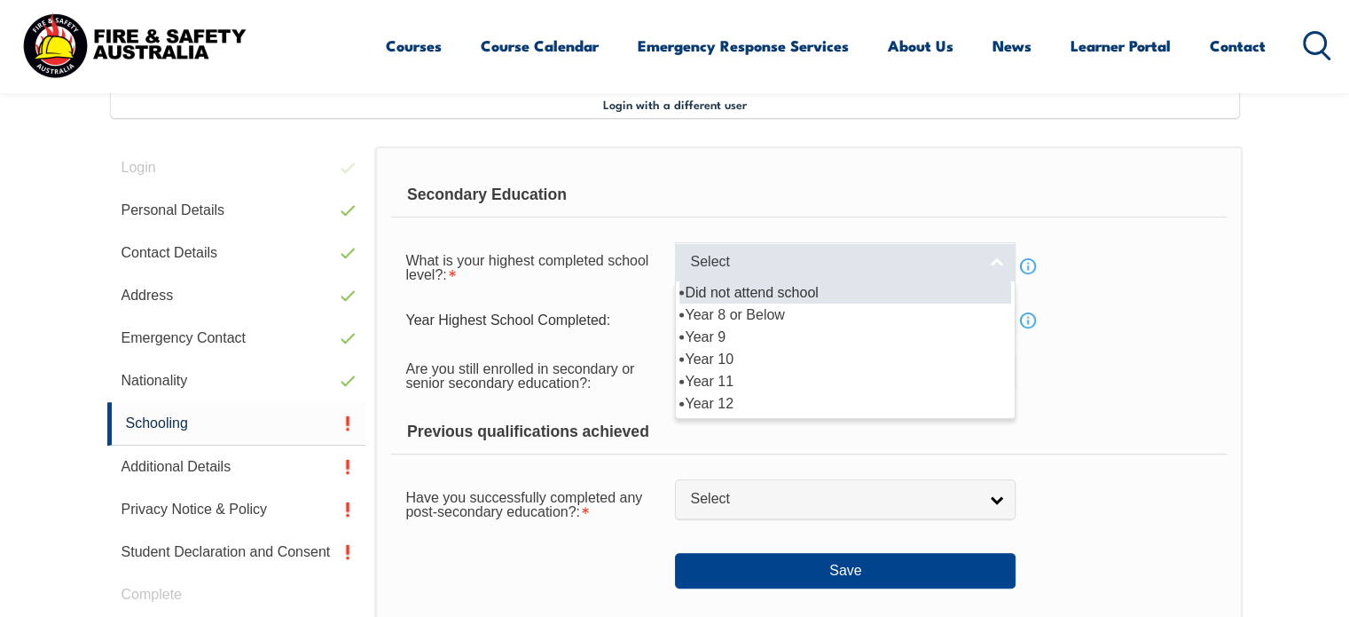
click at [749, 253] on span "Select" at bounding box center [833, 262] width 287 height 19
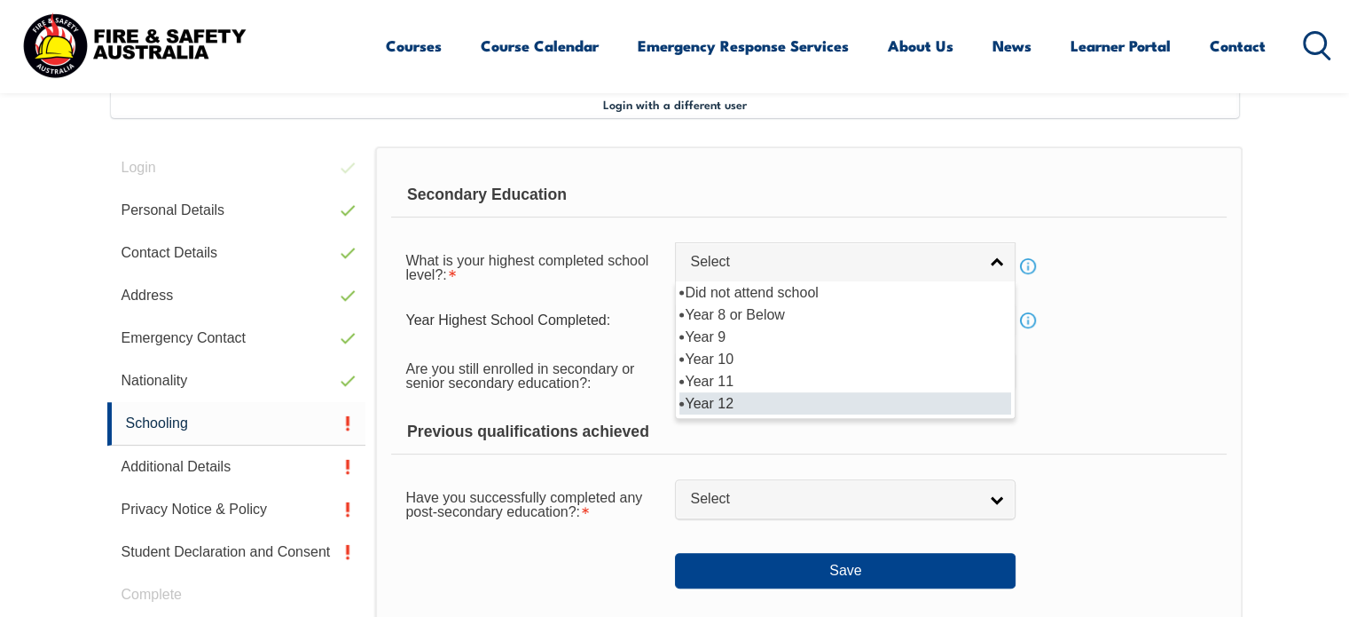
click at [709, 402] on li "Year 12" at bounding box center [845, 403] width 332 height 22
select select "12"
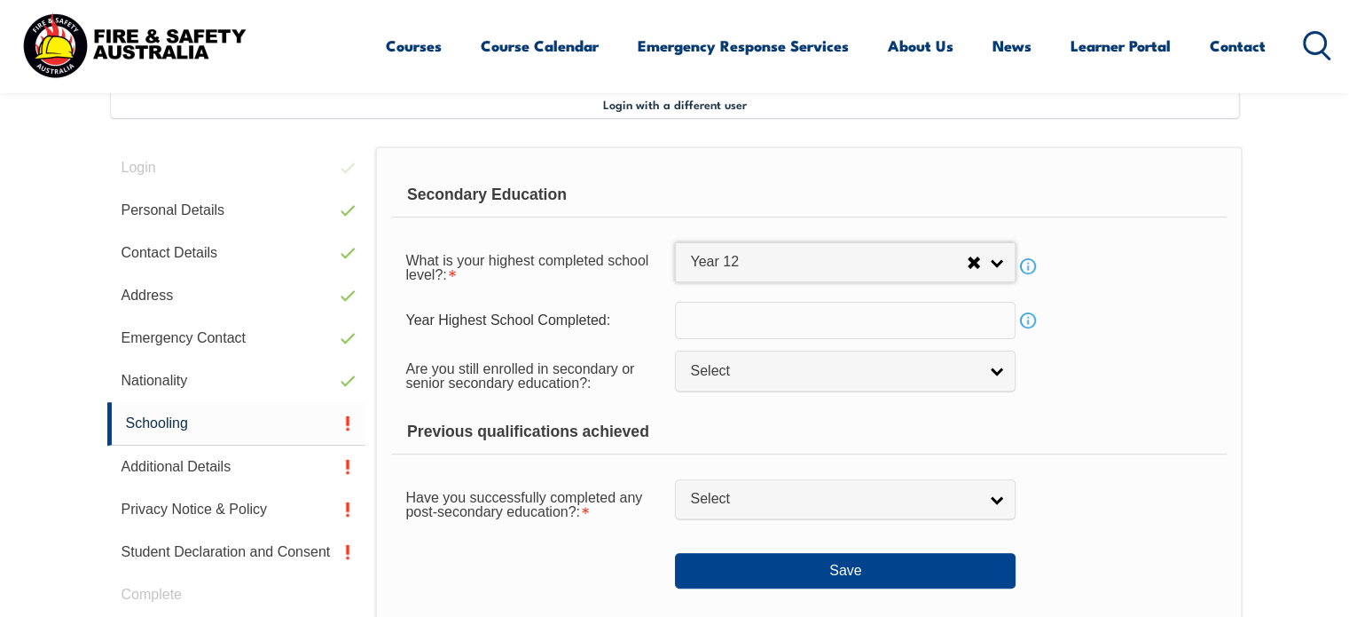
click at [746, 308] on input "text" at bounding box center [845, 320] width 341 height 37
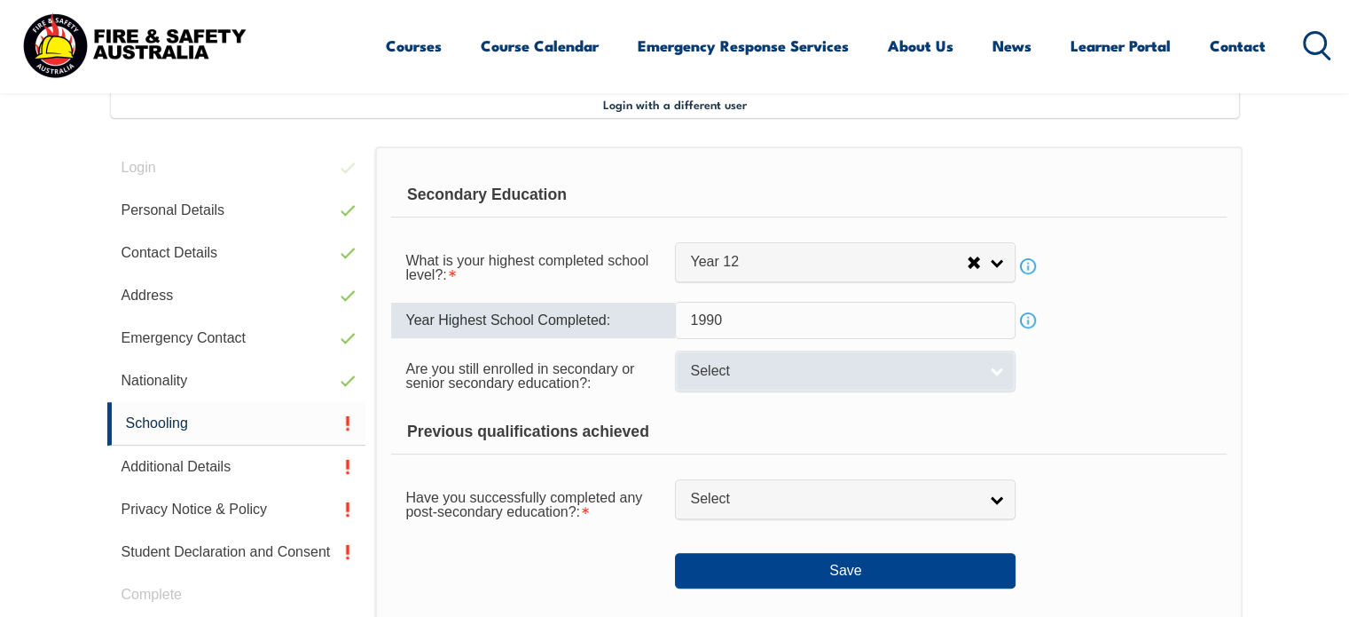
type input "1990"
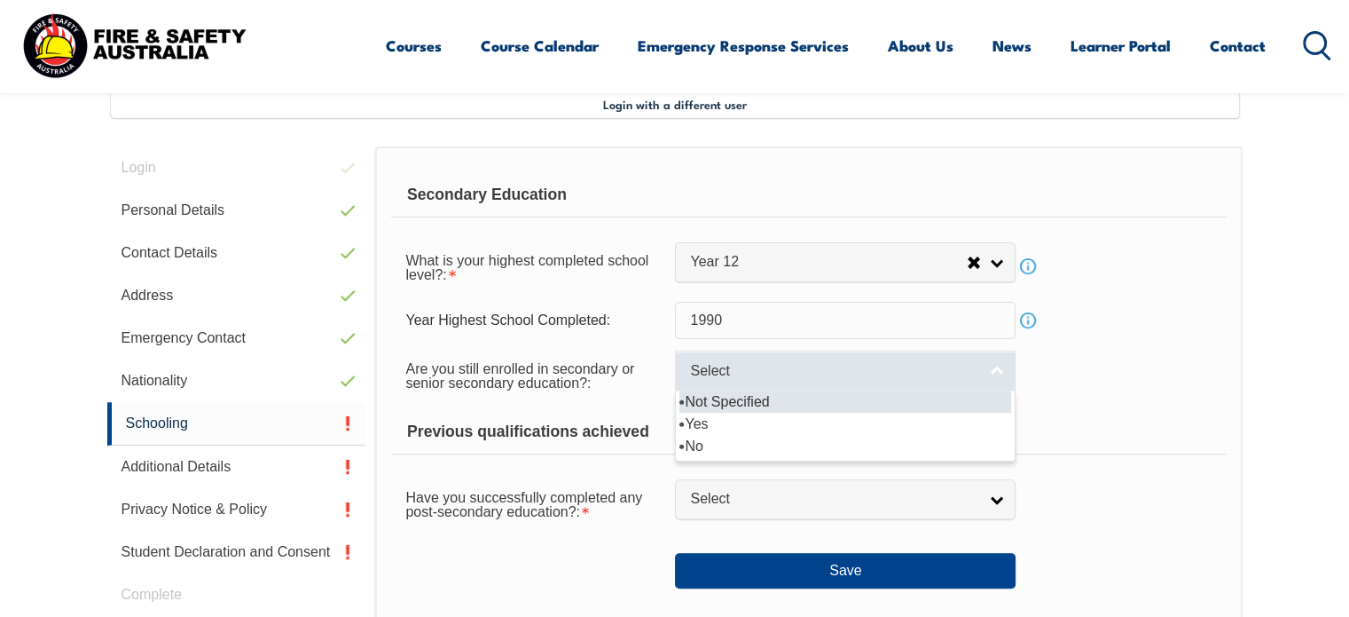
click at [754, 358] on link "Select" at bounding box center [845, 370] width 341 height 40
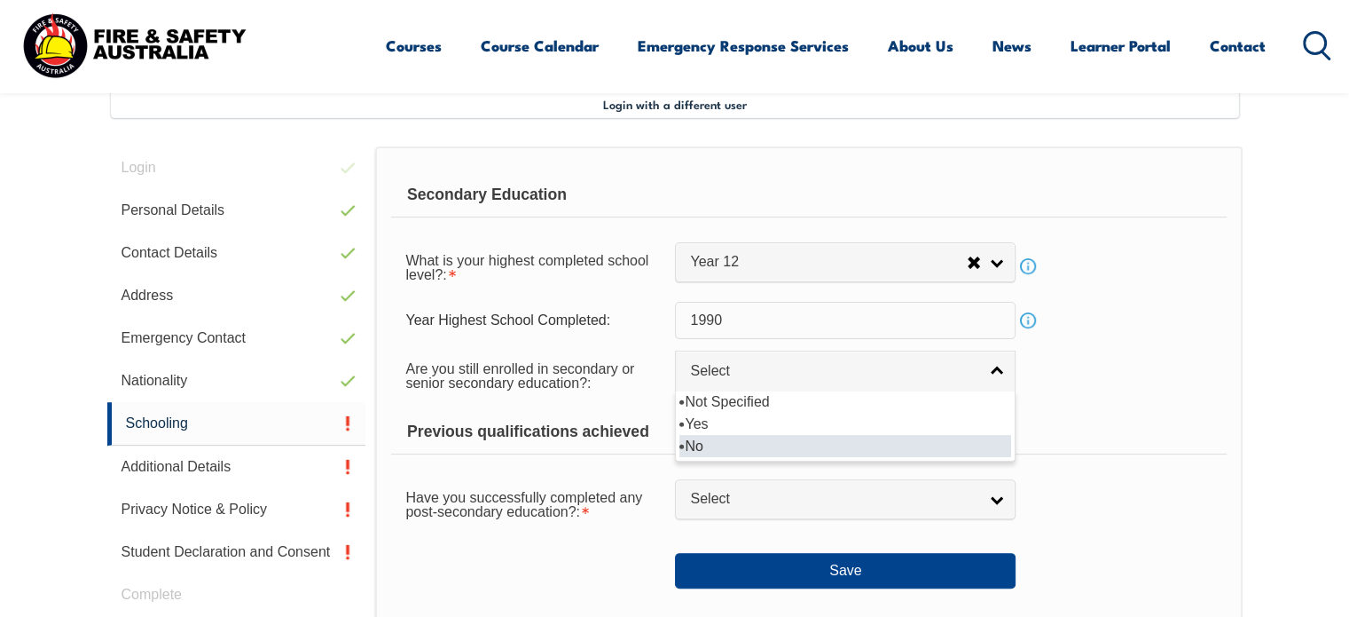
click at [698, 445] on li "No" at bounding box center [845, 446] width 332 height 22
select select "false"
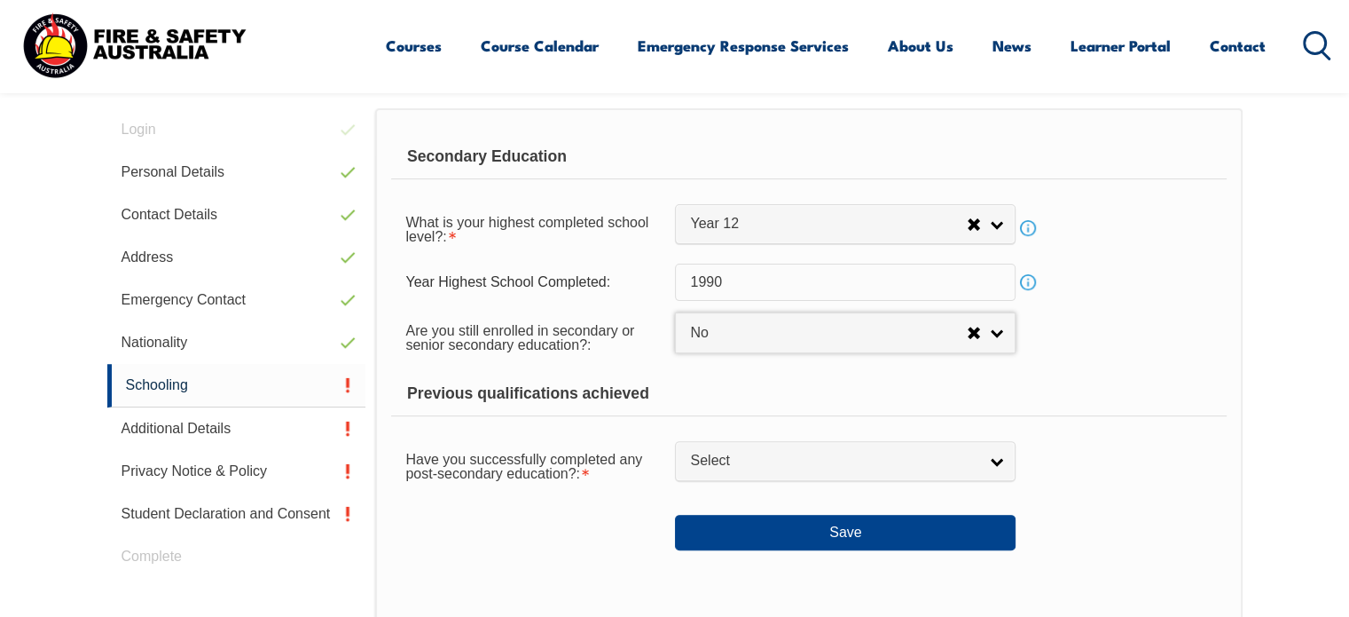
scroll to position [522, 0]
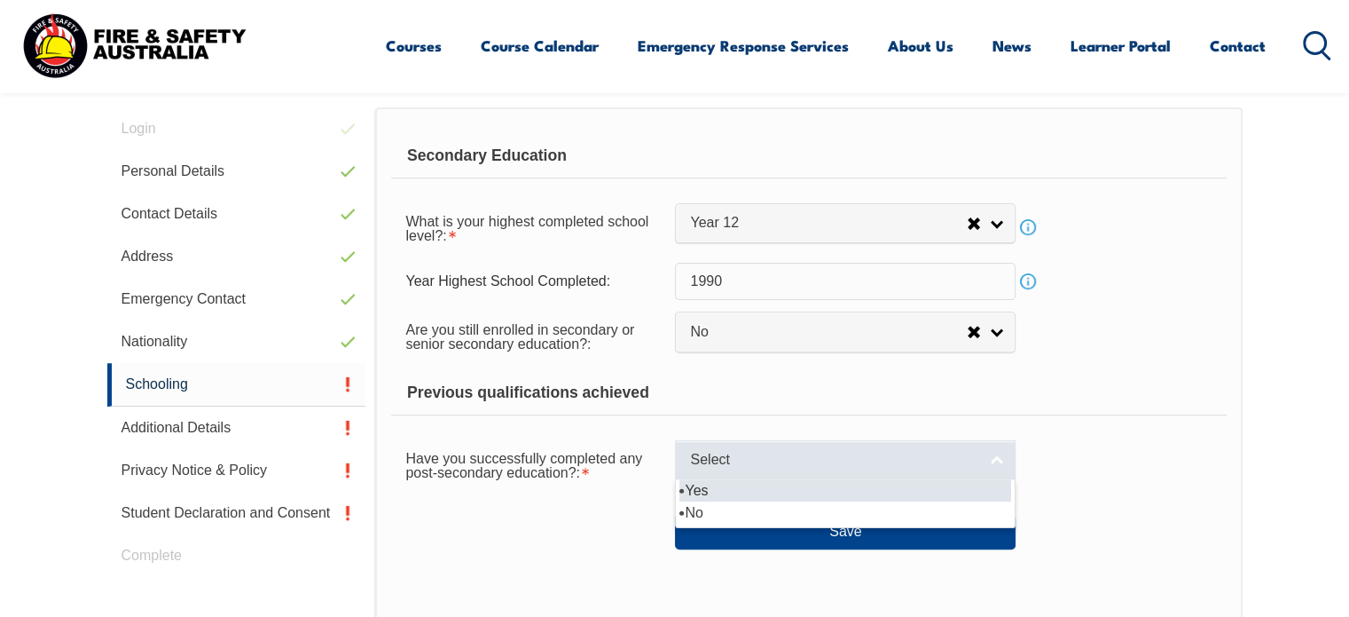
click at [706, 465] on span "Select" at bounding box center [833, 460] width 287 height 19
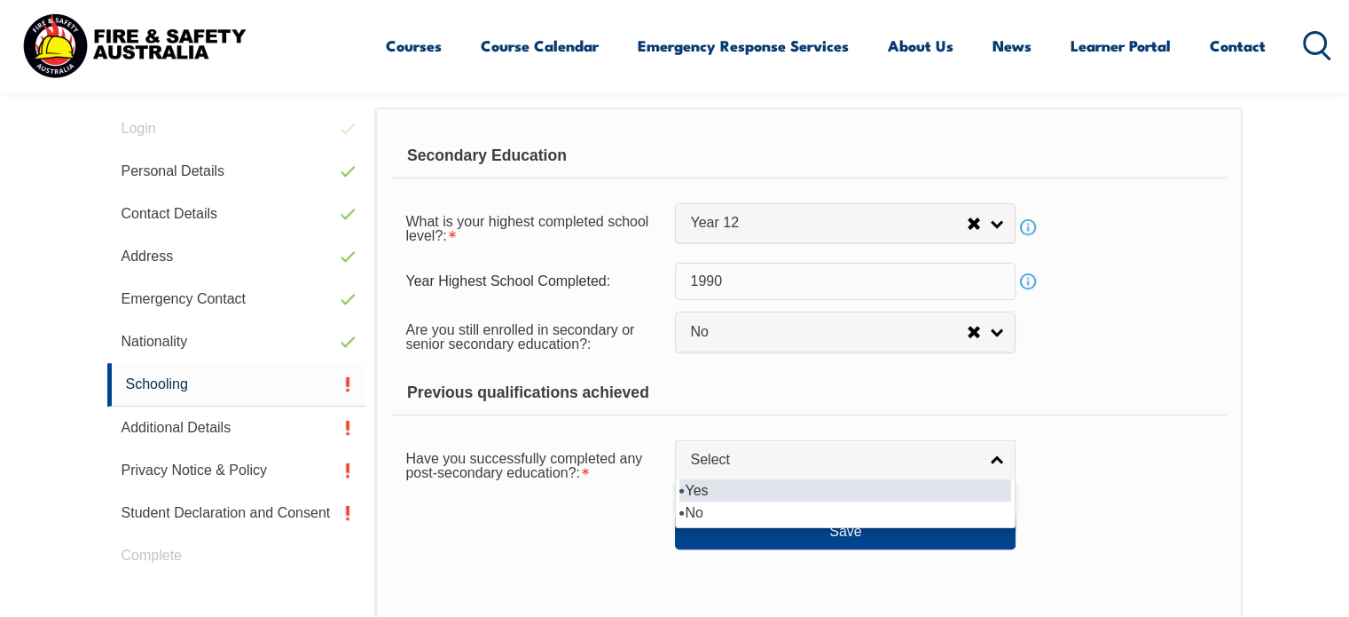
click at [688, 491] on li "Yes" at bounding box center [845, 490] width 332 height 22
select select "true"
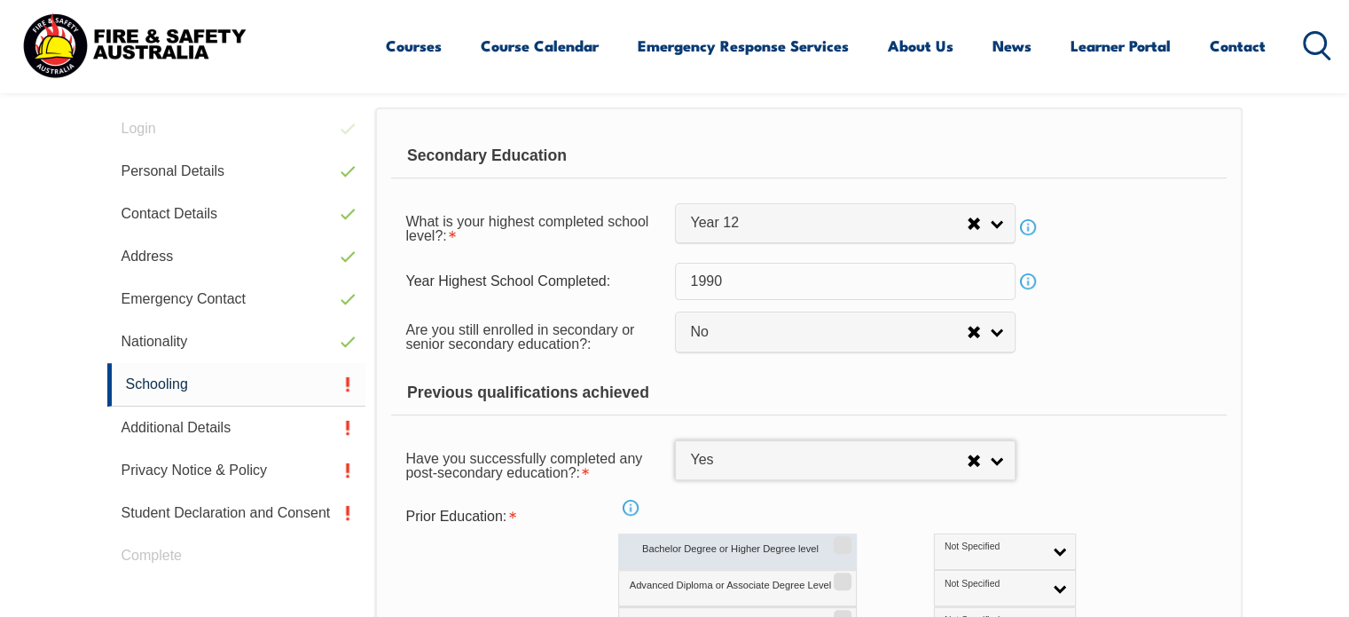
click at [711, 546] on label "Bachelor Degree or Higher Degree level" at bounding box center [737, 551] width 239 height 36
click at [835, 539] on input "Bachelor Degree or Higher Degree level" at bounding box center [840, 539] width 11 height 2
checkbox input "true"
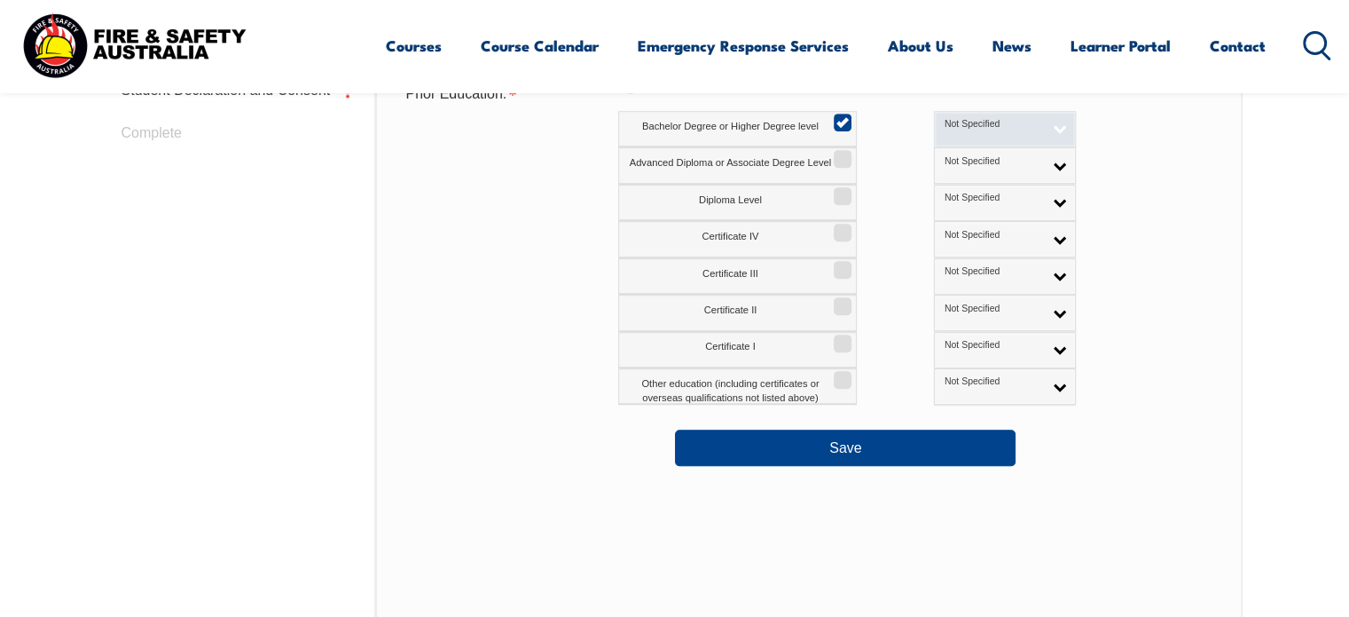
scroll to position [945, 0]
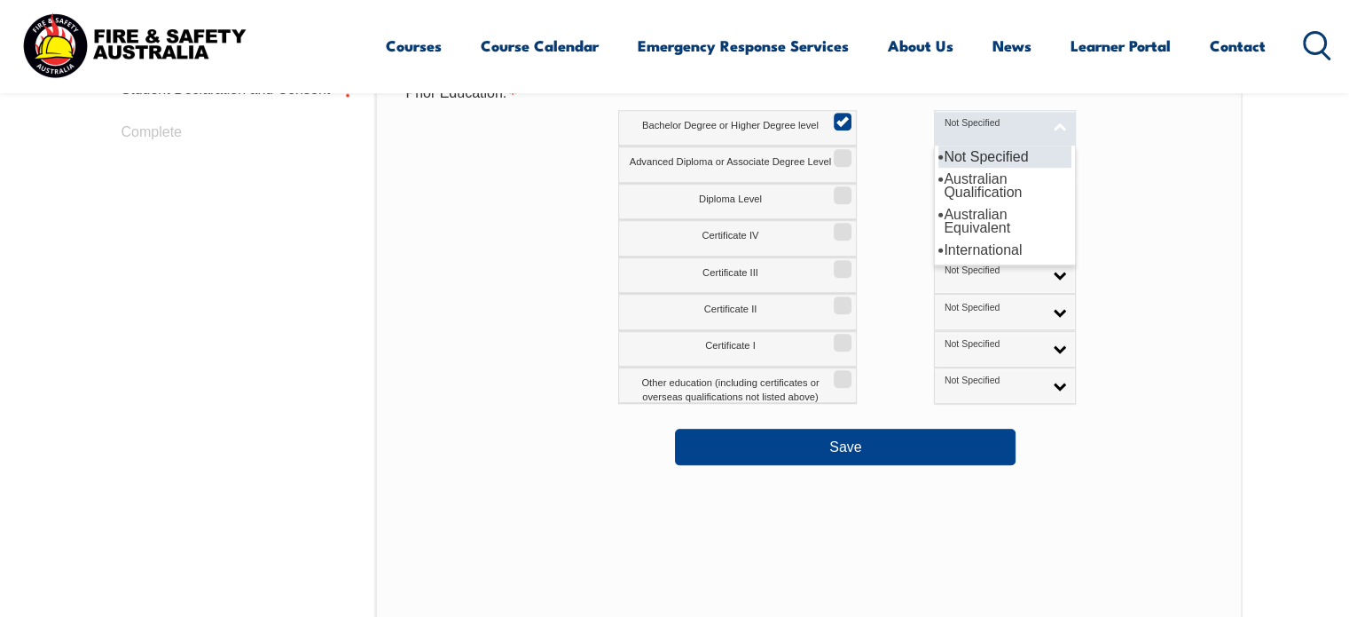
click at [982, 126] on link "Not Specified" at bounding box center [1005, 128] width 142 height 36
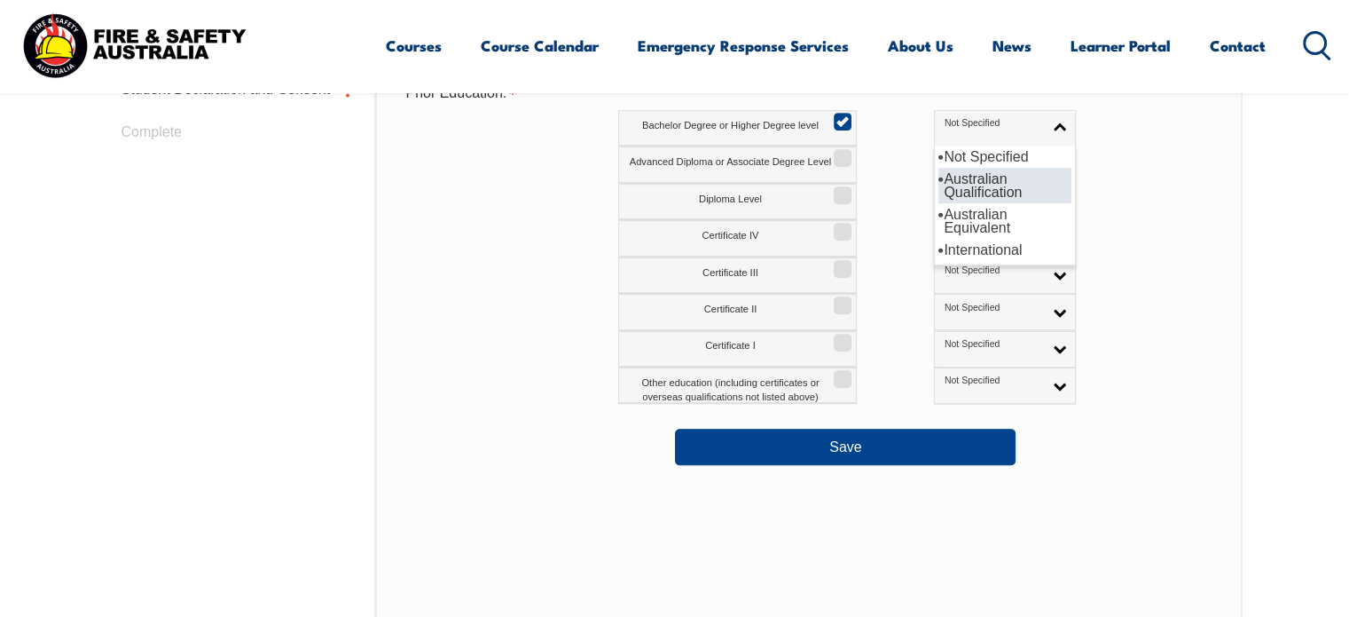
click at [939, 178] on li "Australian Qualification" at bounding box center [1005, 185] width 133 height 35
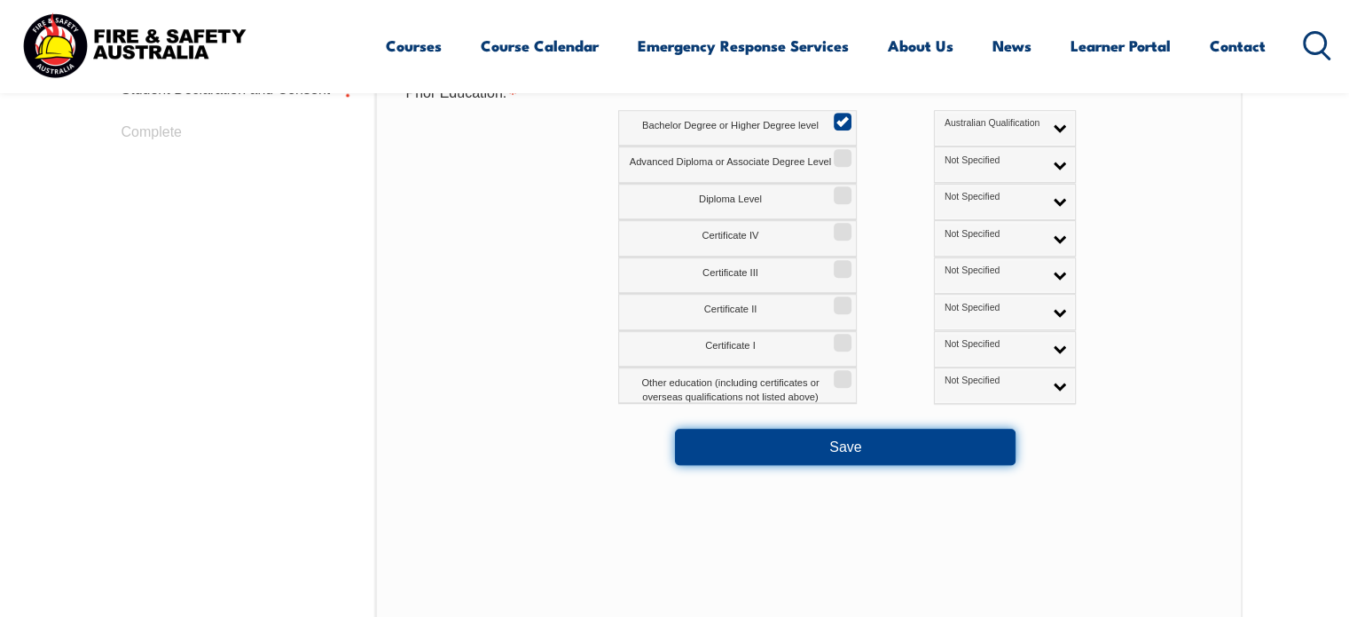
click at [864, 442] on button "Save" at bounding box center [845, 445] width 341 height 35
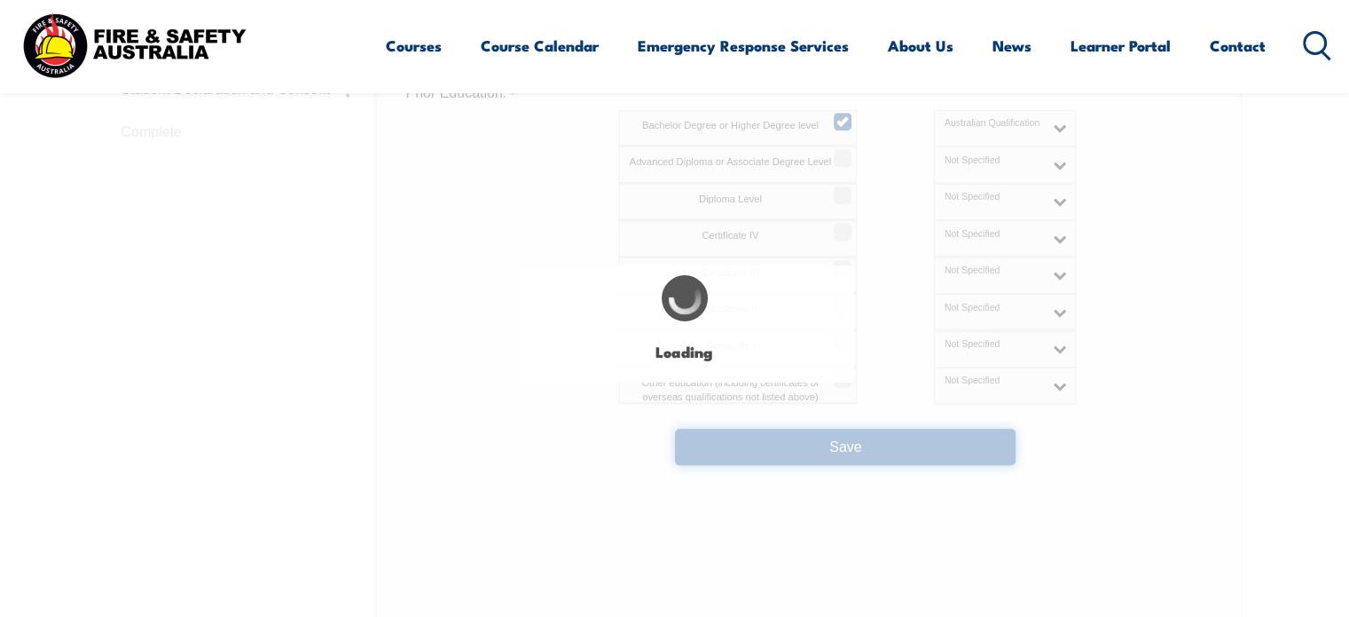
select select
select select "false"
select select "true"
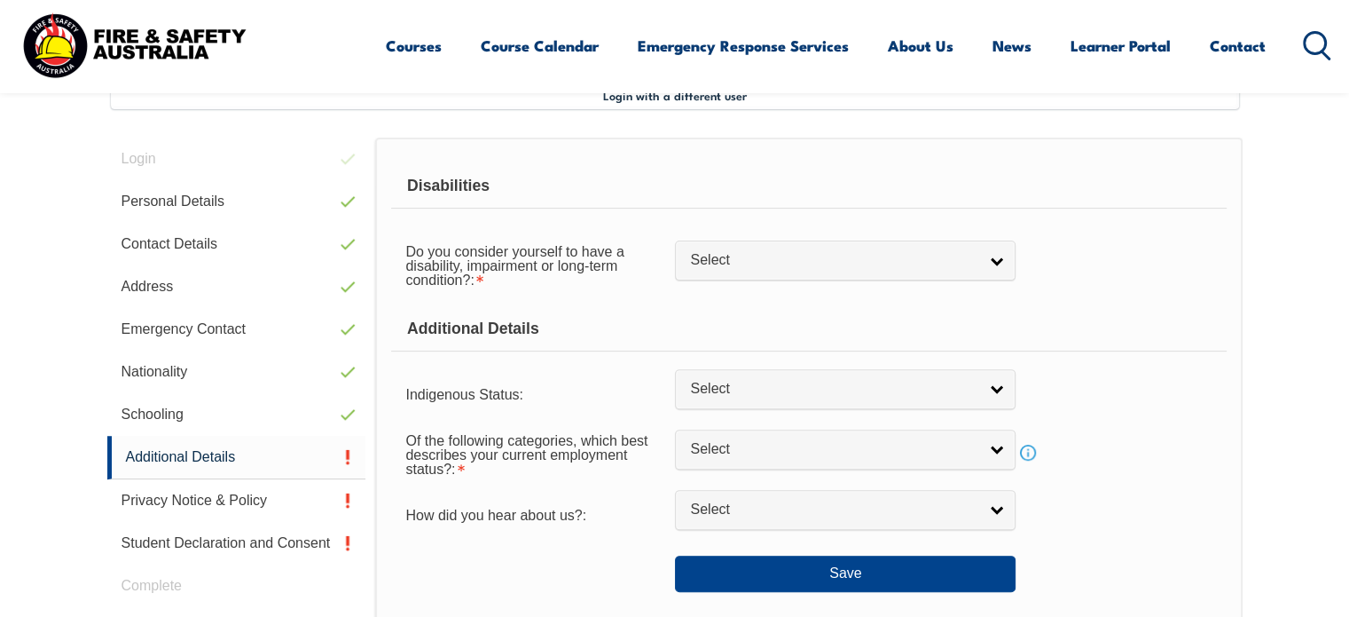
scroll to position [483, 0]
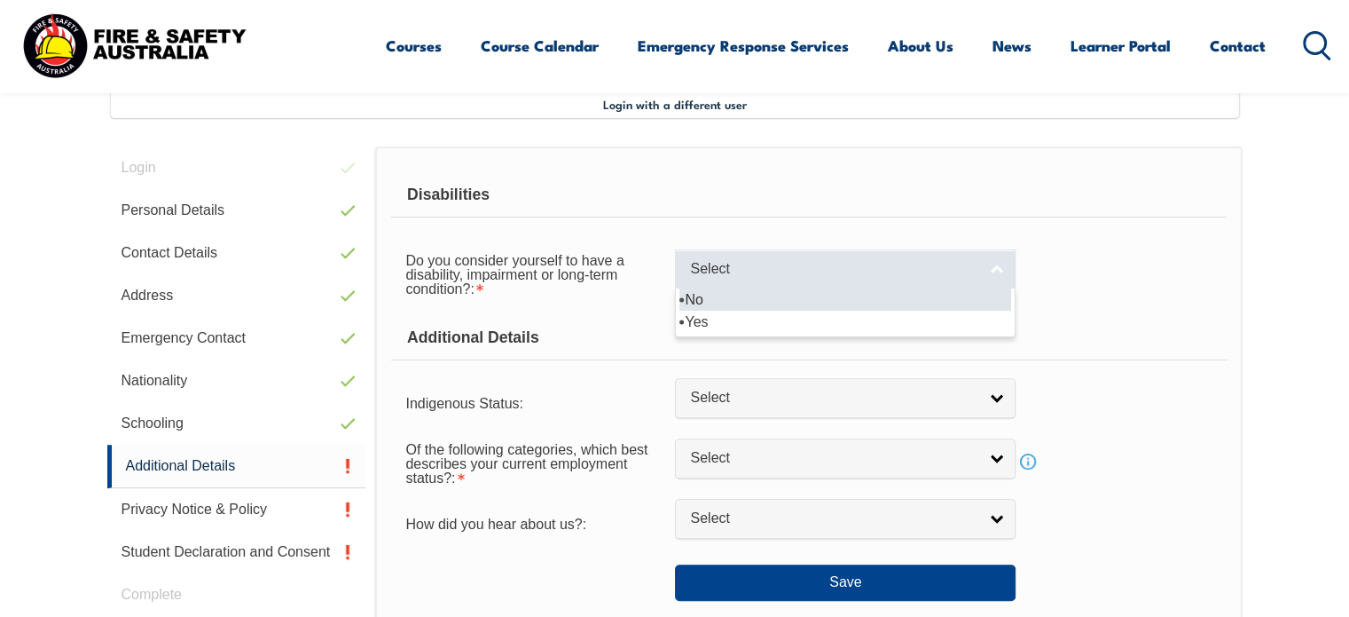
click at [782, 279] on link "Select" at bounding box center [845, 269] width 341 height 40
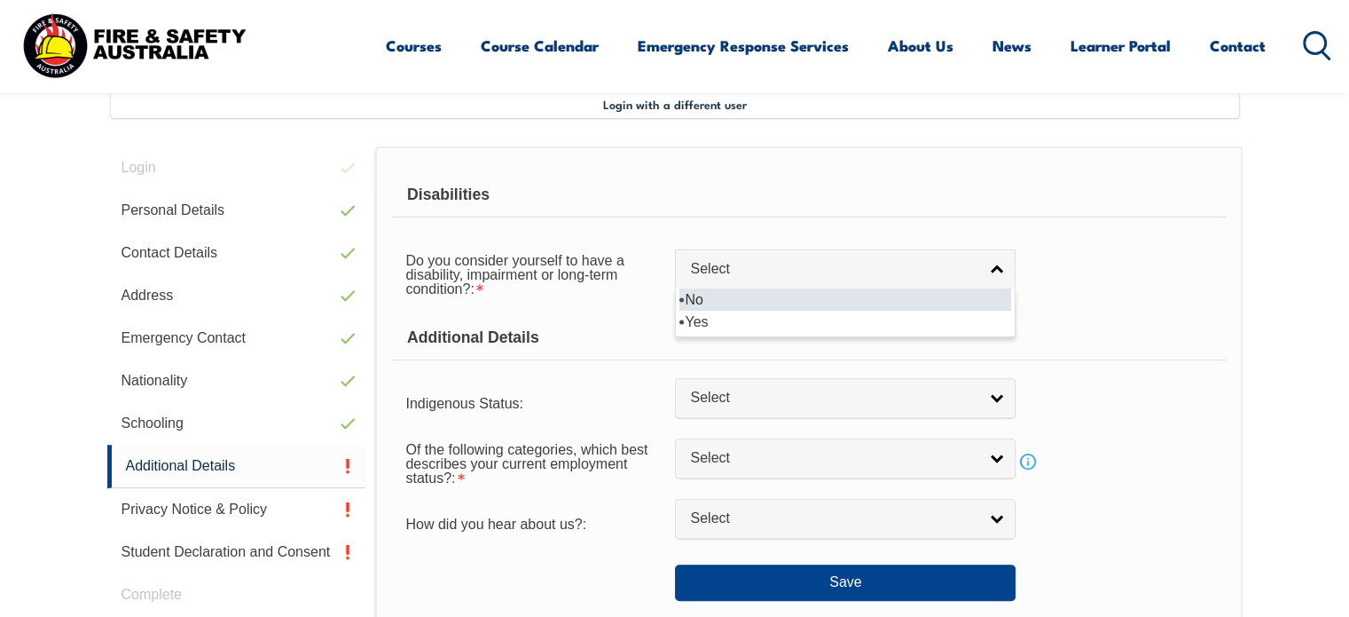
click at [756, 297] on li "No" at bounding box center [845, 299] width 332 height 22
select select "false"
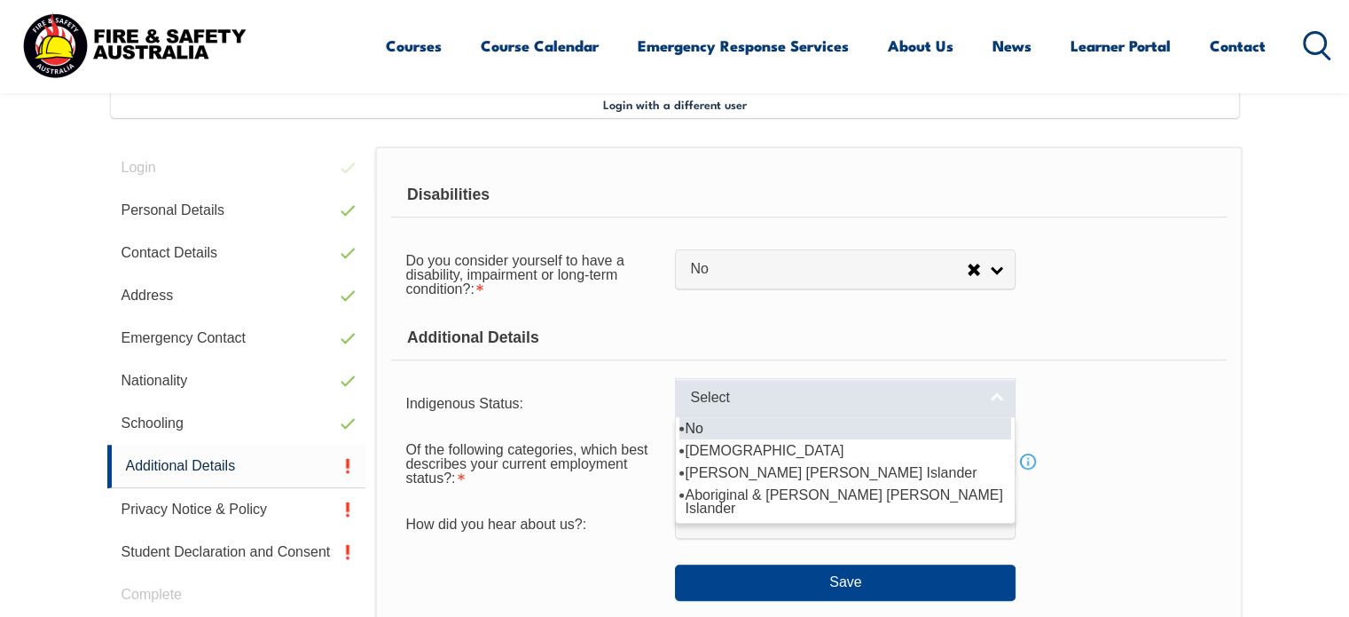
click at [715, 397] on span "Select" at bounding box center [833, 398] width 287 height 19
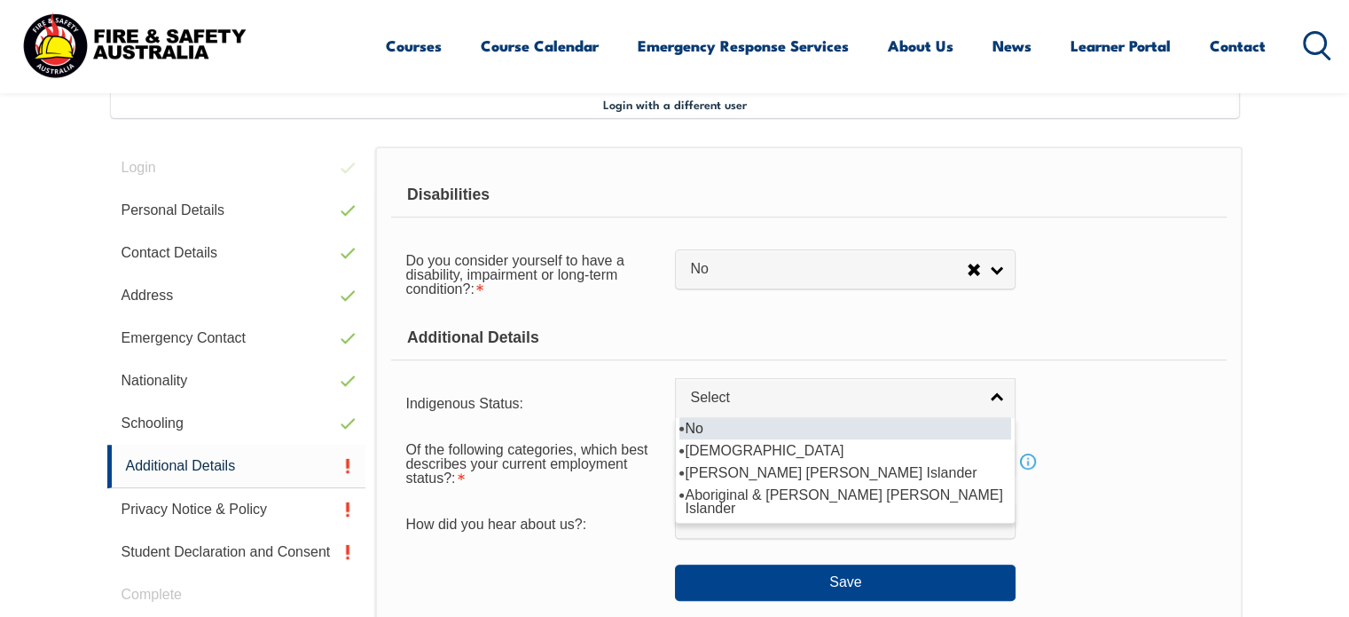
click at [698, 428] on li "No" at bounding box center [845, 428] width 332 height 22
select select "4"
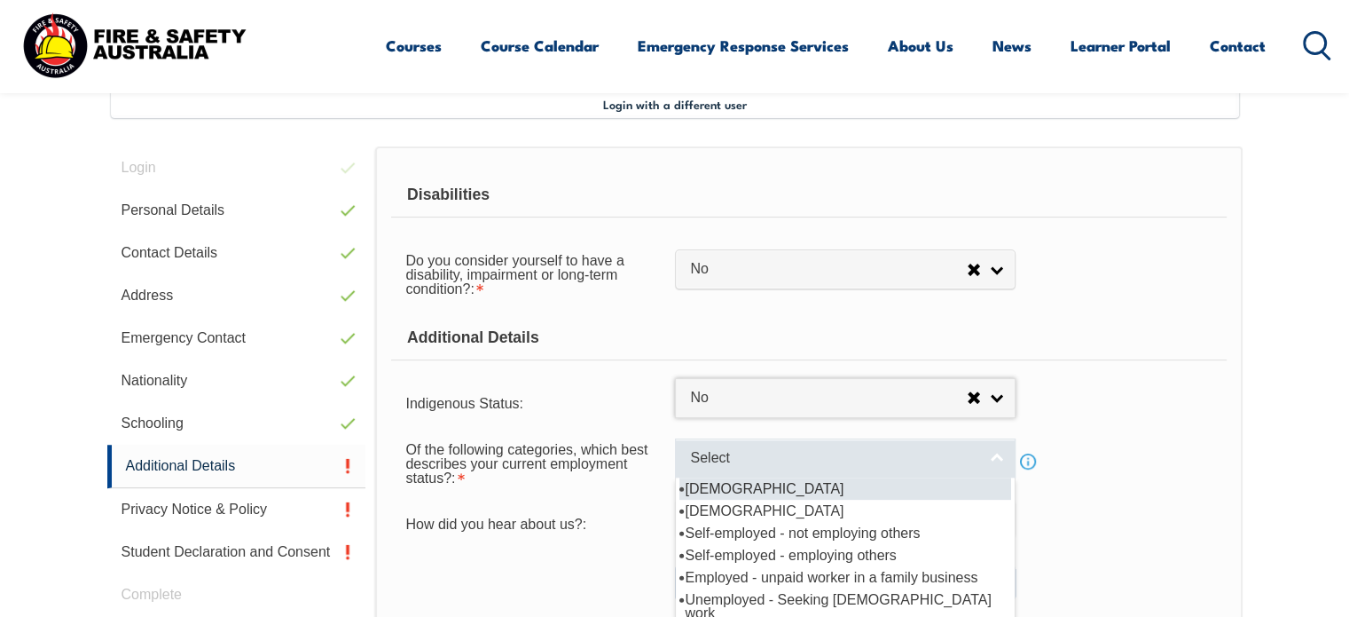
click at [695, 456] on span "Select" at bounding box center [833, 458] width 287 height 19
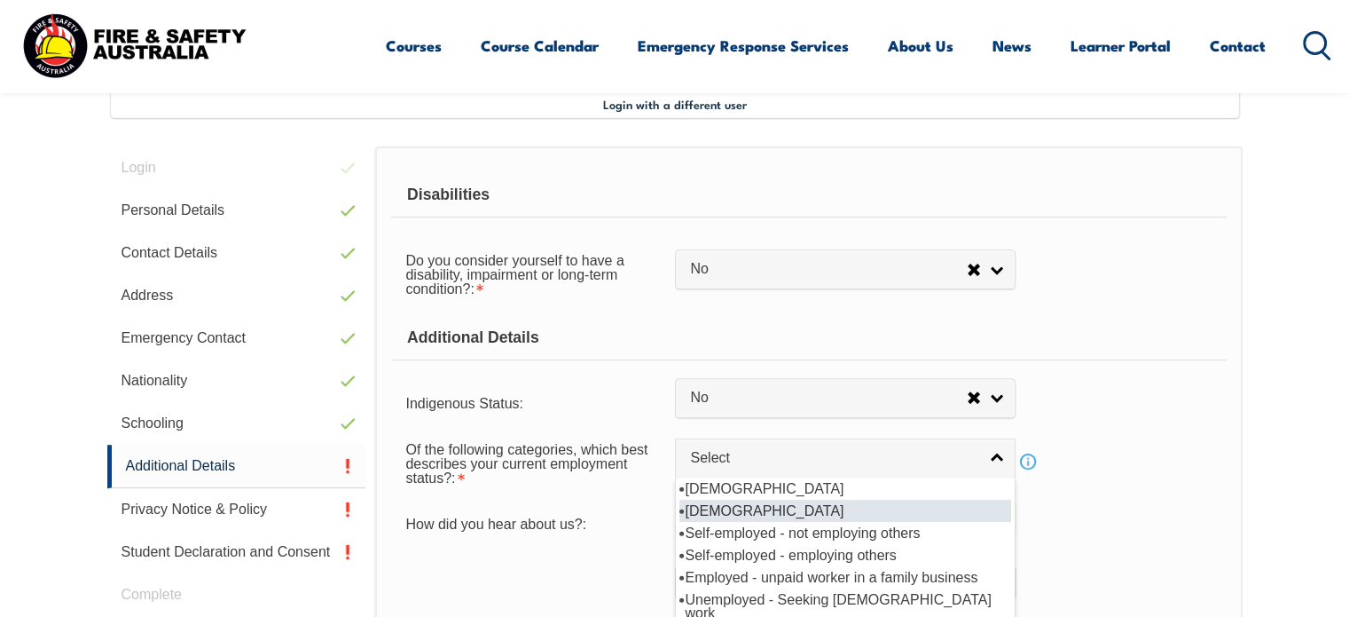
click at [710, 509] on li "Part-time employee" at bounding box center [845, 510] width 332 height 22
select select "2"
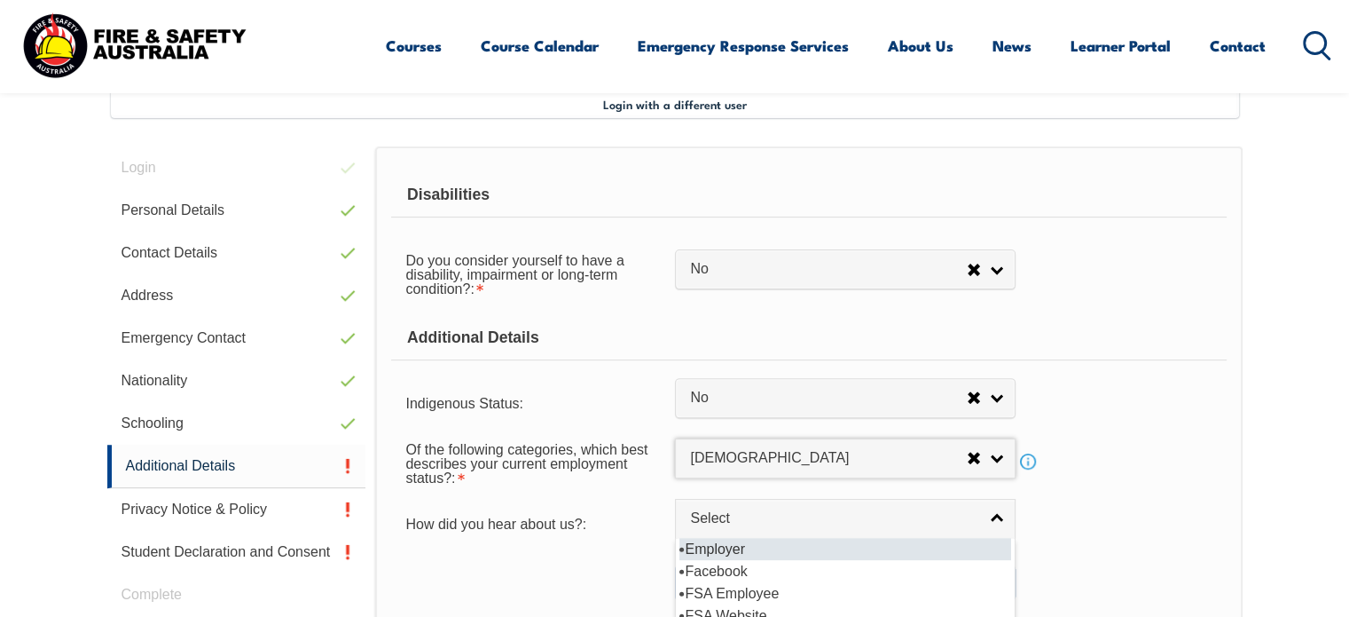
click at [710, 509] on span "Select" at bounding box center [833, 518] width 287 height 19
click at [712, 548] on li "Employer" at bounding box center [845, 549] width 332 height 22
select select "8019"
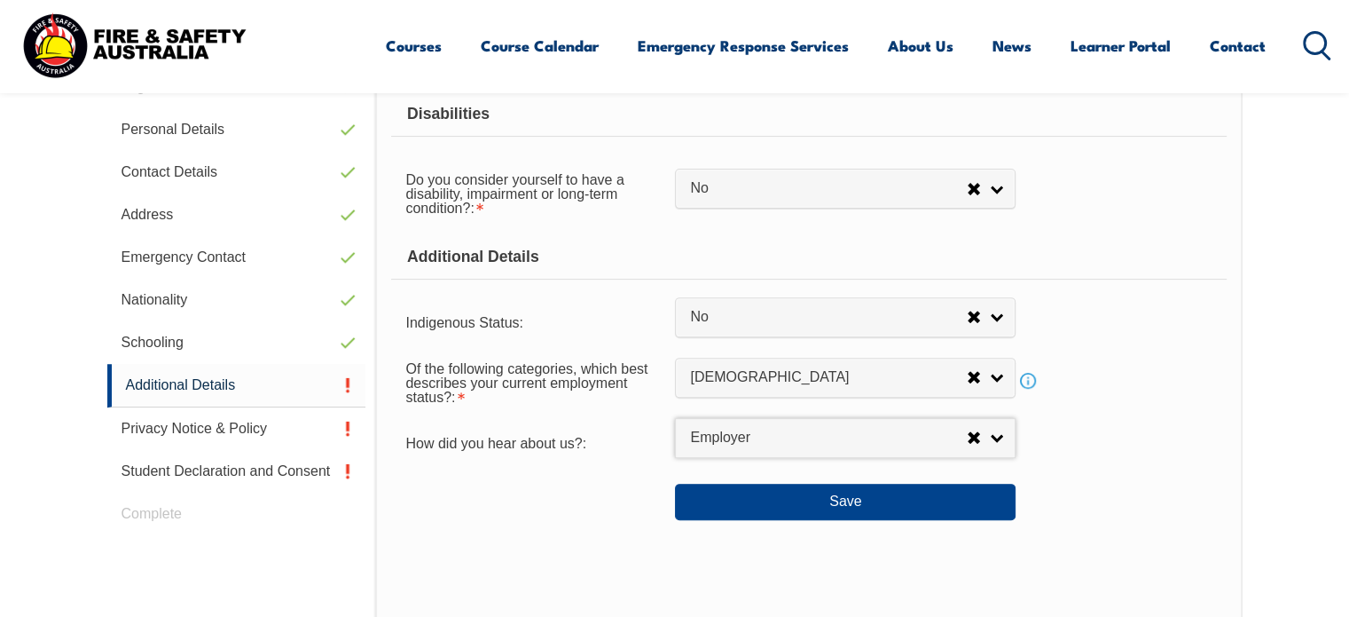
scroll to position [564, 0]
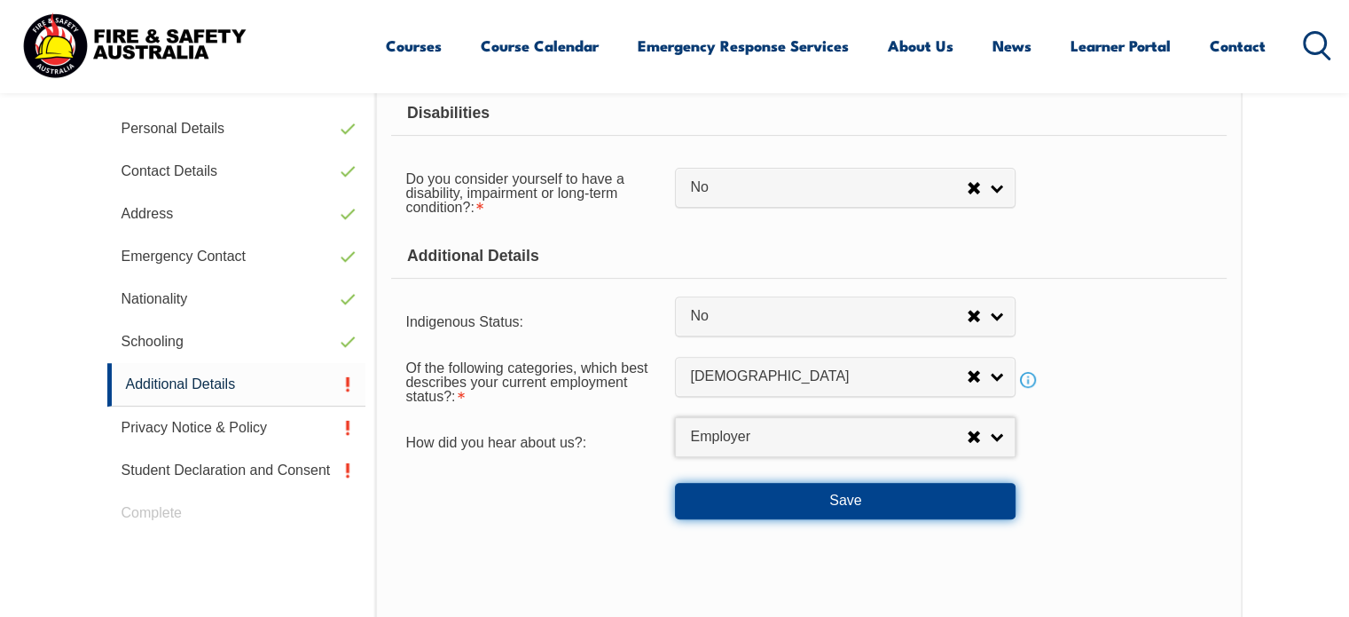
click at [821, 499] on button "Save" at bounding box center [845, 500] width 341 height 35
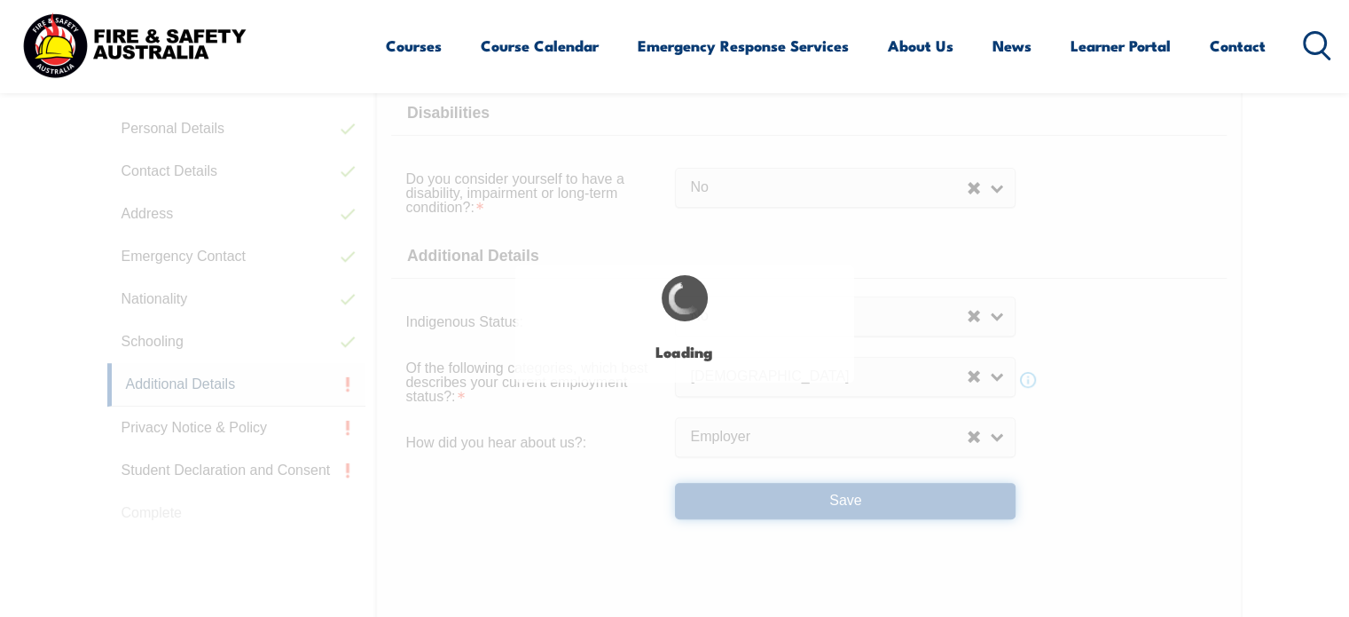
select select "false"
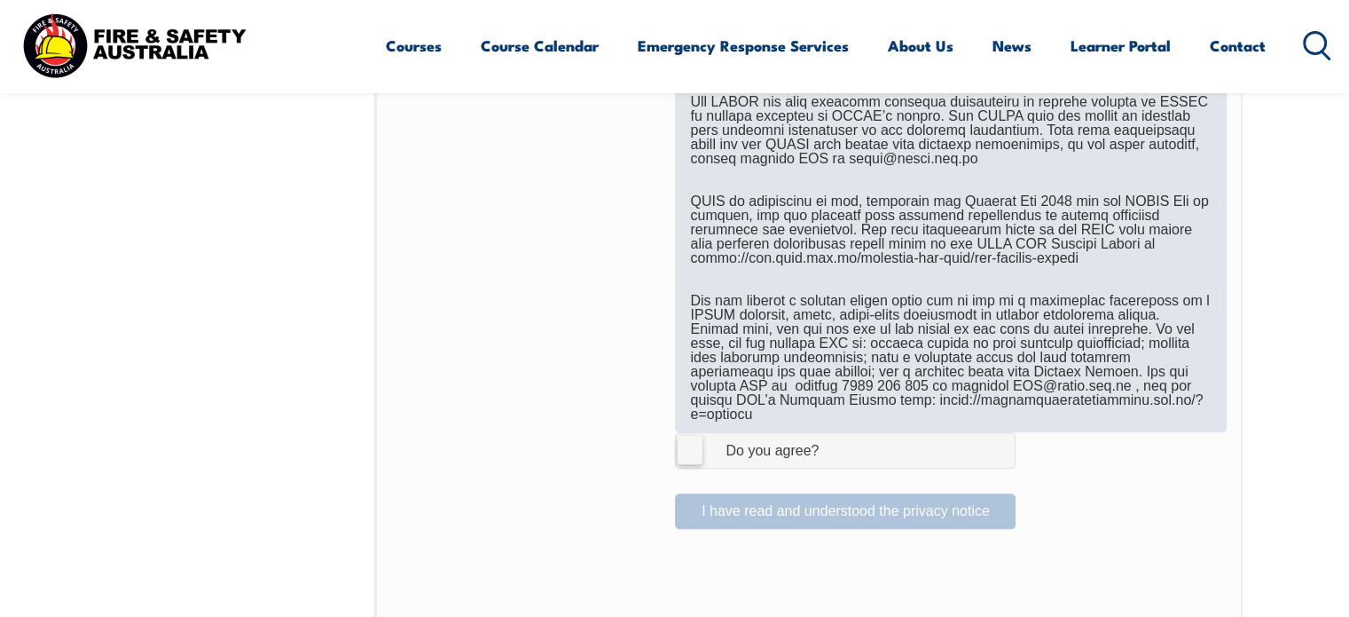
scroll to position [1069, 0]
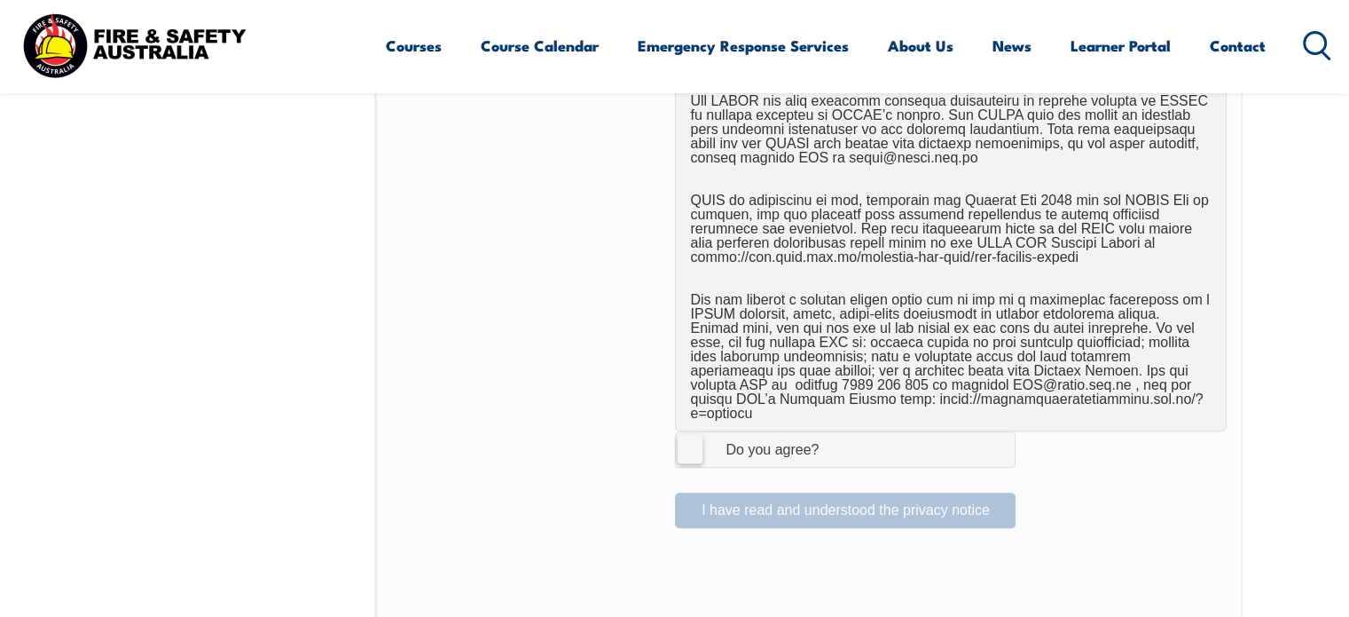
click at [687, 431] on label "I Agree Do you agree?" at bounding box center [845, 448] width 341 height 35
click at [833, 432] on input "I Agree Do you agree?" at bounding box center [848, 449] width 30 height 34
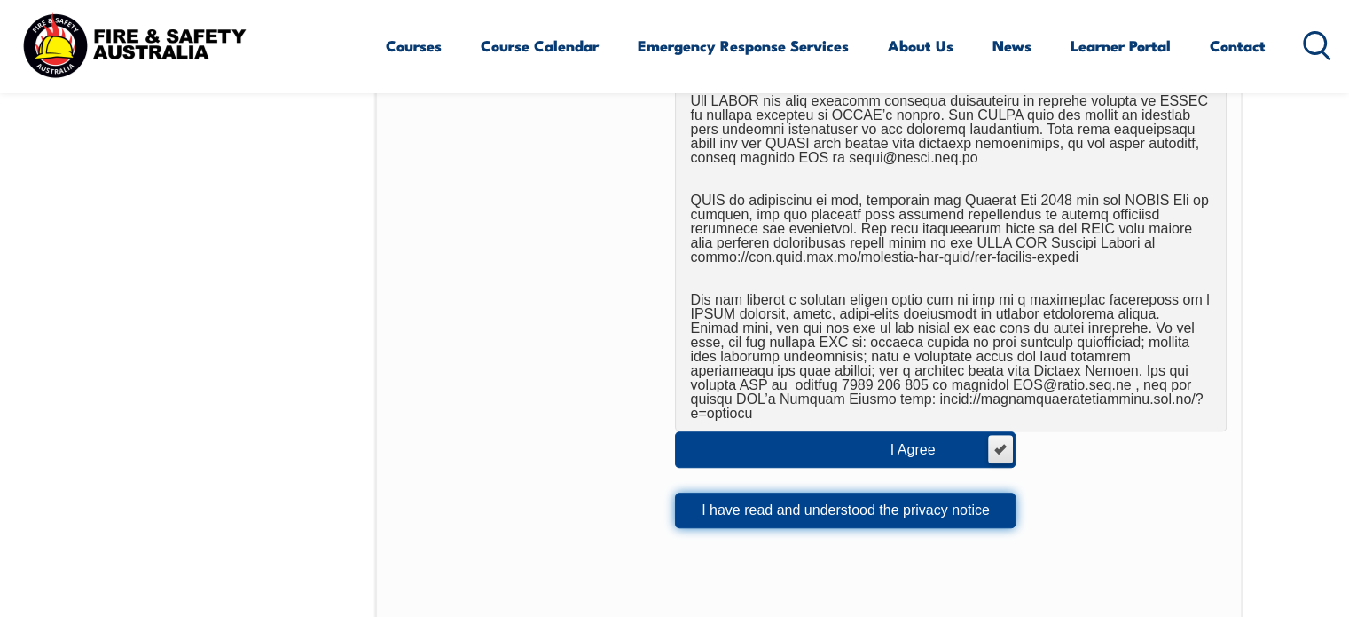
click at [795, 492] on button "I have read and understood the privacy notice" at bounding box center [845, 509] width 341 height 35
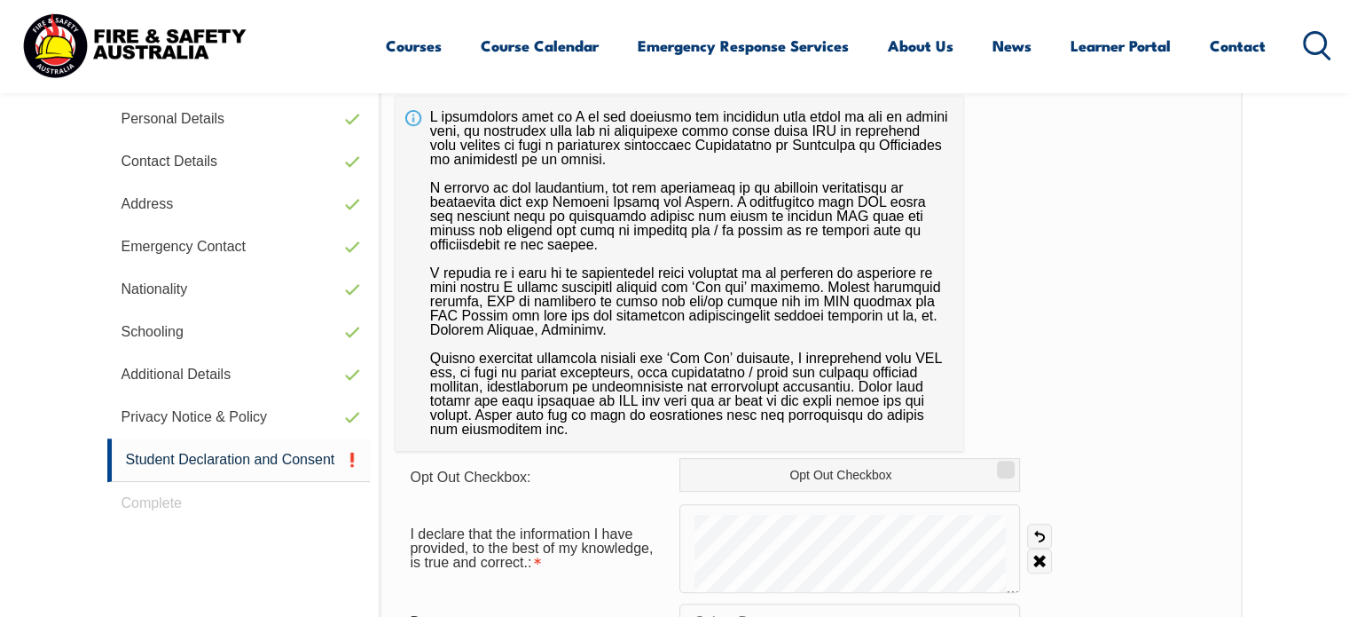
scroll to position [575, 0]
click at [810, 462] on label "Opt Out Checkbox" at bounding box center [849, 474] width 341 height 34
click at [998, 462] on input "Opt Out Checkbox" at bounding box center [1003, 462] width 11 height 2
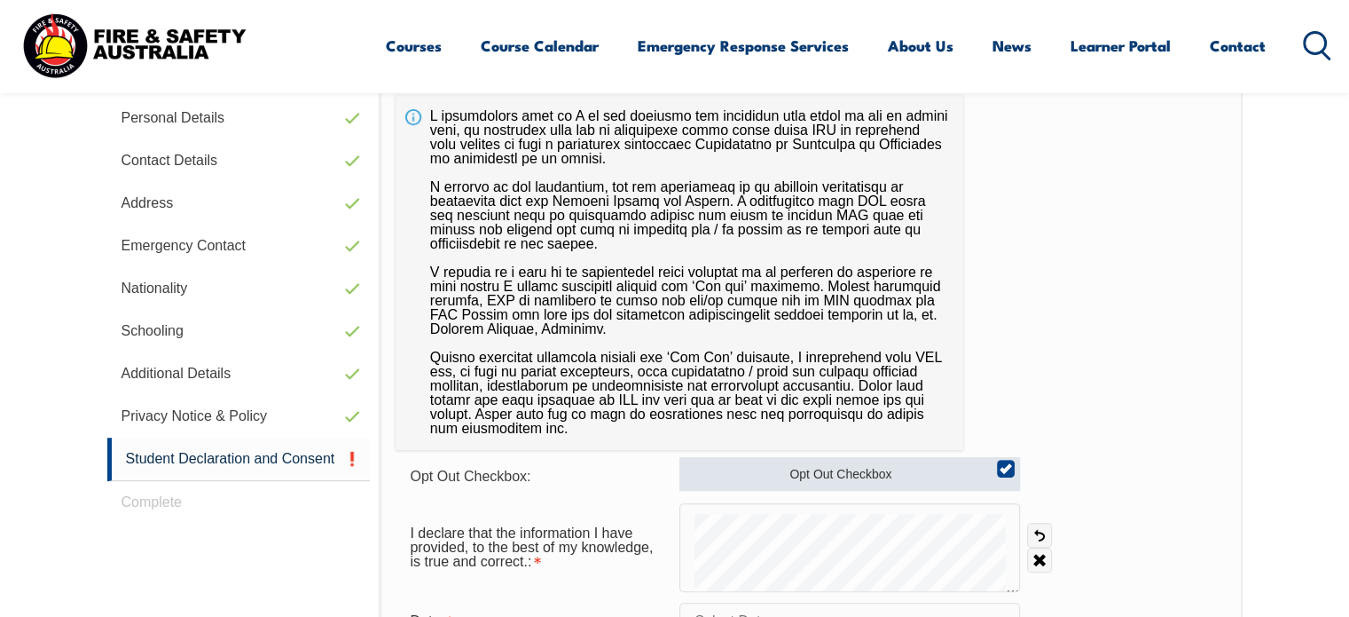
click at [1015, 467] on label "Opt Out Checkbox" at bounding box center [849, 474] width 341 height 34
click at [1009, 463] on input "Opt Out Checkbox" at bounding box center [1003, 462] width 11 height 2
checkbox input "false"
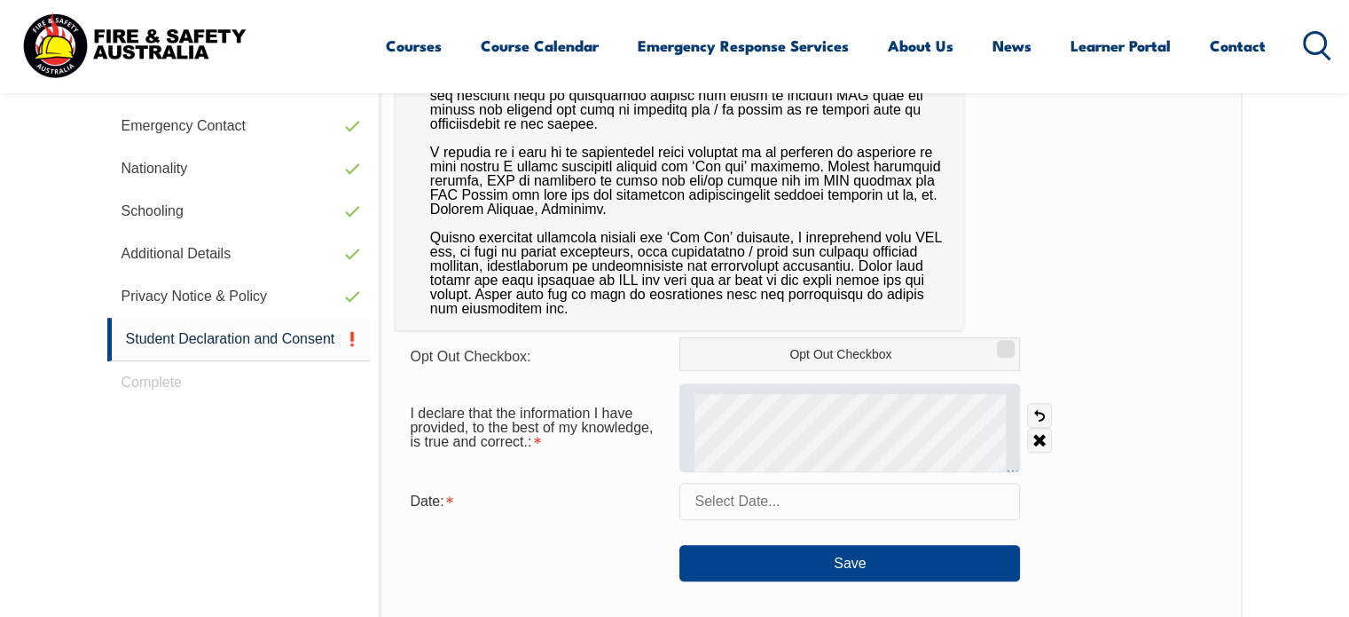
scroll to position [695, 0]
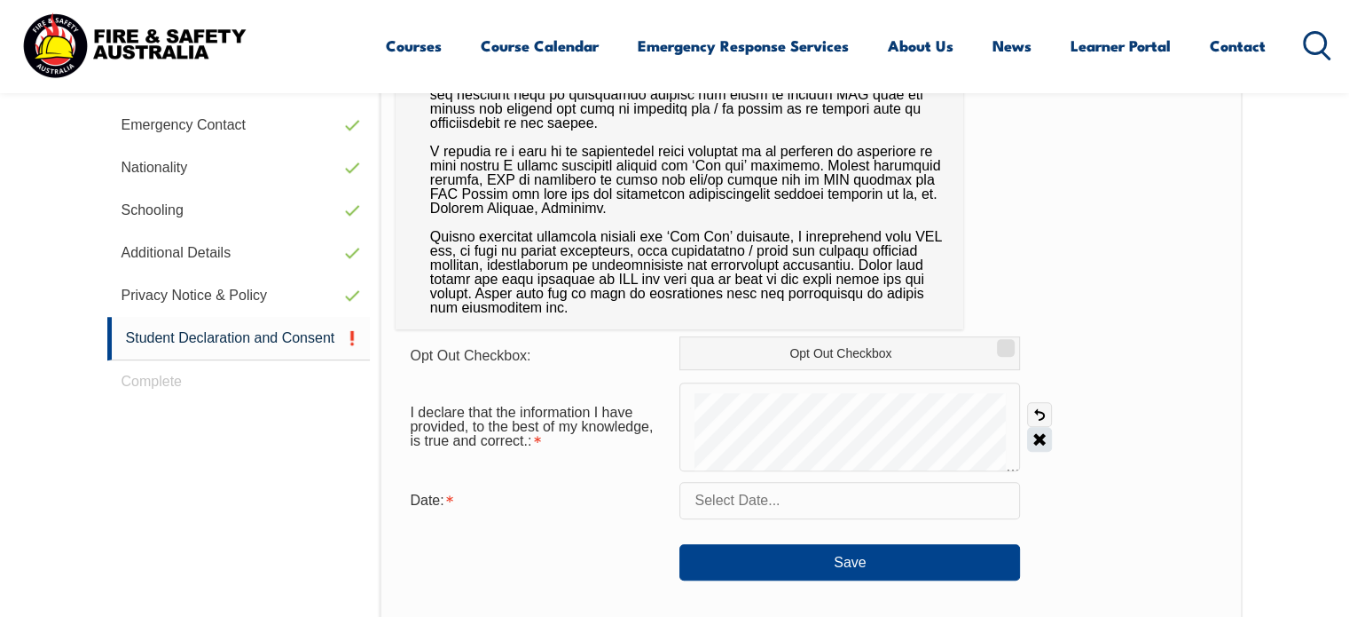
click at [1035, 442] on link "Clear" at bounding box center [1039, 439] width 25 height 25
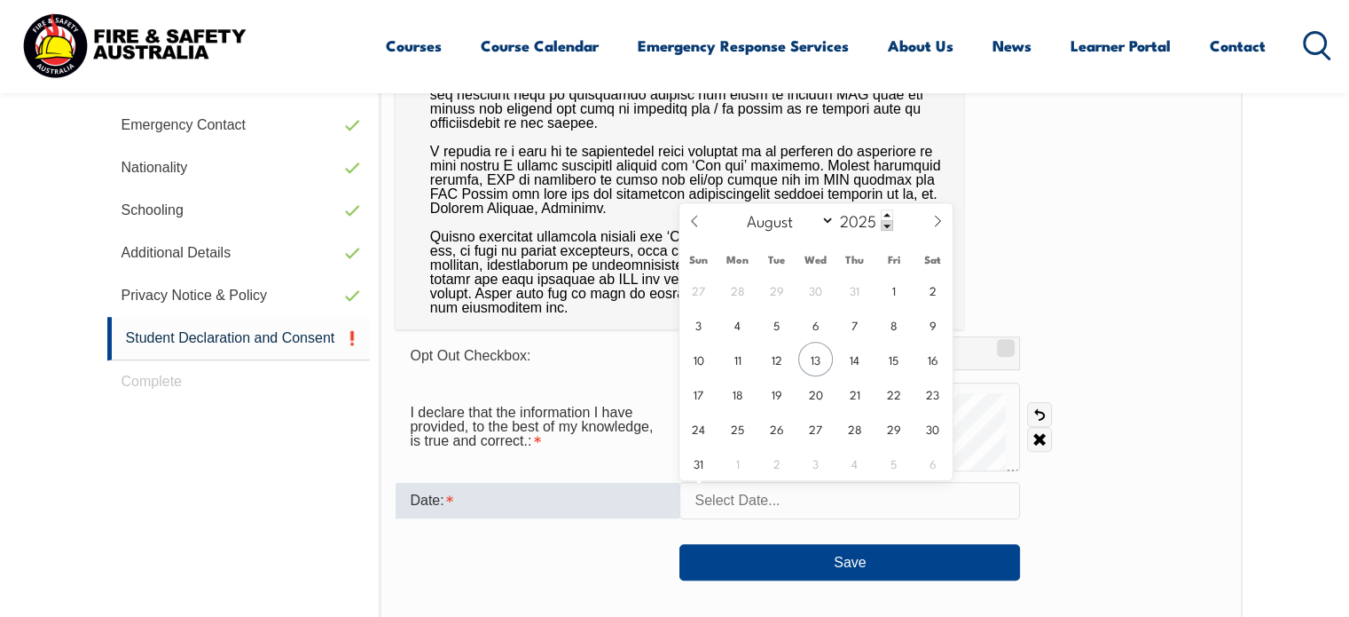
click at [749, 496] on input "text" at bounding box center [849, 500] width 341 height 37
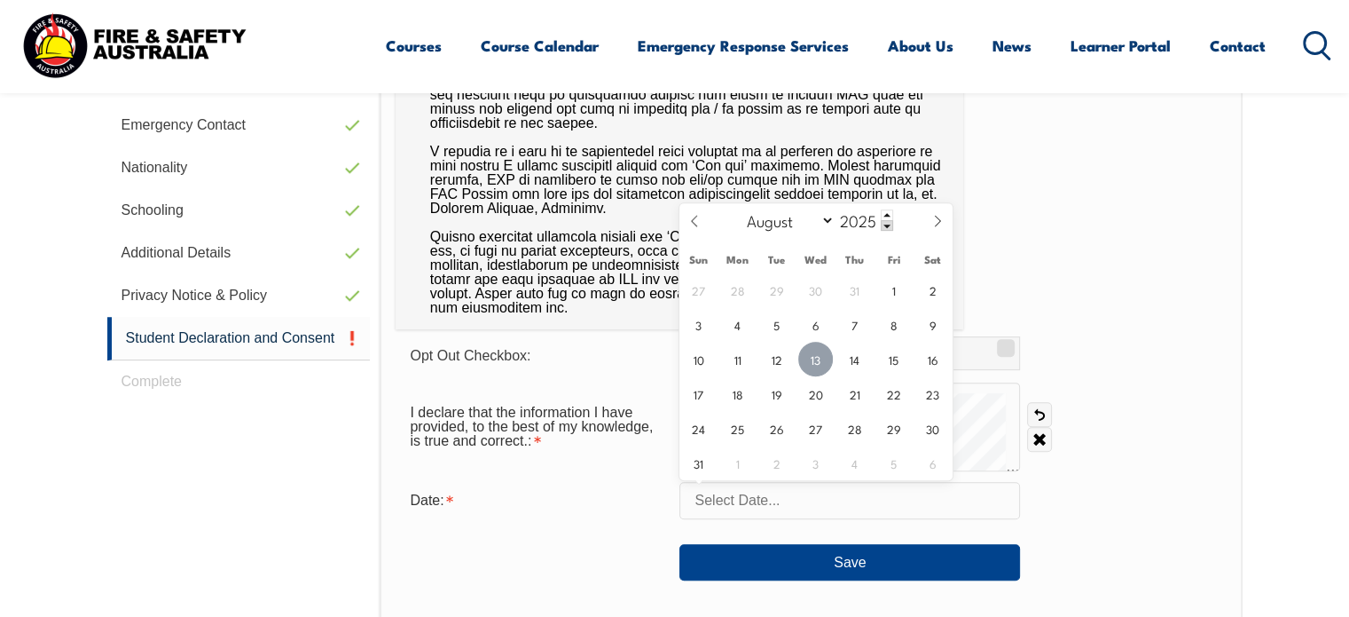
click at [820, 361] on span "13" at bounding box center [815, 359] width 35 height 35
type input "August 13, 2025"
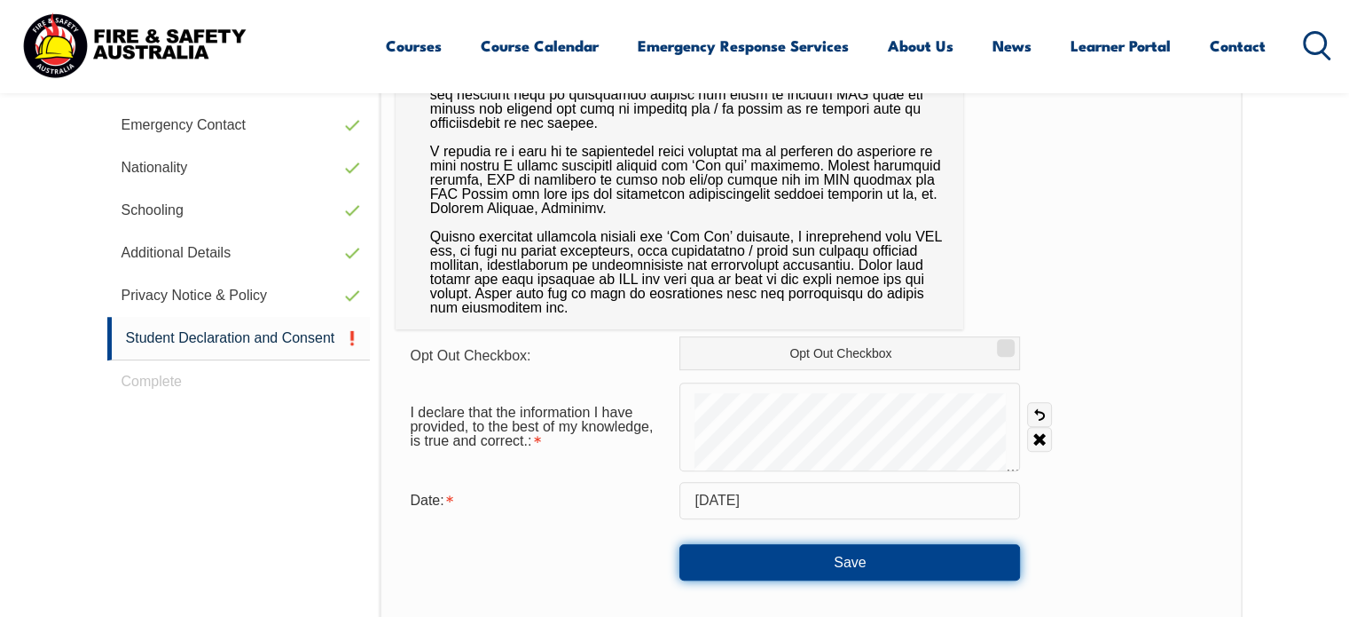
click at [801, 551] on button "Save" at bounding box center [849, 561] width 341 height 35
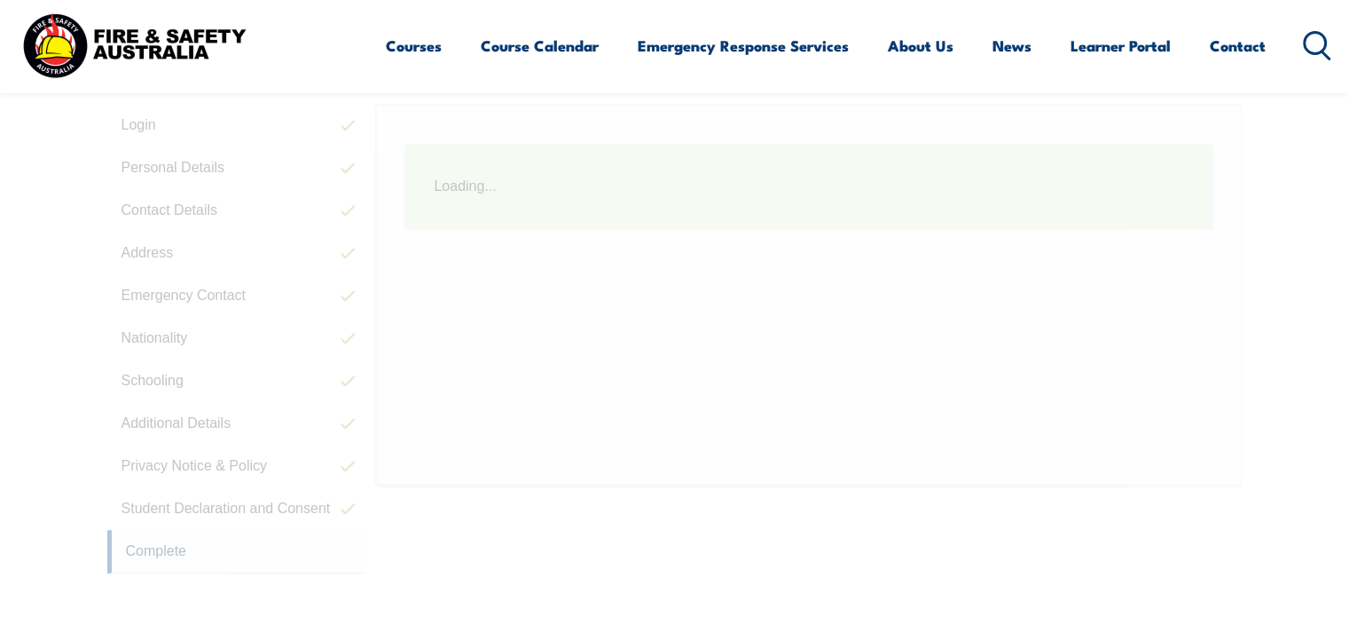
scroll to position [484, 0]
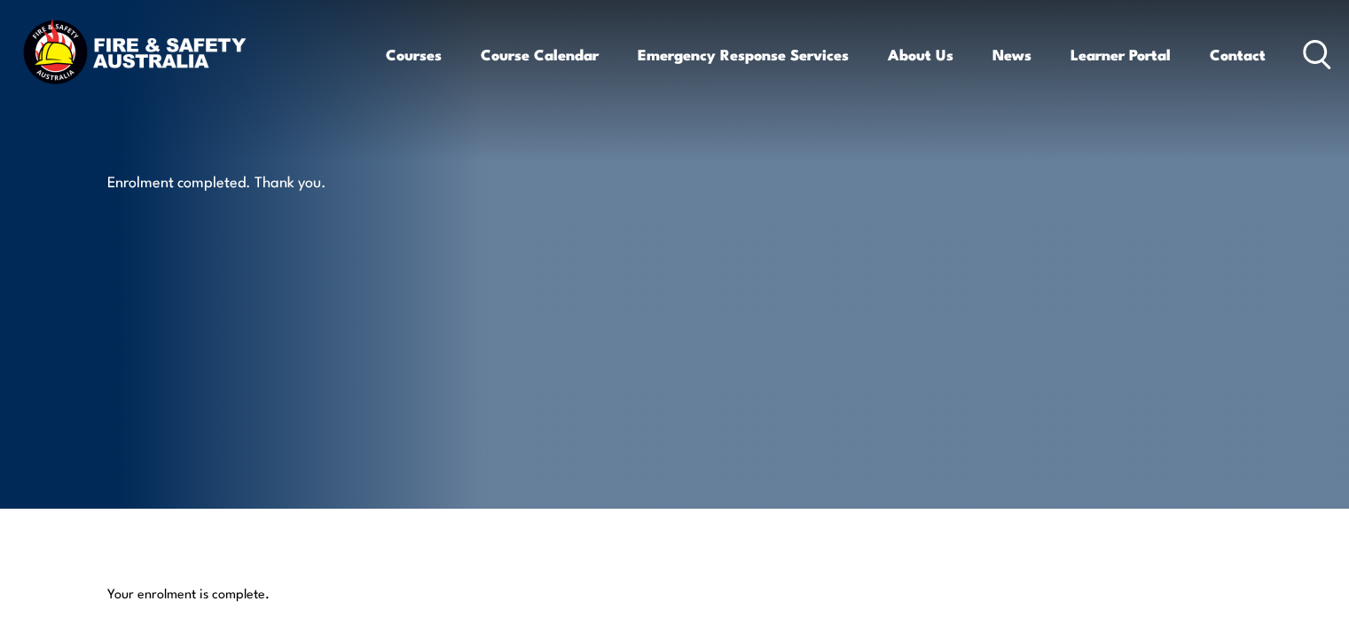
click at [205, 43] on img at bounding box center [134, 54] width 232 height 76
